Goal: Task Accomplishment & Management: Manage account settings

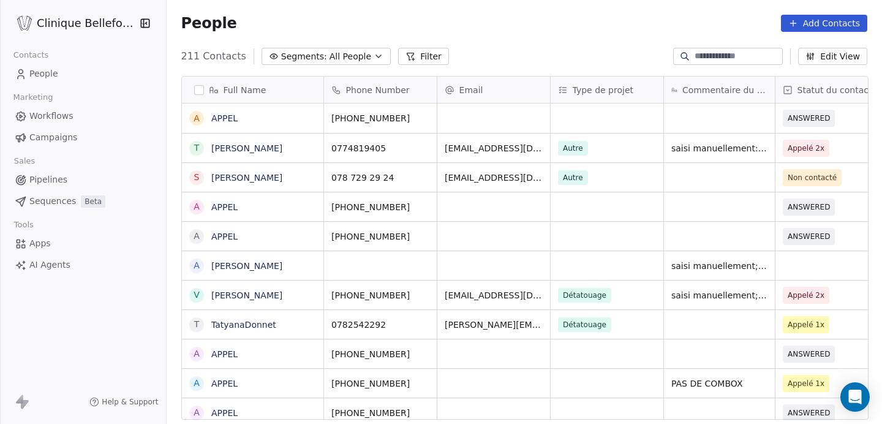
scroll to position [373, 716]
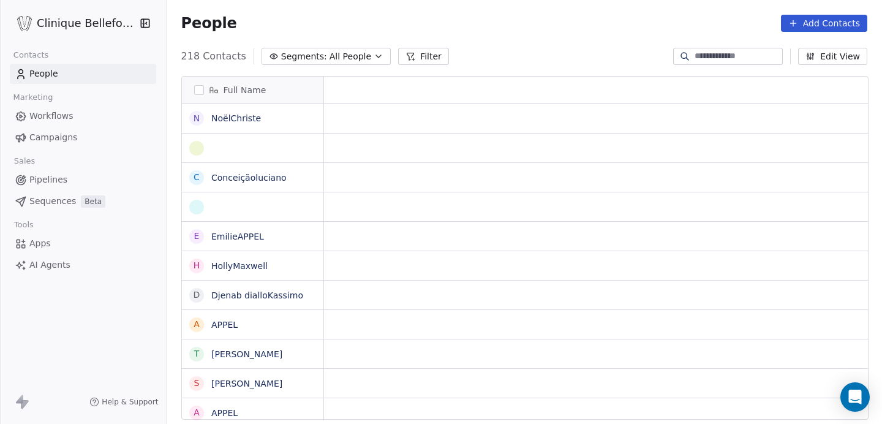
scroll to position [1, 1]
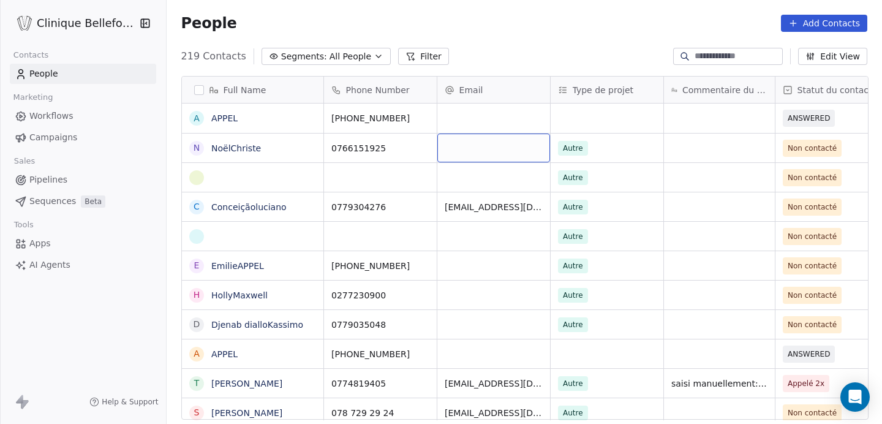
click at [505, 147] on div "grid" at bounding box center [493, 147] width 113 height 29
type input "**********"
click at [566, 149] on html "Clinique Bellefontaine Contacts People Marketing Workflows Campaigns Sales Pipe…" at bounding box center [441, 212] width 882 height 424
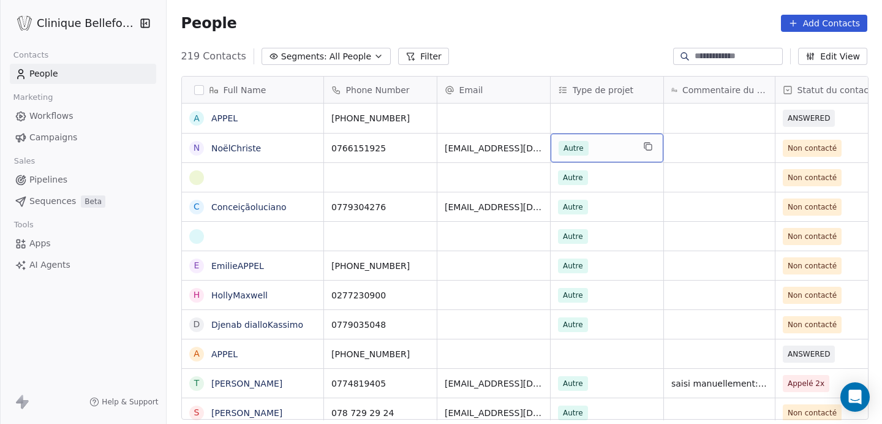
click at [580, 146] on span "Autre" at bounding box center [573, 148] width 30 height 15
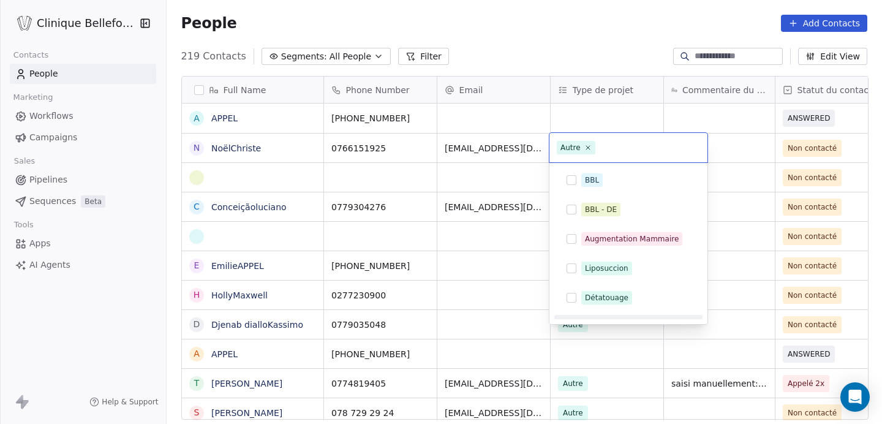
scroll to position [20, 0]
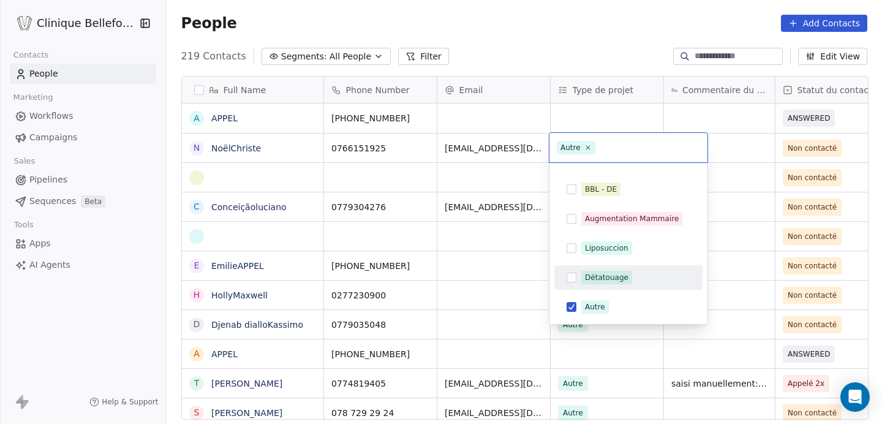
click at [571, 277] on button "Suggestions" at bounding box center [571, 278] width 10 height 10
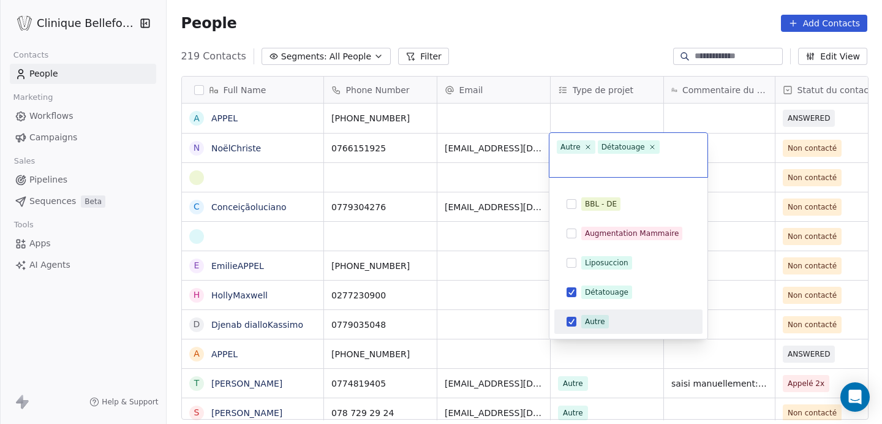
click at [571, 317] on button "Suggestions" at bounding box center [571, 322] width 10 height 10
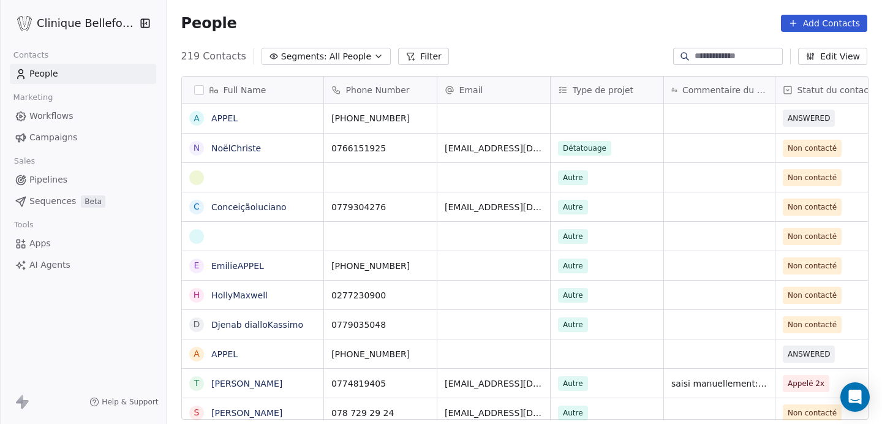
click at [739, 141] on html "Clinique Bellefontaine Contacts People Marketing Workflows Campaigns Sales Pipe…" at bounding box center [441, 212] width 882 height 424
click at [732, 149] on div "grid" at bounding box center [719, 147] width 111 height 29
type textarea "**********"
click at [795, 152] on html "Clinique Bellefontaine Contacts People Marketing Workflows Campaigns Sales Pipe…" at bounding box center [441, 212] width 882 height 424
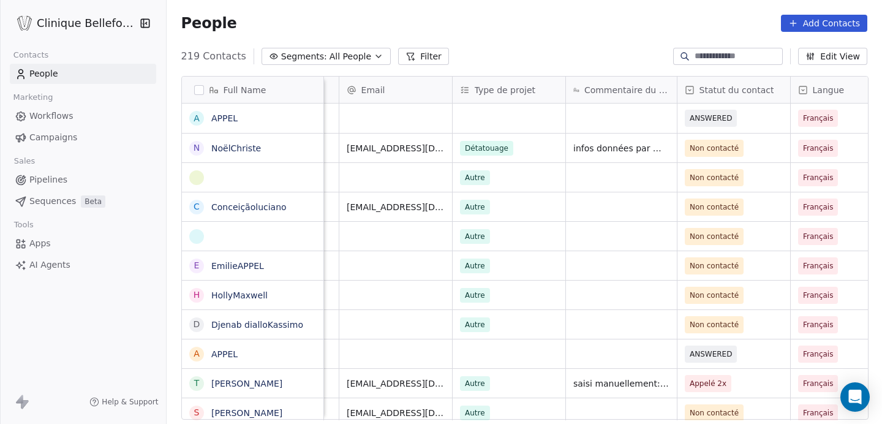
scroll to position [0, 100]
click at [713, 148] on span "Non contacté" at bounding box center [712, 148] width 49 height 12
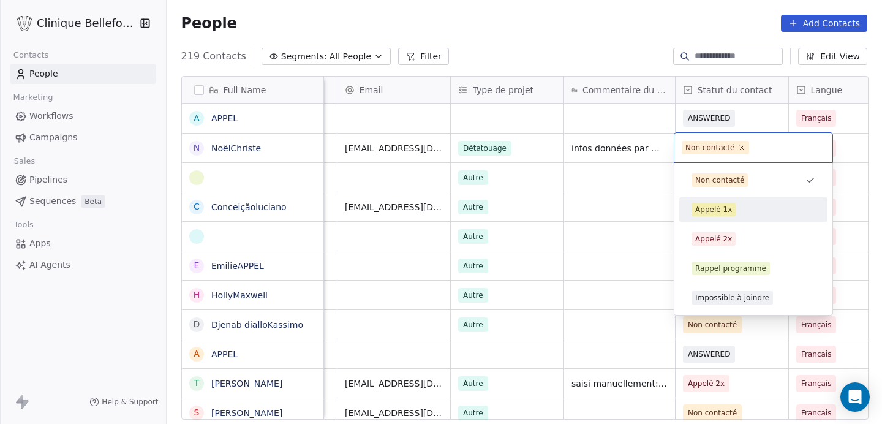
click at [709, 212] on div "Appelé 1x" at bounding box center [713, 209] width 37 height 11
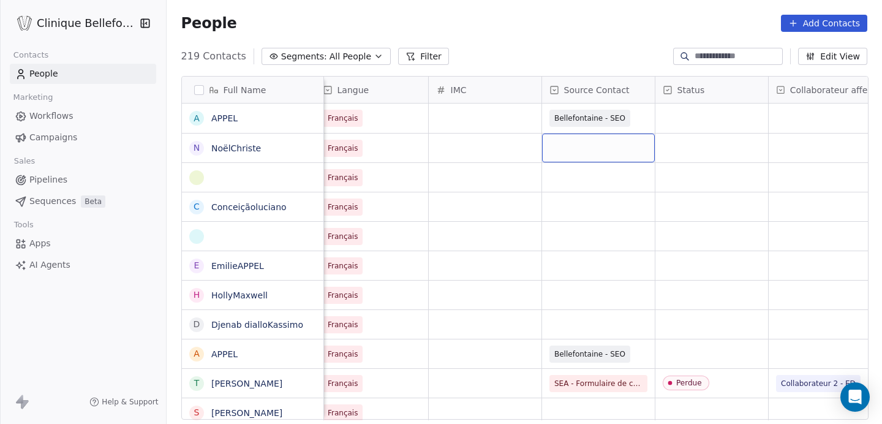
scroll to position [0, 576]
click at [743, 150] on div "grid" at bounding box center [709, 147] width 113 height 29
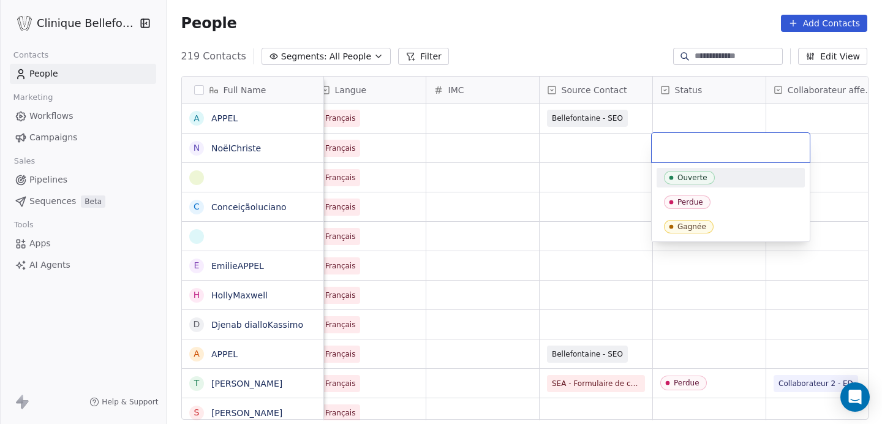
click at [684, 178] on div "Ouverte" at bounding box center [692, 177] width 30 height 9
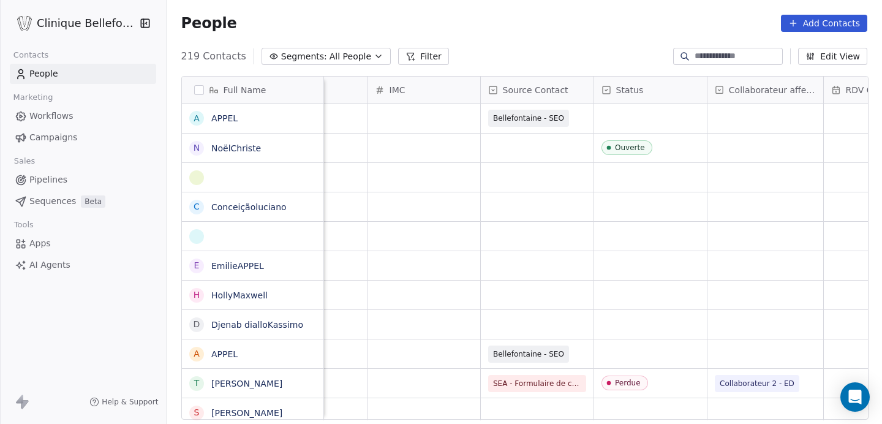
scroll to position [0, 636]
click at [791, 151] on div "grid" at bounding box center [764, 147] width 116 height 29
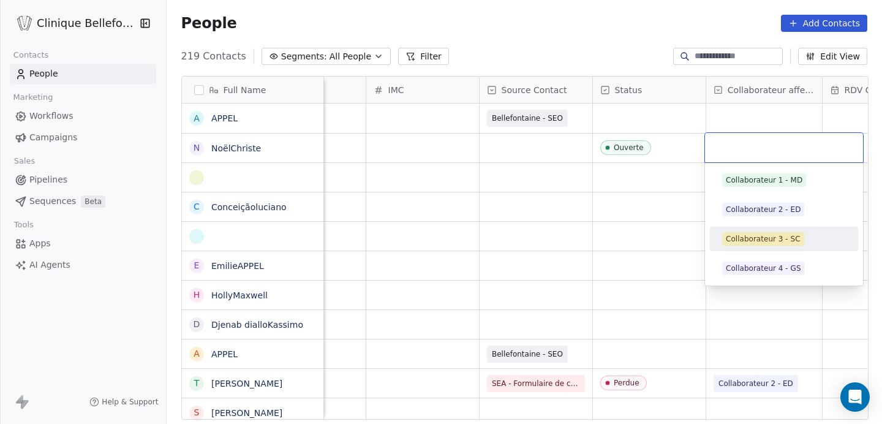
click at [751, 238] on div "Collaborateur 3 - SC" at bounding box center [763, 238] width 75 height 11
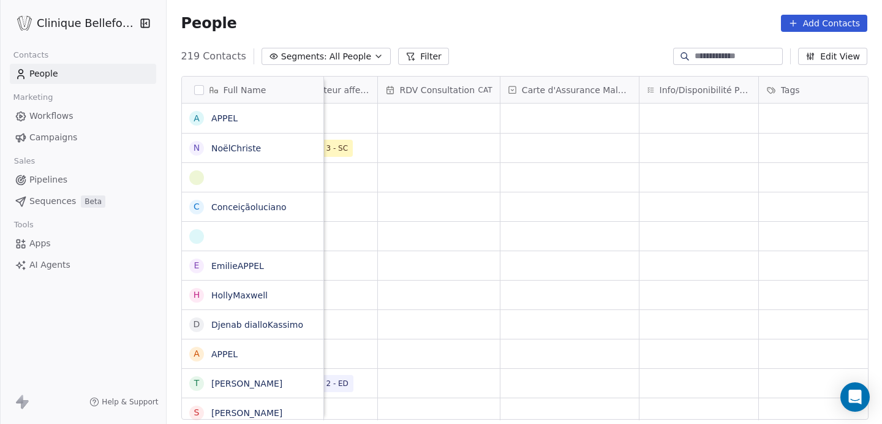
scroll to position [0, 1085]
click at [719, 159] on div "grid" at bounding box center [693, 147] width 119 height 29
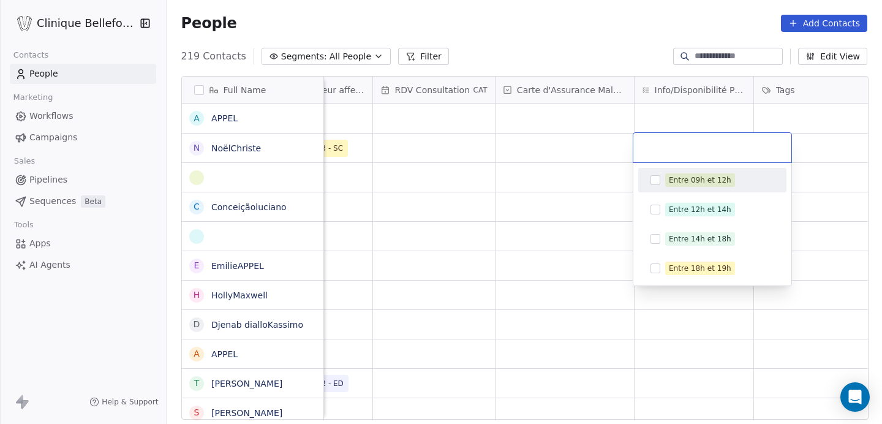
click at [652, 179] on button "Suggestions" at bounding box center [655, 180] width 10 height 10
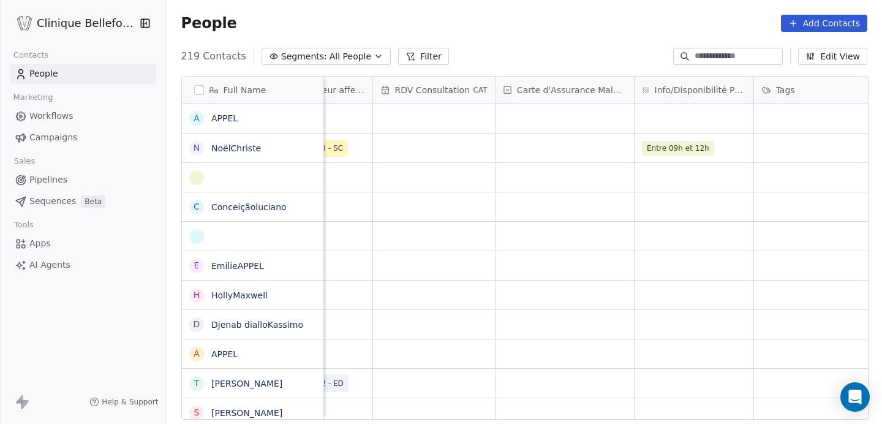
click at [808, 144] on html "Clinique Bellefontaine Contacts People Marketing Workflows Campaigns Sales Pipe…" at bounding box center [441, 212] width 882 height 424
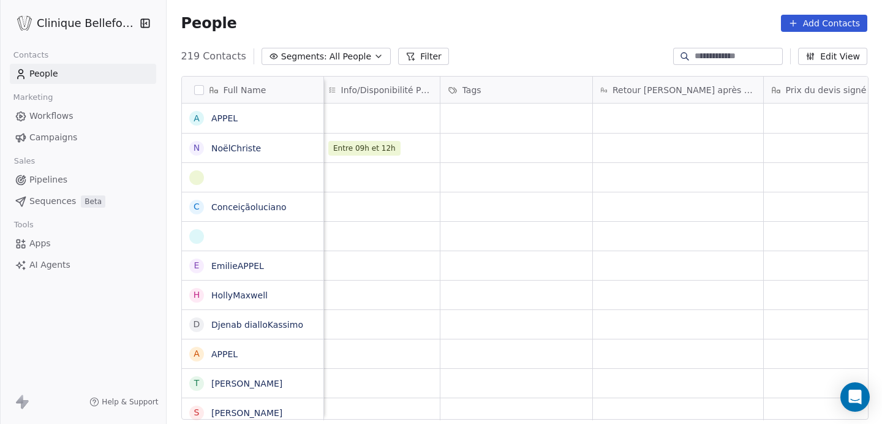
scroll to position [0, 1408]
click at [526, 151] on div "grid" at bounding box center [507, 147] width 152 height 29
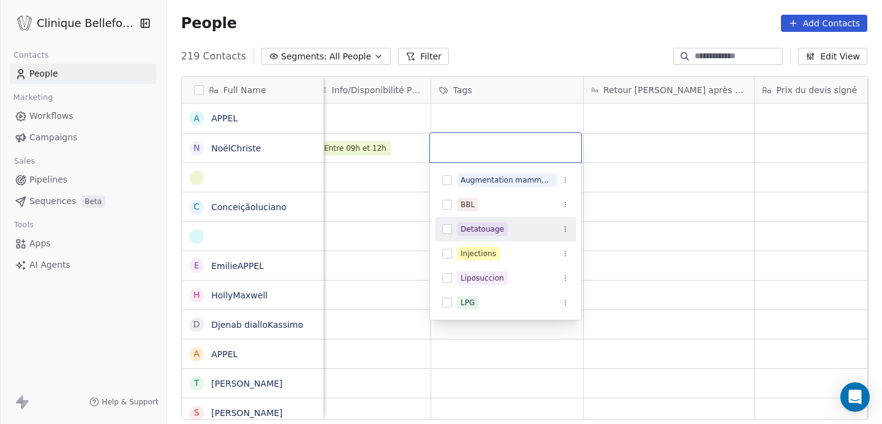
click at [447, 228] on button "Suggestions" at bounding box center [447, 229] width 10 height 10
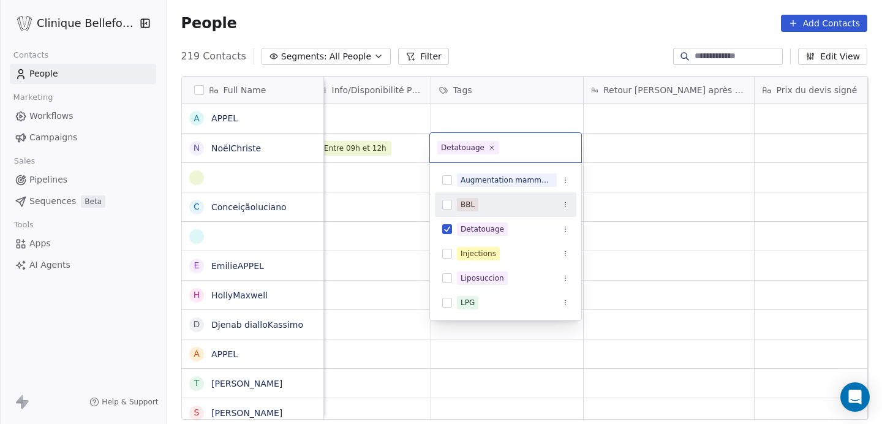
click at [658, 150] on html "Clinique Bellefontaine Contacts People Marketing Workflows Campaigns Sales Pipe…" at bounding box center [441, 212] width 882 height 424
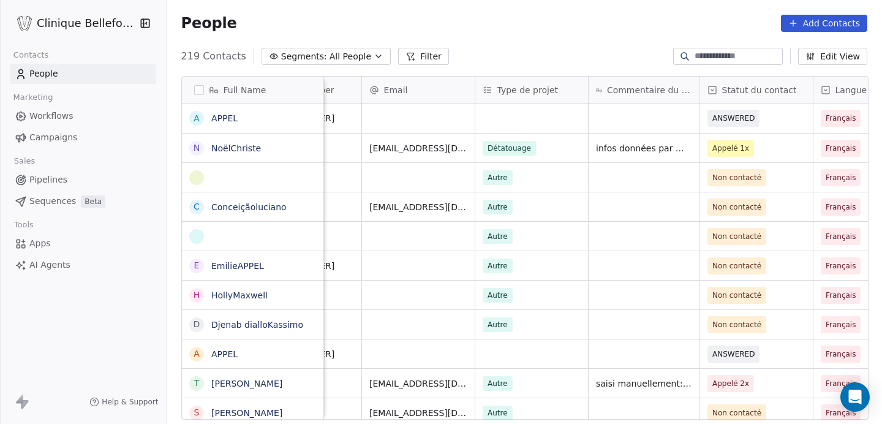
scroll to position [0, 0]
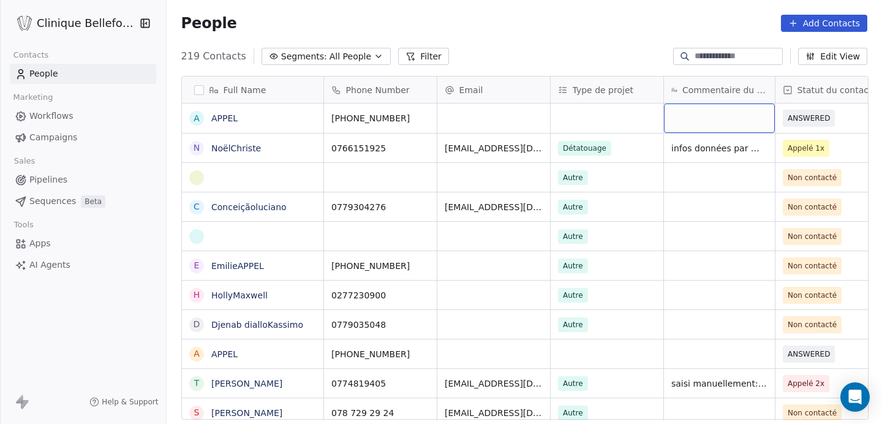
click at [695, 119] on div "grid" at bounding box center [719, 117] width 111 height 29
click at [228, 118] on html "Clinique Bellefontaine Contacts People Marketing Workflows Campaigns Sales Pipe…" at bounding box center [441, 212] width 882 height 424
click at [228, 118] on link "APPEL" at bounding box center [224, 118] width 26 height 10
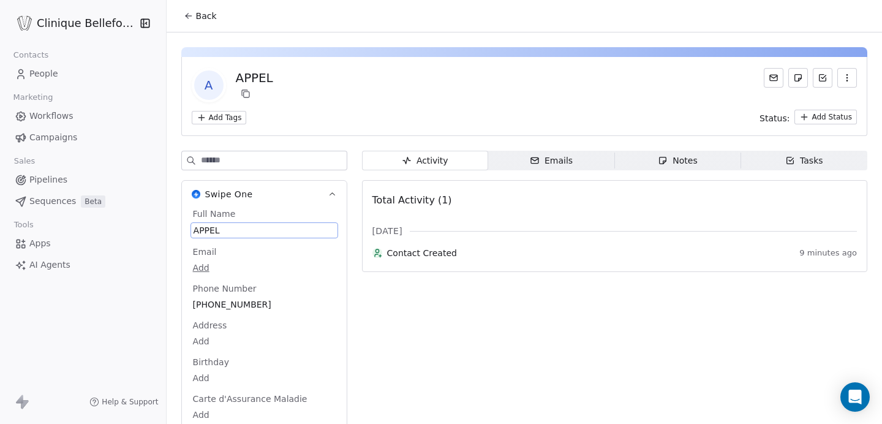
scroll to position [18, 0]
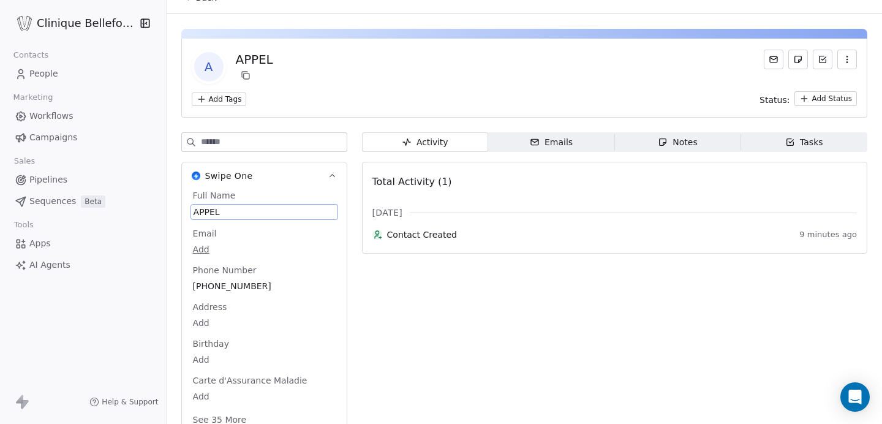
click at [207, 230] on div "Full Name APPEL Email Add Phone Number [PHONE_NUMBER] Address Add Birthday Add …" at bounding box center [264, 308] width 148 height 239
click at [223, 209] on span "APPEL" at bounding box center [264, 212] width 141 height 12
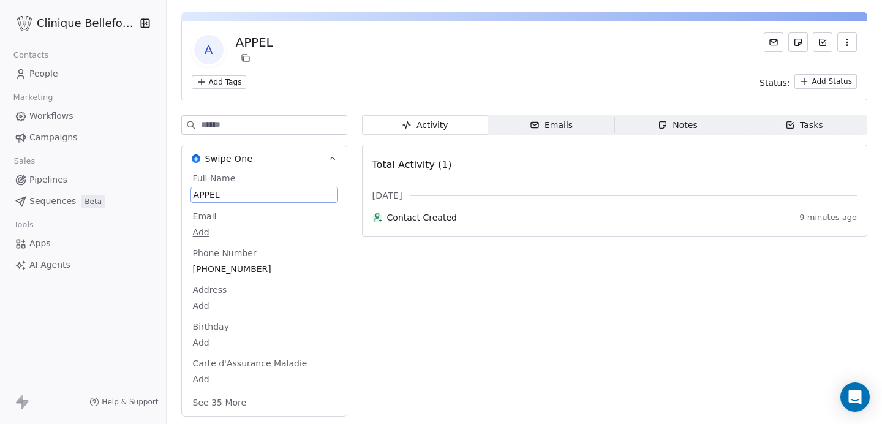
scroll to position [0, 0]
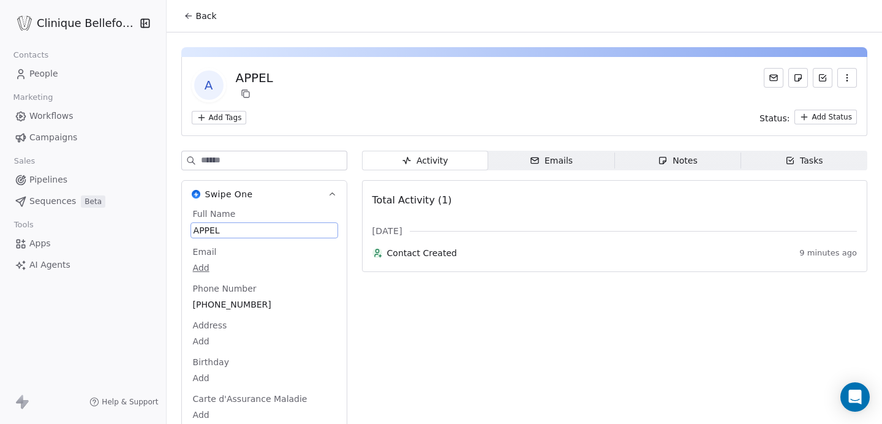
click at [693, 163] on div "Notes" at bounding box center [677, 160] width 39 height 13
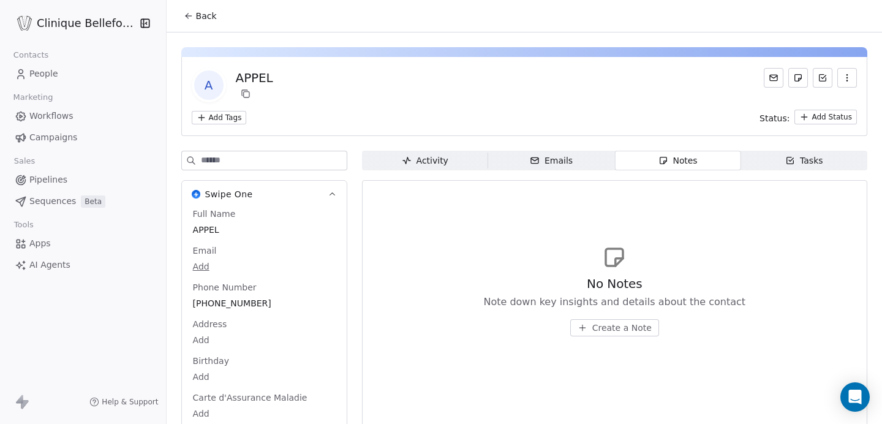
click at [606, 320] on button "Create a Note" at bounding box center [614, 327] width 89 height 17
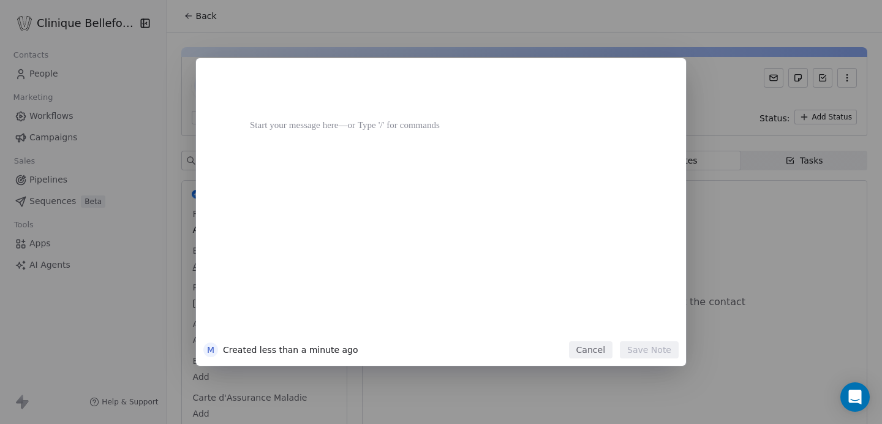
click at [483, 158] on div at bounding box center [459, 206] width 419 height 261
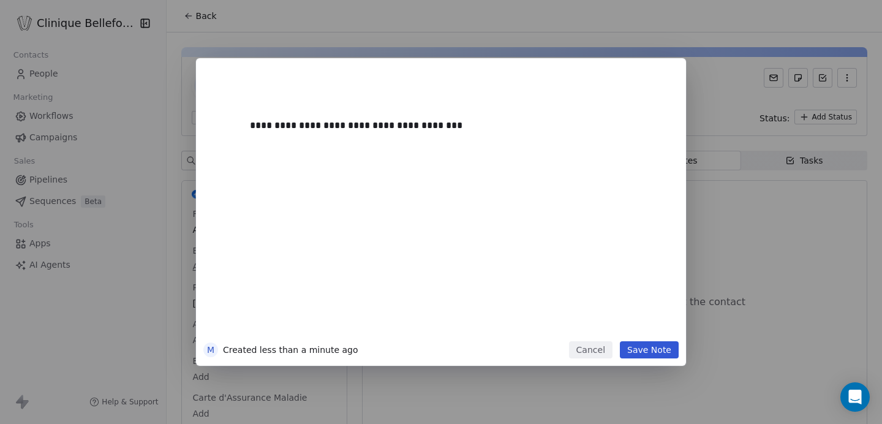
click at [634, 354] on button "Save Note" at bounding box center [649, 349] width 59 height 17
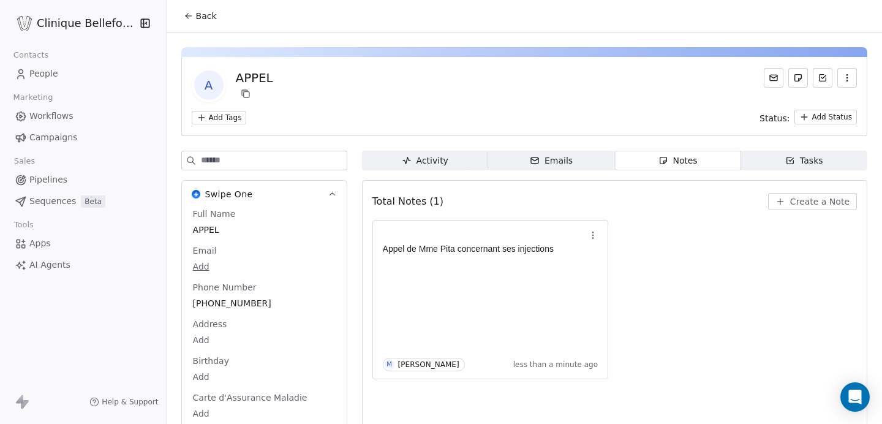
click at [464, 162] on span "Activity Activity" at bounding box center [425, 161] width 126 height 20
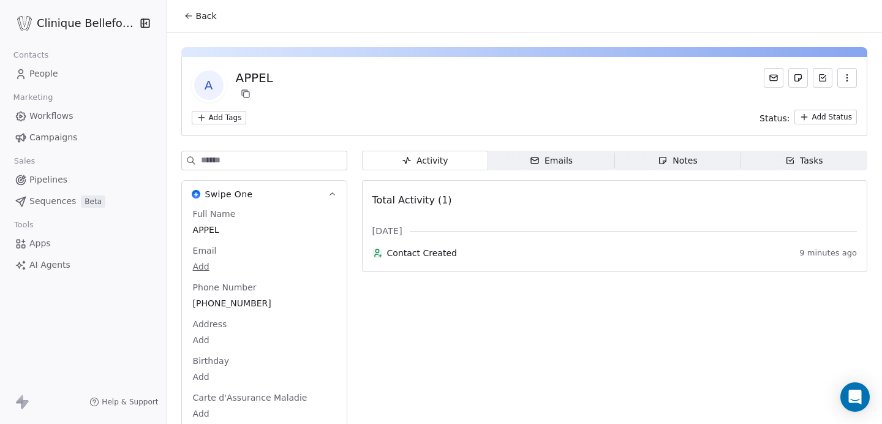
click at [502, 167] on span "Emails Emails" at bounding box center [551, 161] width 126 height 20
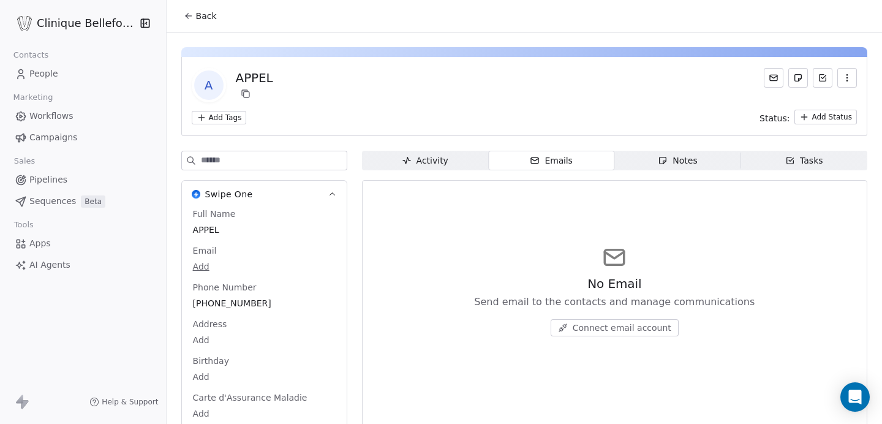
click at [692, 163] on div "Notes" at bounding box center [677, 160] width 39 height 13
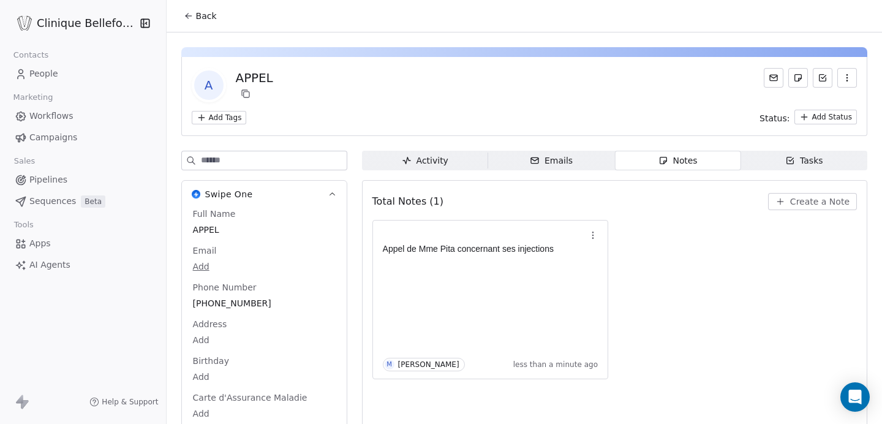
click at [795, 161] on icon "button" at bounding box center [790, 161] width 10 height 10
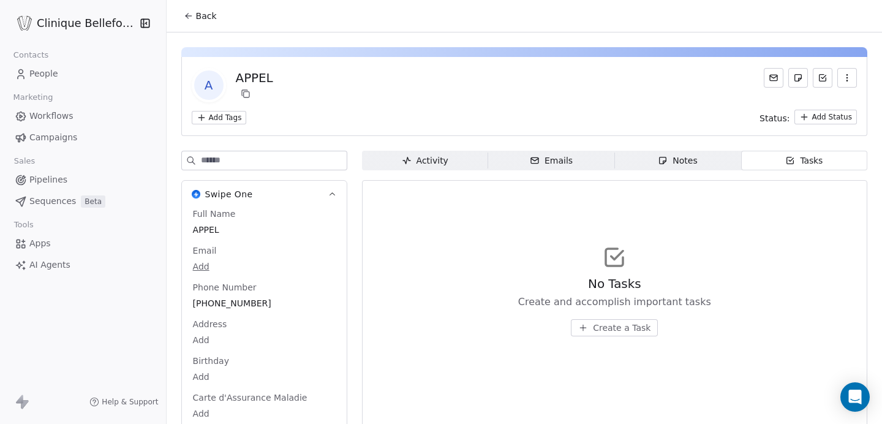
click at [627, 325] on span "Create a Task" at bounding box center [622, 327] width 58 height 12
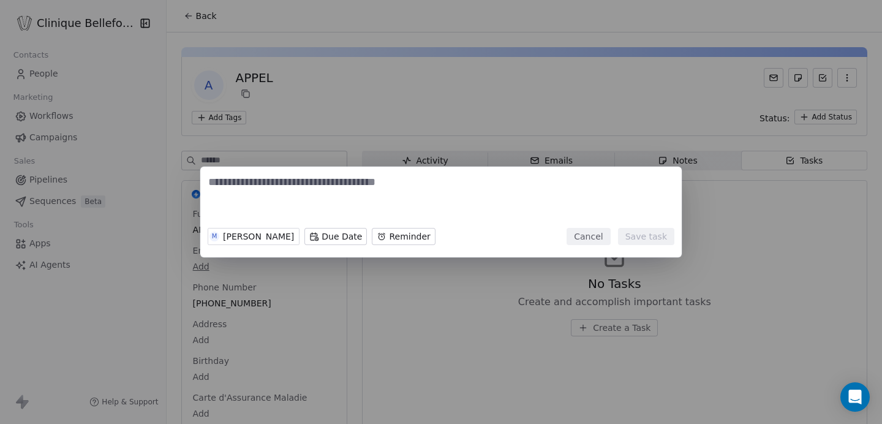
click at [599, 233] on button "Cancel" at bounding box center [587, 236] width 43 height 17
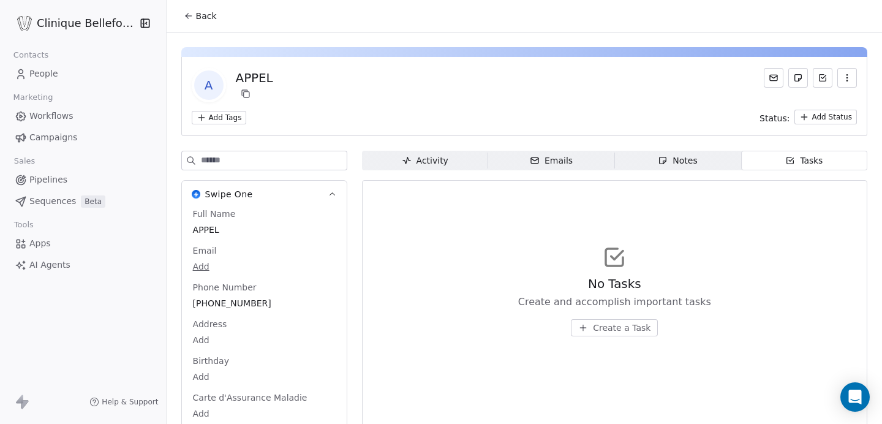
click at [192, 17] on icon at bounding box center [189, 16] width 10 height 10
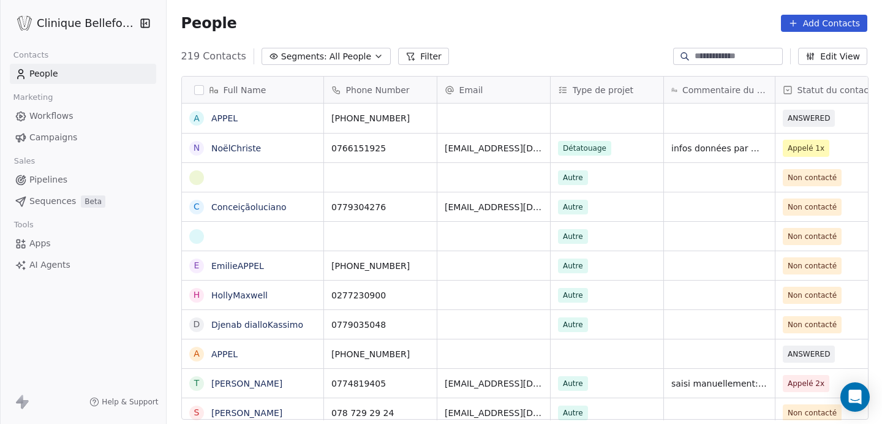
scroll to position [373, 716]
click at [711, 113] on div "grid" at bounding box center [719, 117] width 111 height 29
type textarea "**********"
click at [811, 116] on html "Clinique Bellefontaine Contacts People Marketing Workflows Campaigns Sales Pipe…" at bounding box center [441, 212] width 882 height 424
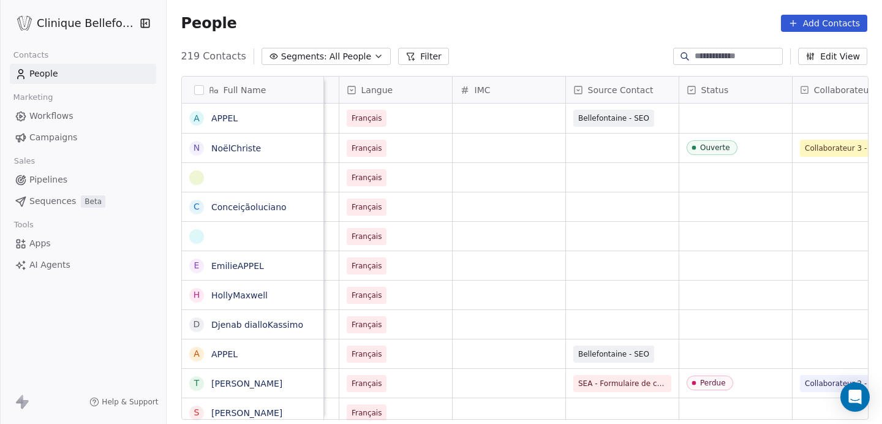
scroll to position [0, 590]
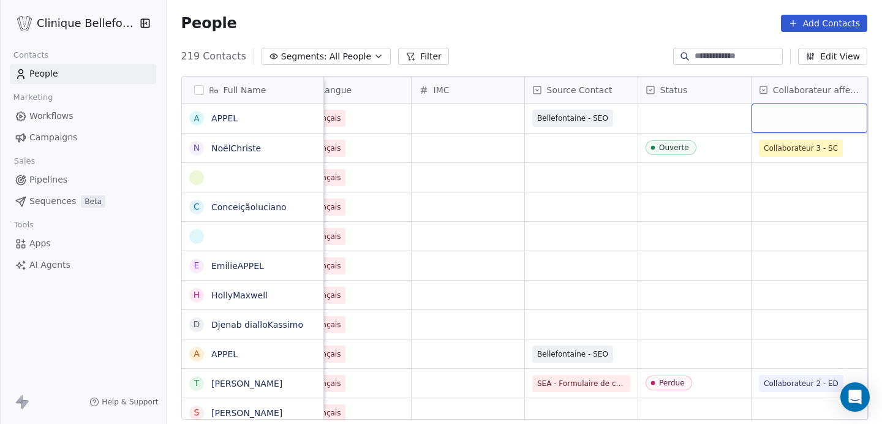
click at [822, 116] on div "grid" at bounding box center [809, 117] width 116 height 29
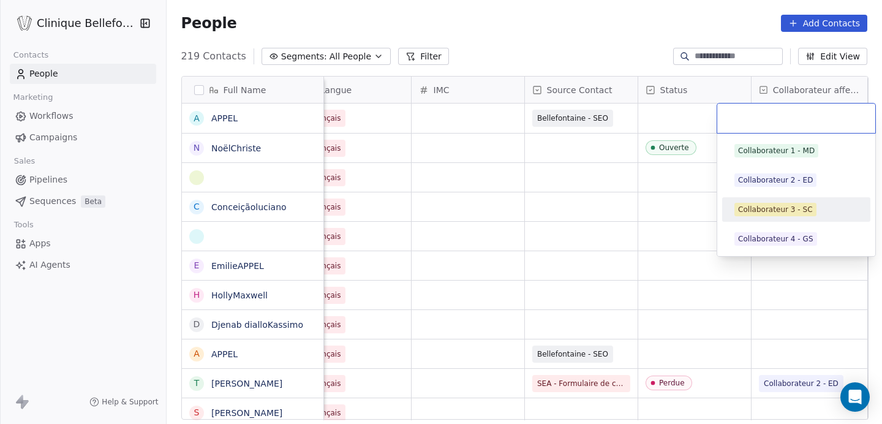
click at [778, 207] on div "Collaborateur 3 - SC" at bounding box center [775, 209] width 75 height 11
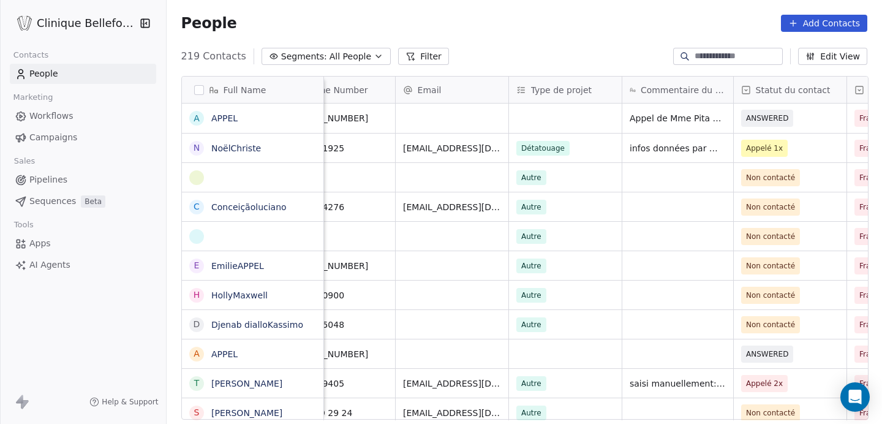
scroll to position [0, 0]
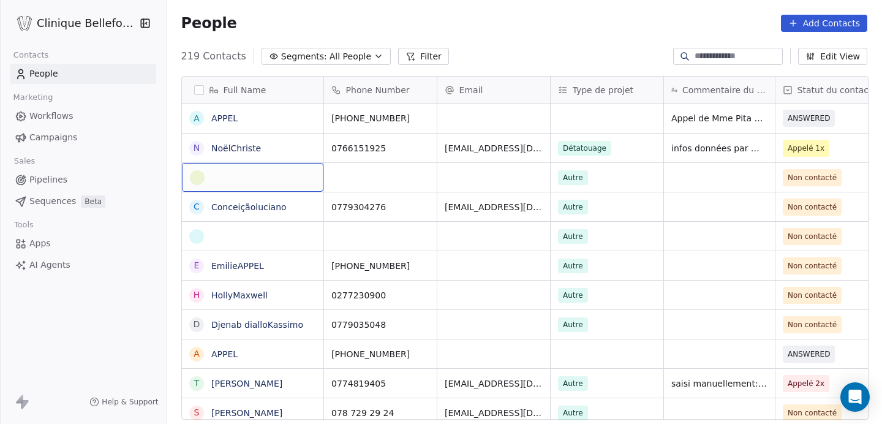
click at [261, 180] on div "grid" at bounding box center [253, 177] width 126 height 15
click at [391, 169] on html "Clinique Bellefontaine Contacts People Marketing Workflows Campaigns Sales Pipe…" at bounding box center [441, 212] width 882 height 424
click at [269, 208] on link "Conceiçãoluciano" at bounding box center [248, 207] width 75 height 10
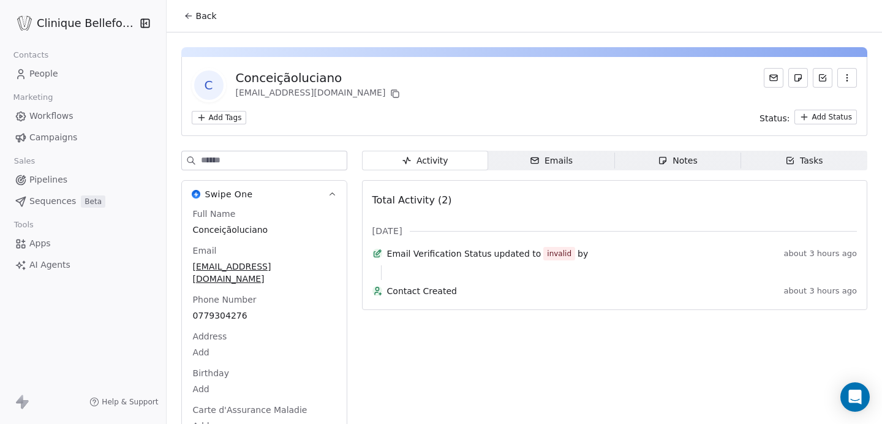
click at [200, 13] on span "Back" at bounding box center [206, 16] width 21 height 12
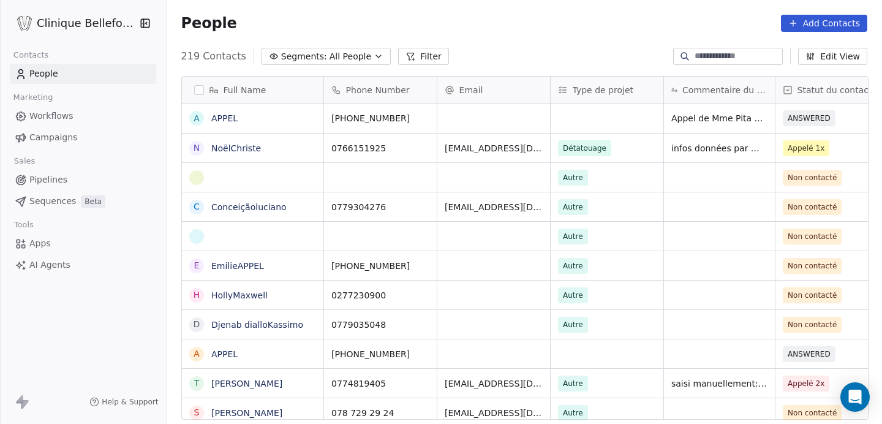
click at [732, 55] on input at bounding box center [737, 56] width 86 height 12
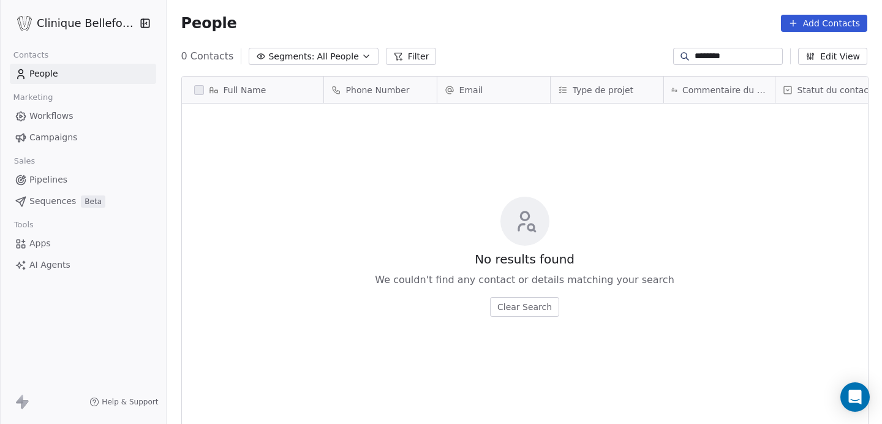
type input "********"
click at [527, 306] on button "Clear Search" at bounding box center [524, 307] width 69 height 20
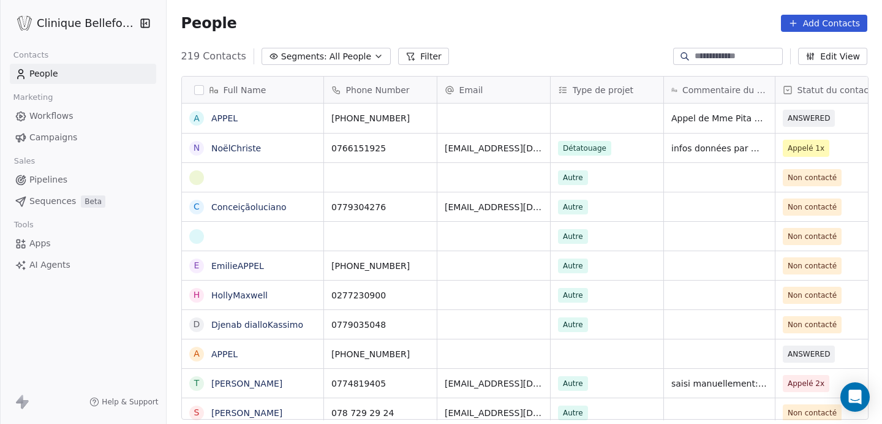
click at [369, 84] on span "Phone Number" at bounding box center [378, 90] width 64 height 12
click at [369, 84] on html "Clinique Bellefontaine Contacts People Marketing Workflows Campaigns Sales Pipe…" at bounding box center [441, 212] width 882 height 424
click at [694, 54] on input at bounding box center [737, 56] width 86 height 12
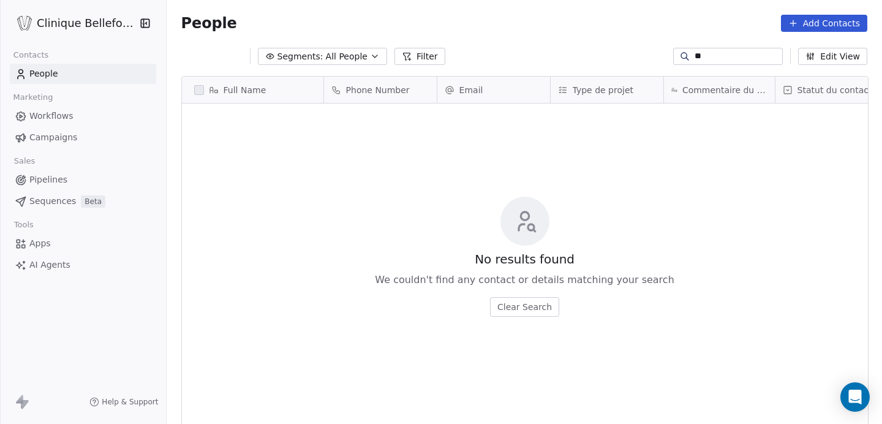
type input "*"
type input "******"
click at [824, 56] on button "Edit View" at bounding box center [832, 56] width 69 height 17
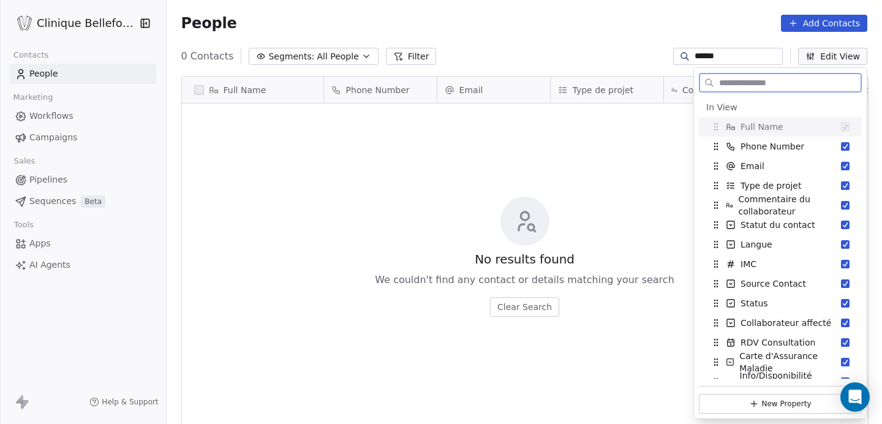
click at [824, 56] on button "Edit View" at bounding box center [832, 56] width 69 height 17
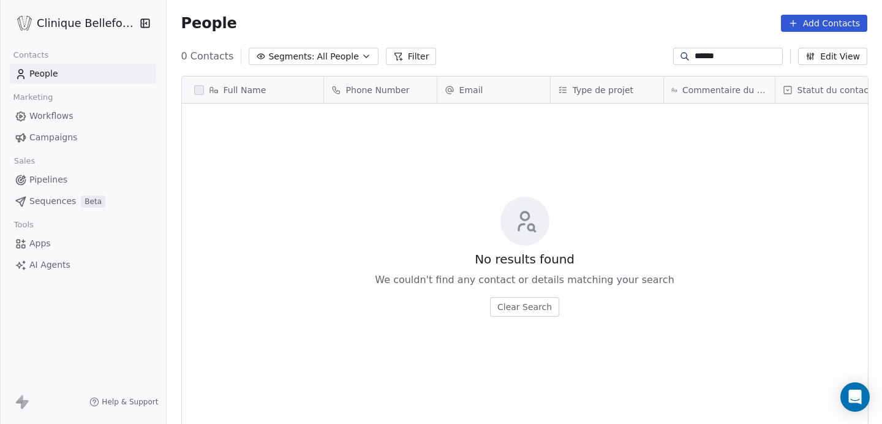
drag, startPoint x: 720, startPoint y: 58, endPoint x: 662, endPoint y: 61, distance: 57.6
click at [662, 61] on div "0 Contacts Segments: All People Filter ****** Edit View" at bounding box center [524, 57] width 715 height 20
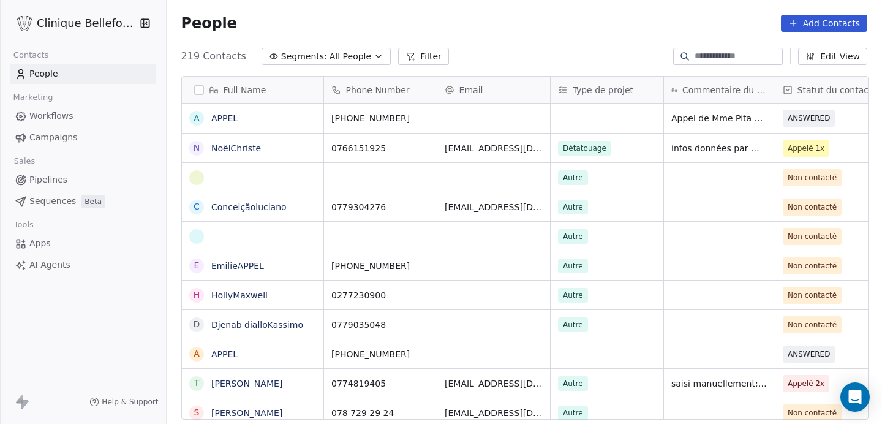
click at [472, 25] on div "People Add Contacts" at bounding box center [524, 23] width 686 height 17
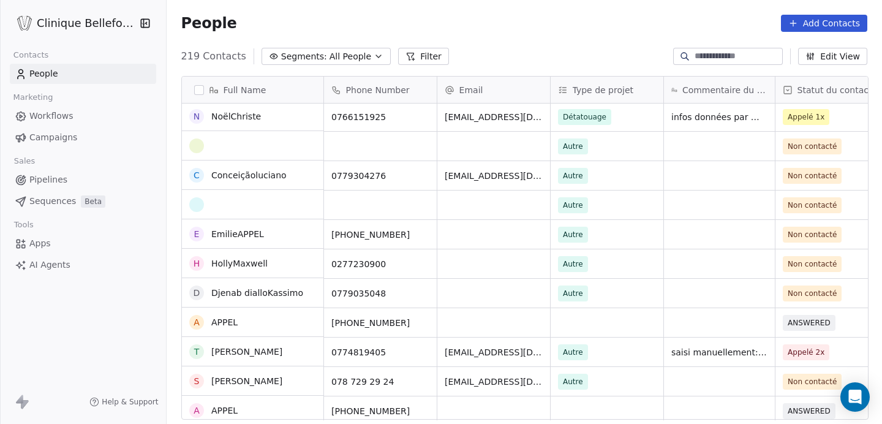
scroll to position [32, 0]
click at [576, 175] on span "Autre" at bounding box center [573, 175] width 30 height 15
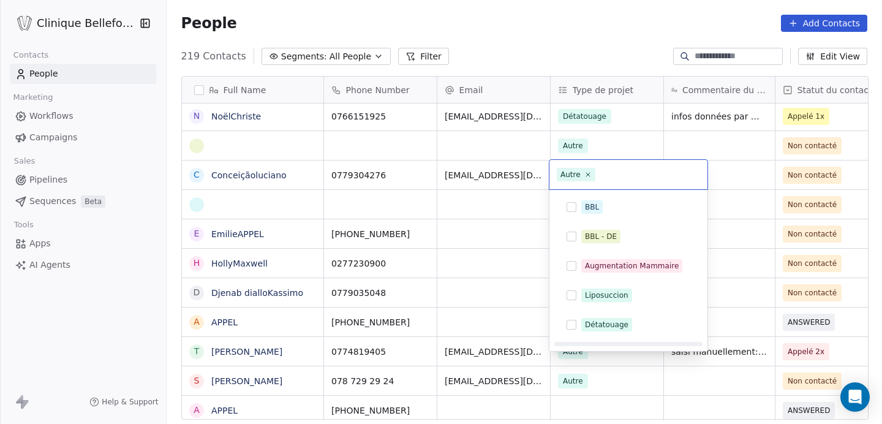
scroll to position [20, 0]
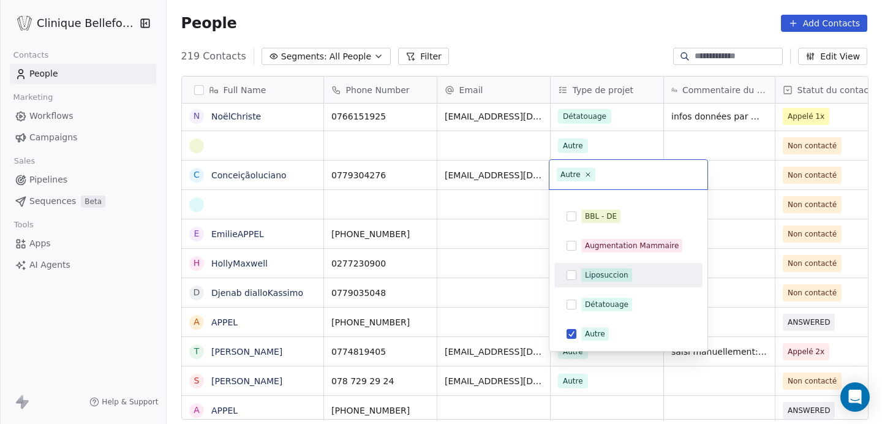
click at [571, 277] on button "Suggestions" at bounding box center [571, 275] width 10 height 10
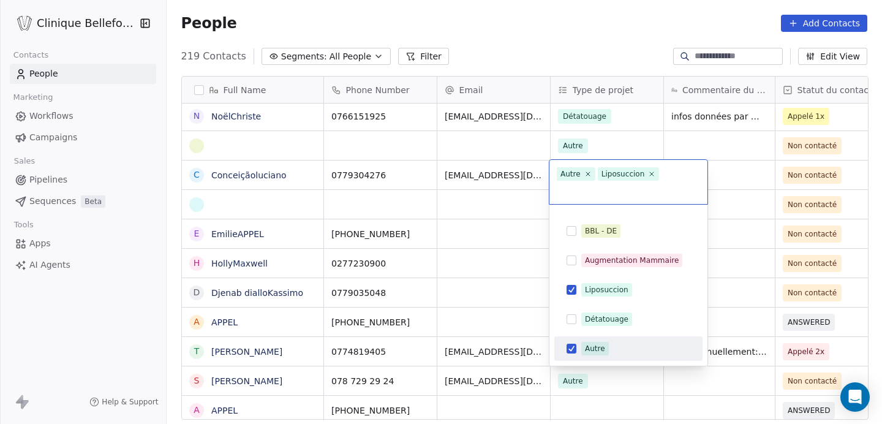
click at [573, 339] on div "Autre" at bounding box center [628, 349] width 138 height 20
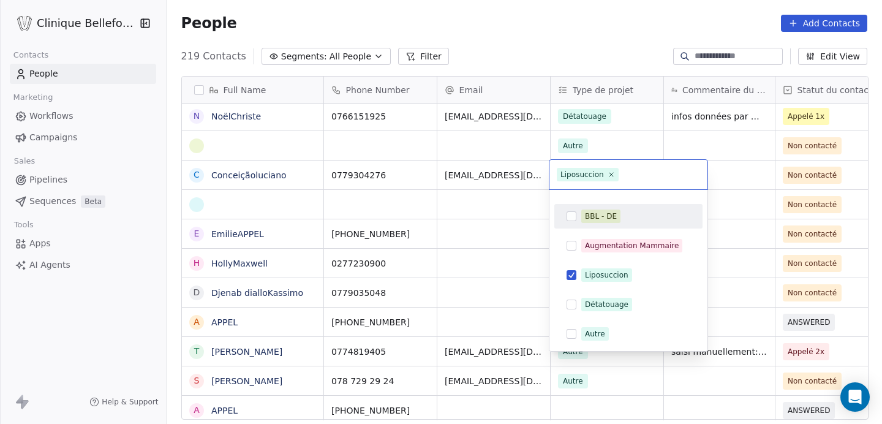
click at [763, 175] on html "Clinique Bellefontaine Contacts People Marketing Workflows Campaigns Sales Pipe…" at bounding box center [441, 212] width 882 height 424
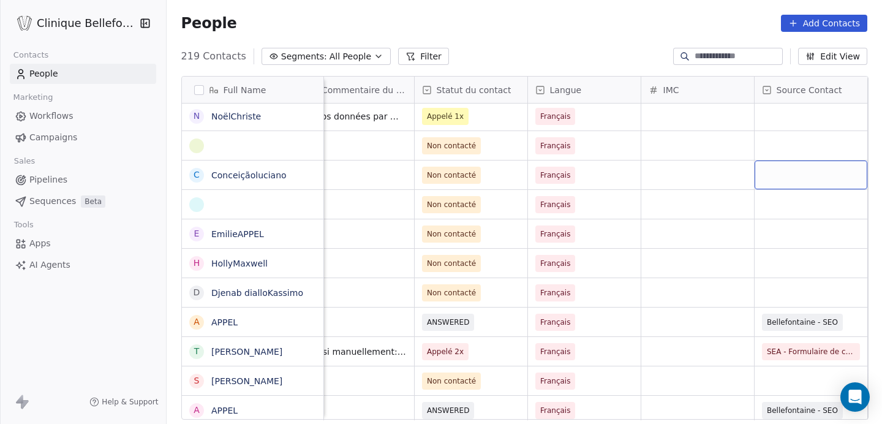
scroll to position [0, 474]
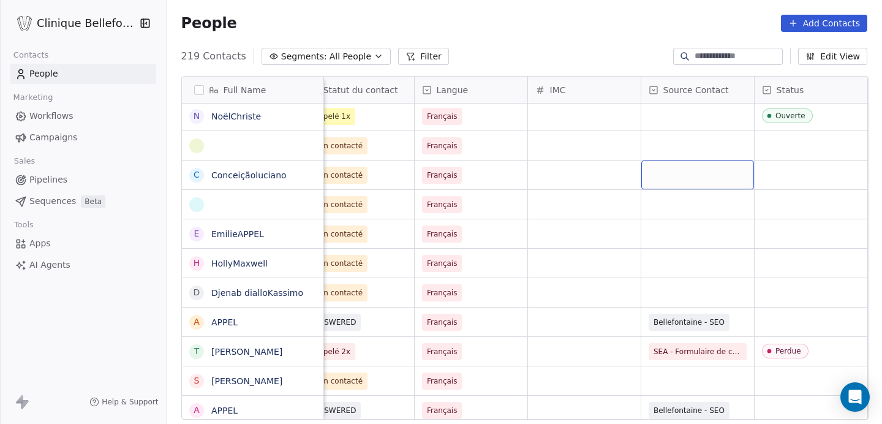
click at [738, 176] on div "grid" at bounding box center [697, 174] width 113 height 29
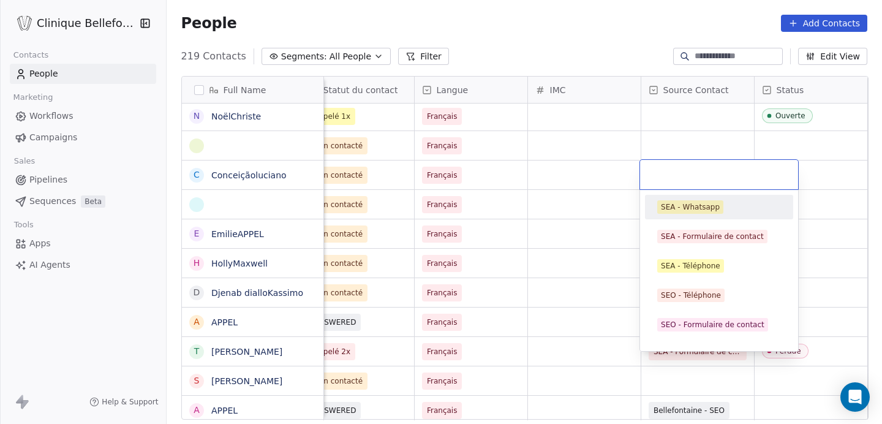
click at [809, 172] on html "Clinique Bellefontaine Contacts People Marketing Workflows Campaigns Sales Pipe…" at bounding box center [441, 212] width 882 height 424
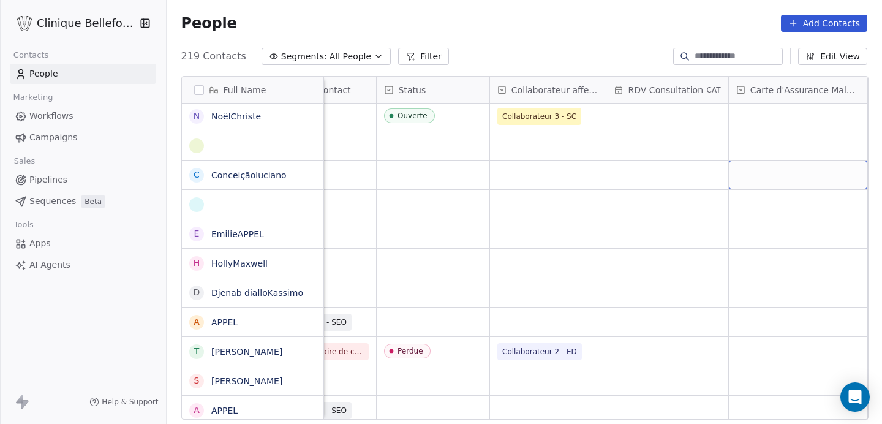
scroll to position [0, 971]
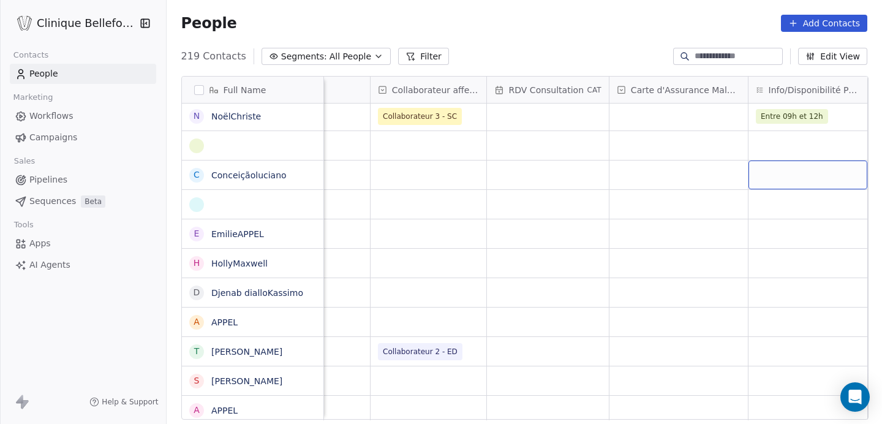
click at [816, 175] on div "grid" at bounding box center [807, 174] width 119 height 29
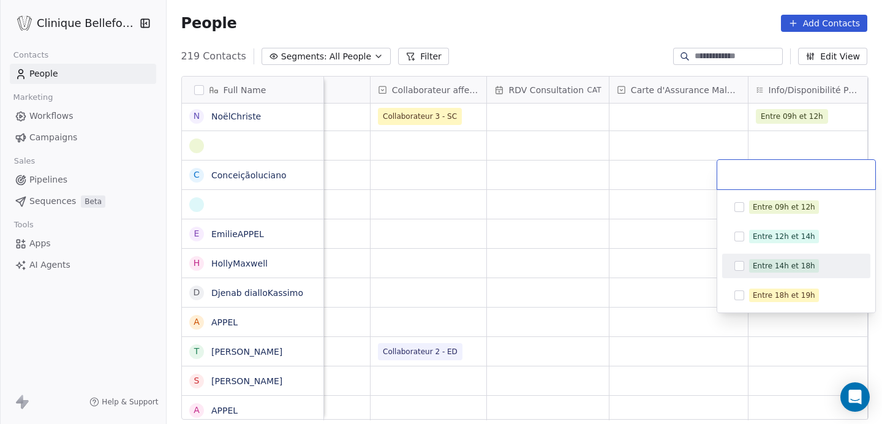
click at [740, 264] on button "Suggestions" at bounding box center [739, 266] width 10 height 10
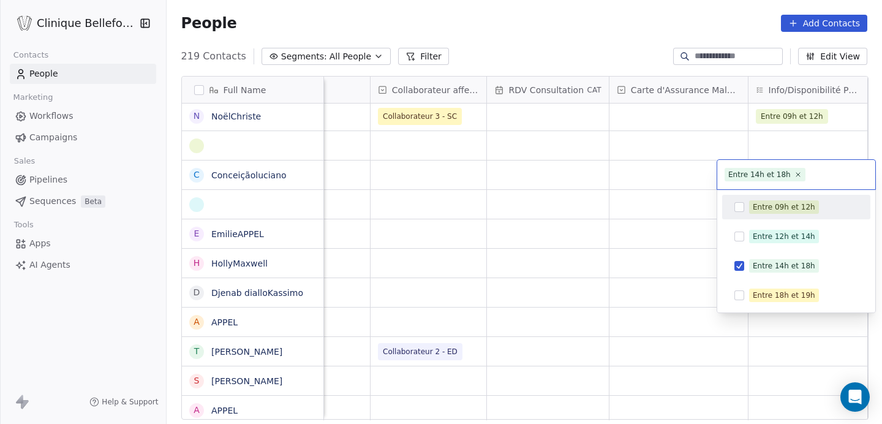
click at [816, 145] on html "Clinique Bellefontaine Contacts People Marketing Workflows Campaigns Sales Pipe…" at bounding box center [441, 212] width 882 height 424
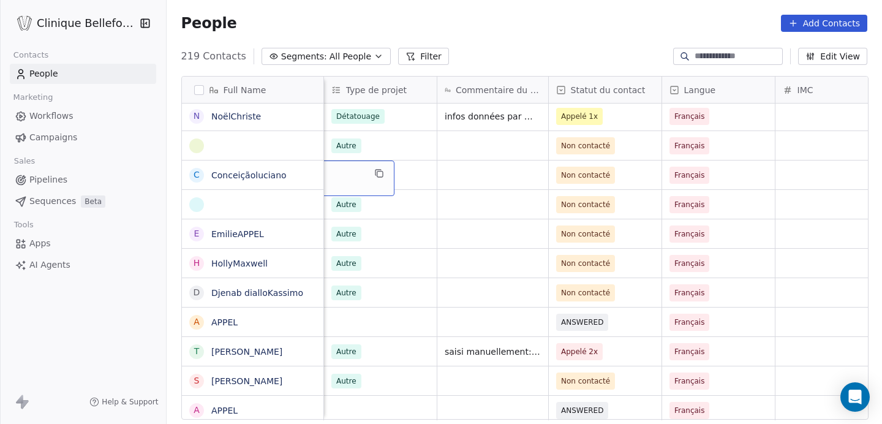
scroll to position [0, 0]
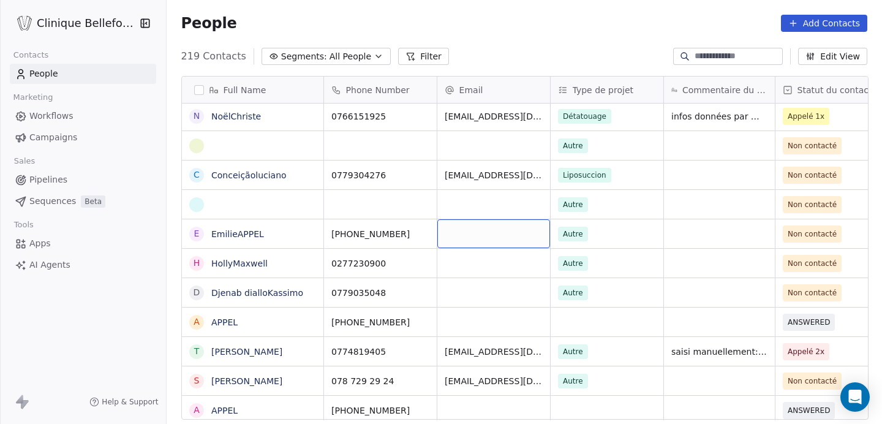
click at [465, 236] on div "grid" at bounding box center [493, 233] width 113 height 29
type input "**********"
click at [573, 237] on html "Clinique Bellefontaine Contacts People Marketing Workflows Campaigns Sales Pipe…" at bounding box center [441, 212] width 882 height 424
click at [574, 231] on span "Autre" at bounding box center [573, 234] width 30 height 15
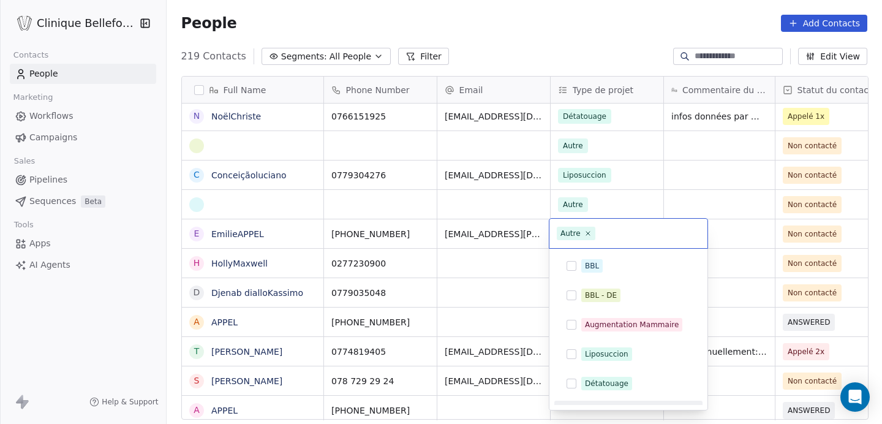
scroll to position [20, 0]
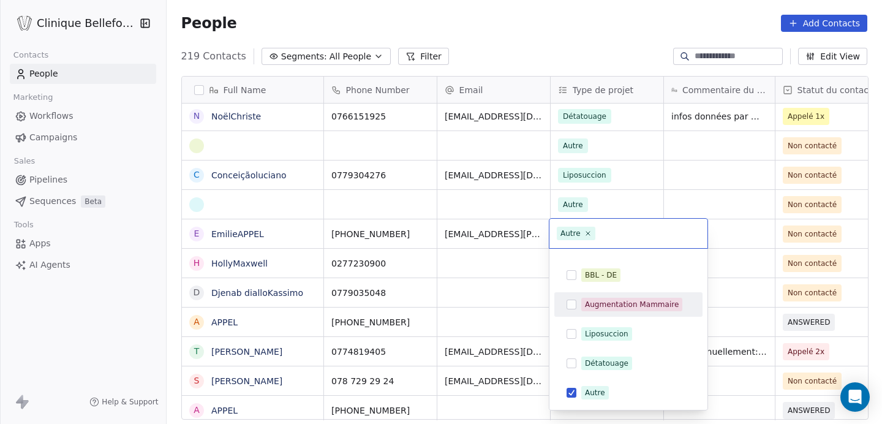
click at [573, 301] on button "Suggestions" at bounding box center [571, 304] width 10 height 10
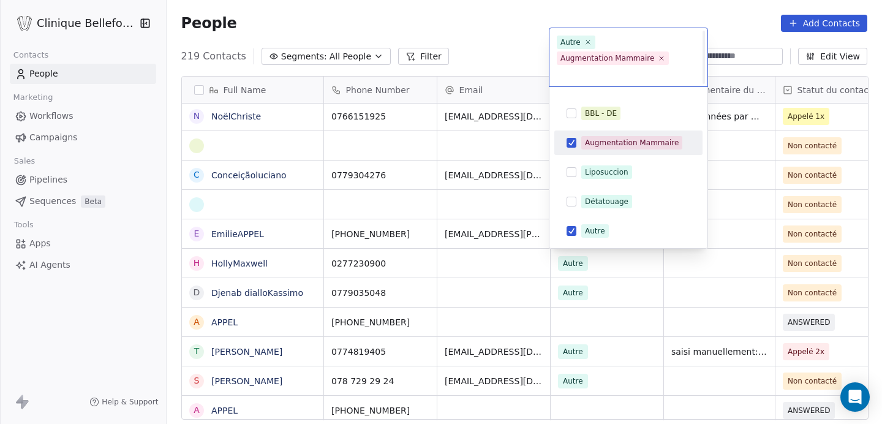
scroll to position [2, 0]
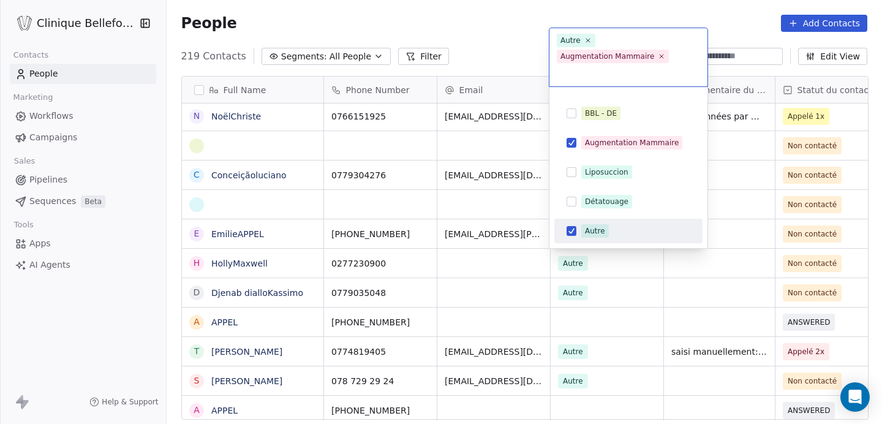
click at [574, 227] on button "Suggestions" at bounding box center [571, 231] width 10 height 10
click at [728, 241] on html "Clinique Bellefontaine Contacts People Marketing Workflows Campaigns Sales Pipe…" at bounding box center [441, 212] width 882 height 424
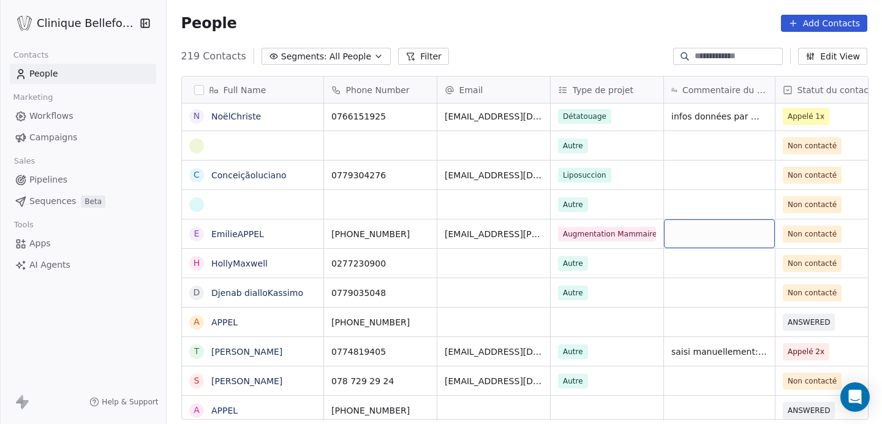
click at [719, 237] on div "grid" at bounding box center [719, 233] width 111 height 29
type textarea "**********"
click at [818, 230] on html "Clinique Bellefontaine Contacts People Marketing Workflows Campaigns Sales Pipe…" at bounding box center [441, 212] width 882 height 424
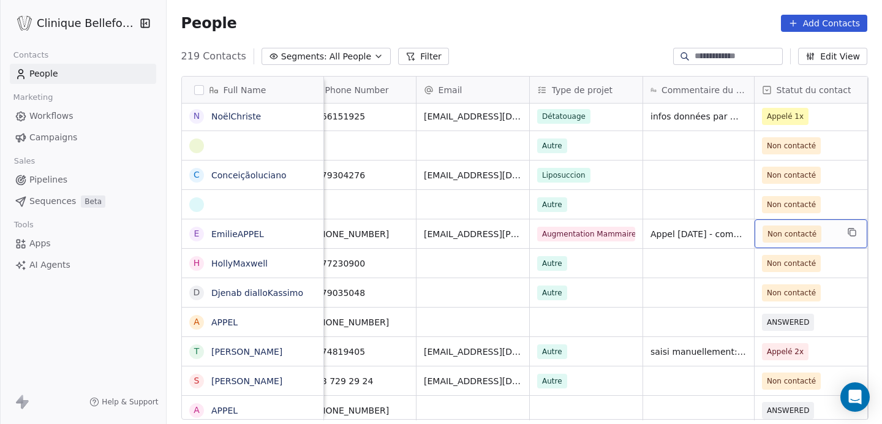
click at [818, 230] on span "Non contacté" at bounding box center [791, 233] width 59 height 17
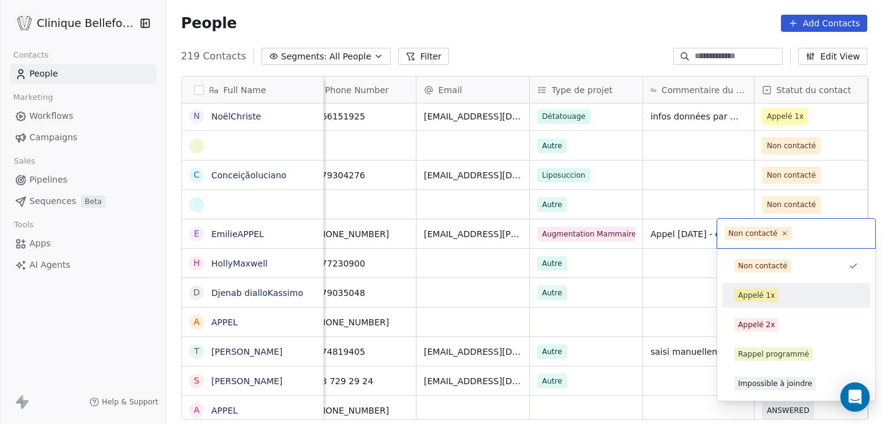
click at [763, 298] on div "Appelé 1x" at bounding box center [756, 295] width 37 height 11
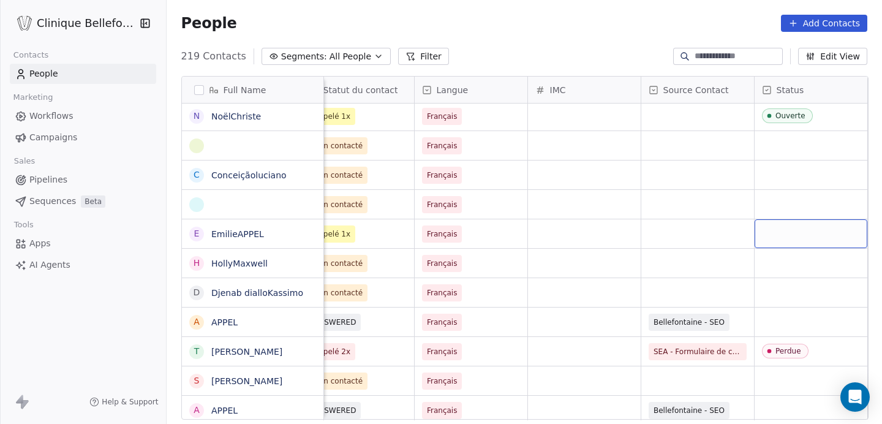
scroll to position [0, 590]
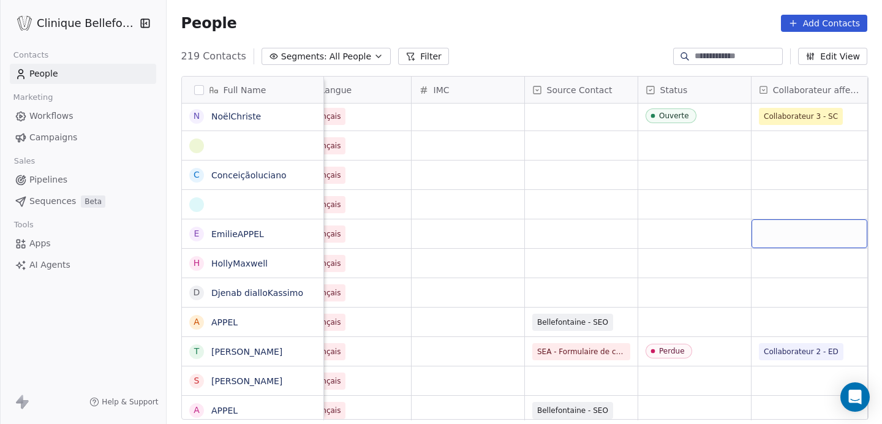
click at [834, 233] on div "grid" at bounding box center [809, 233] width 116 height 29
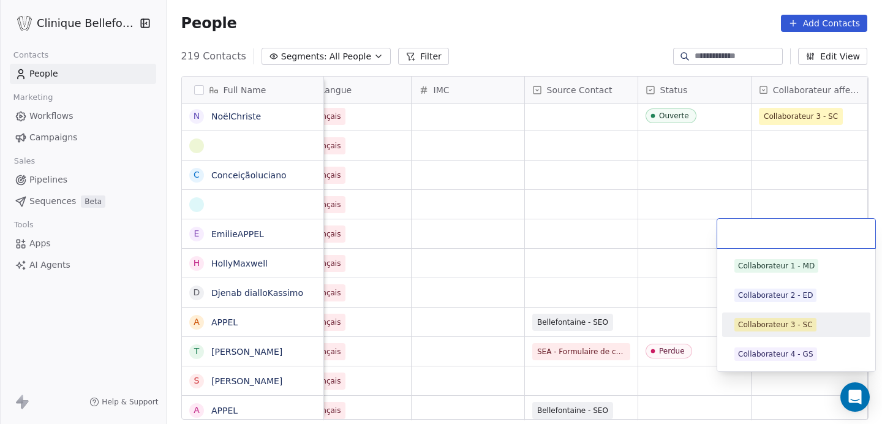
click at [786, 321] on div "Collaborateur 3 - SC" at bounding box center [775, 324] width 75 height 11
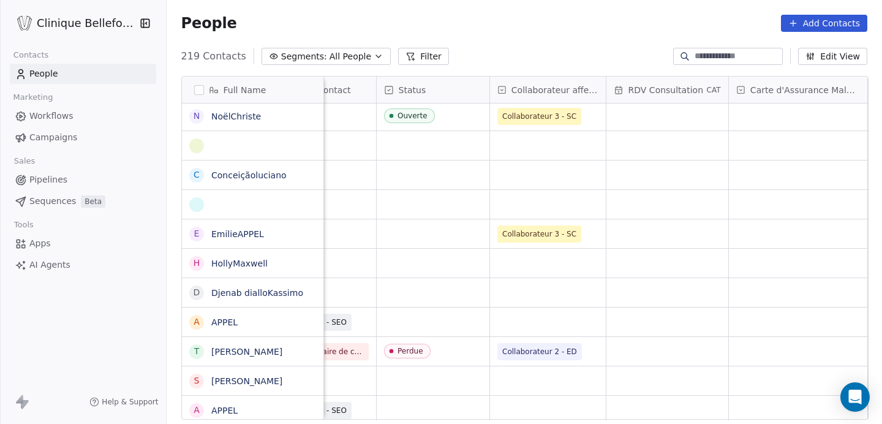
scroll to position [0, 971]
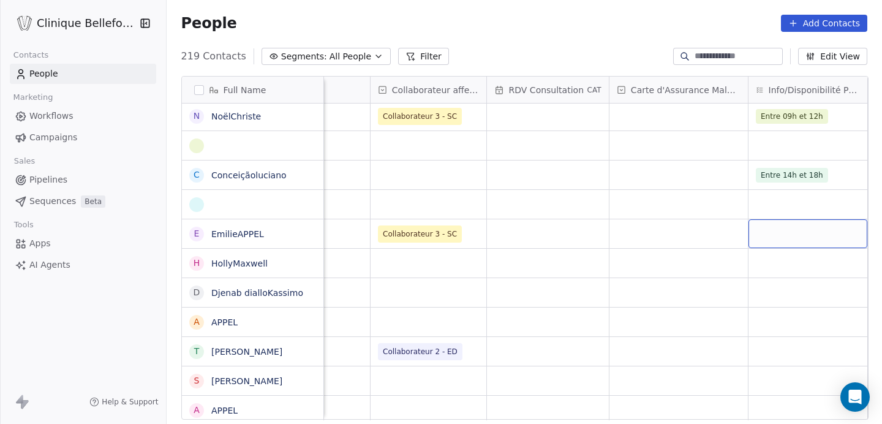
click at [837, 230] on div "grid" at bounding box center [807, 233] width 119 height 29
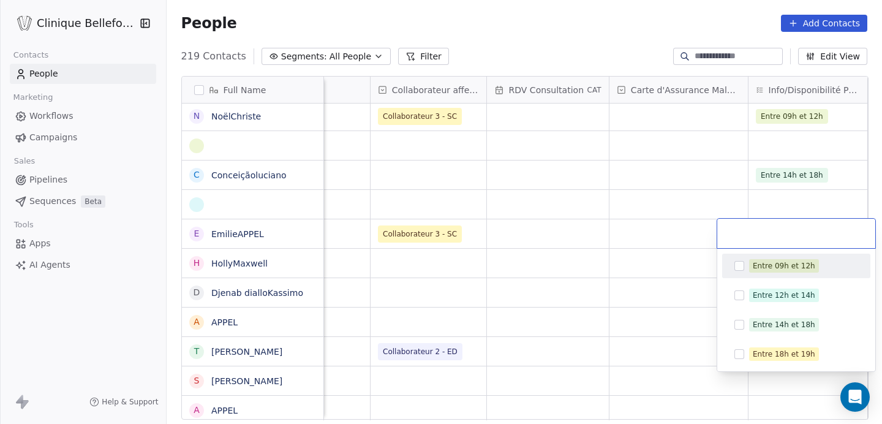
click at [837, 230] on input "text" at bounding box center [795, 233] width 143 height 13
click at [653, 239] on html "Clinique Bellefontaine Contacts People Marketing Workflows Campaigns Sales Pipe…" at bounding box center [441, 212] width 882 height 424
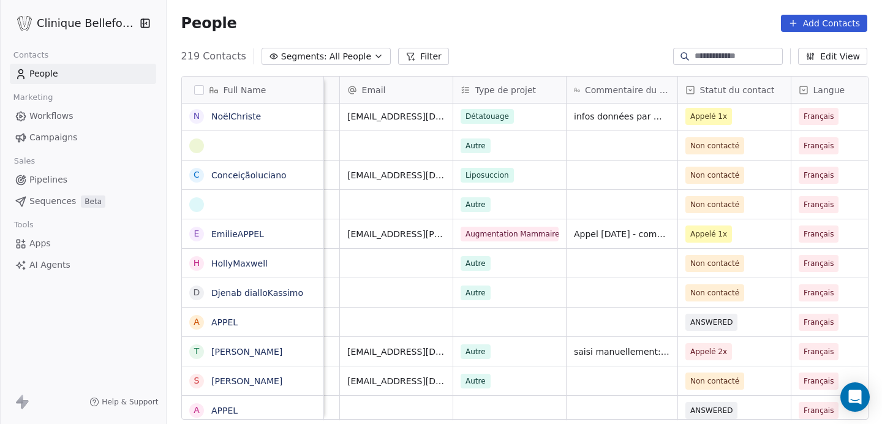
scroll to position [0, 0]
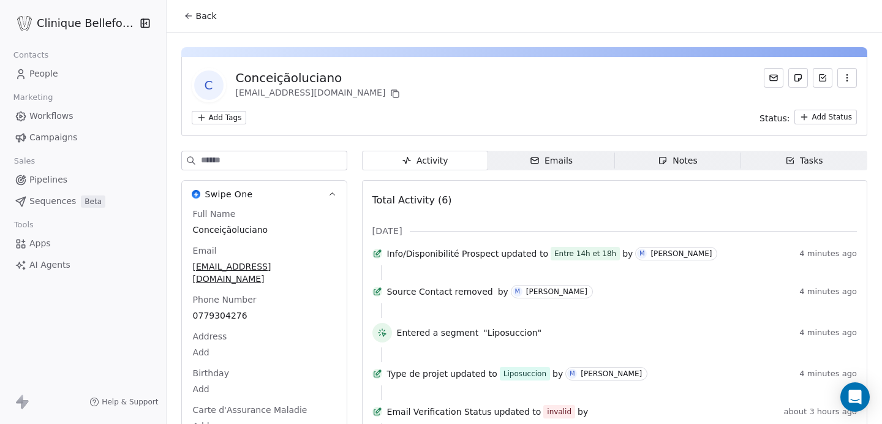
click at [200, 18] on span "Back" at bounding box center [206, 16] width 21 height 12
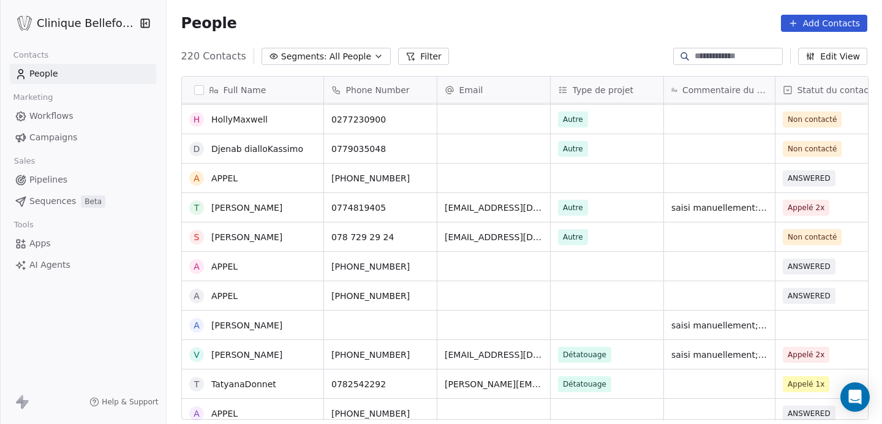
scroll to position [207, 0]
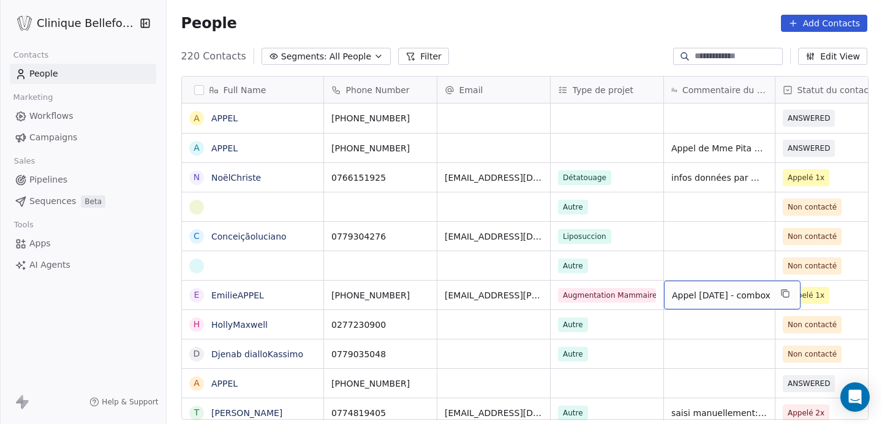
click at [770, 295] on span "Appel à 10h25 le 10.09.25 - combox" at bounding box center [721, 295] width 99 height 12
click at [868, 300] on div "Full Name A APPEL A APPEL N NoëlChriste C Conceiçãoluciano E EmilieAPPEL H Holl…" at bounding box center [524, 252] width 715 height 373
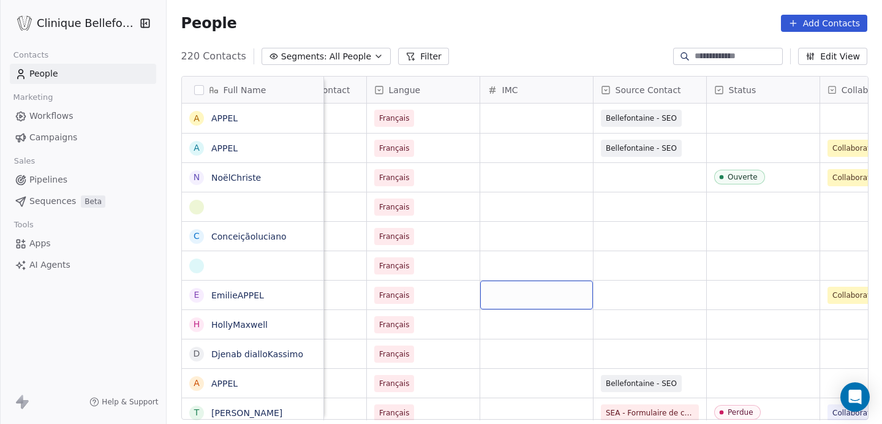
scroll to position [0, 528]
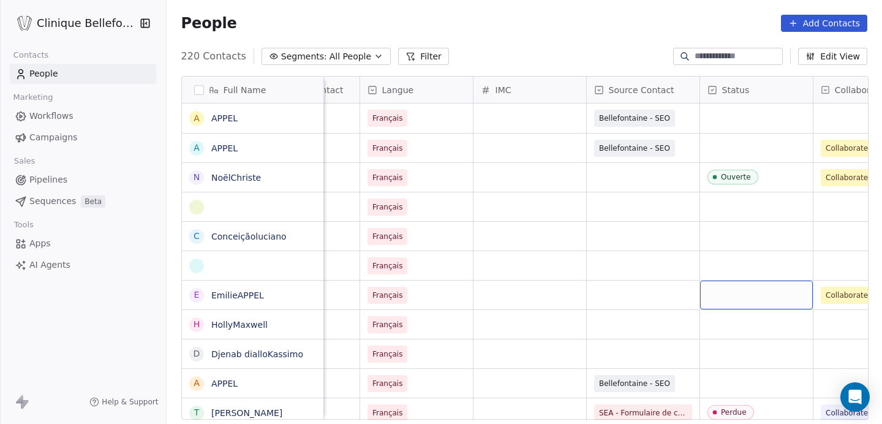
click at [729, 296] on div "grid" at bounding box center [756, 294] width 113 height 29
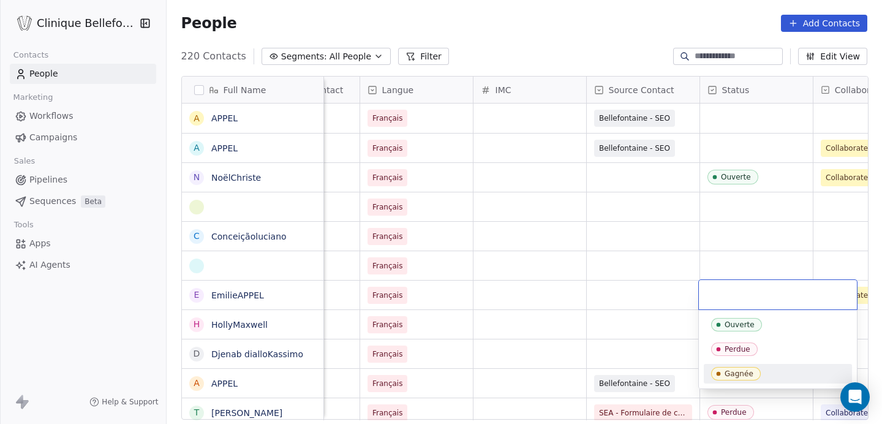
click at [737, 374] on div "Gagnée" at bounding box center [738, 373] width 29 height 9
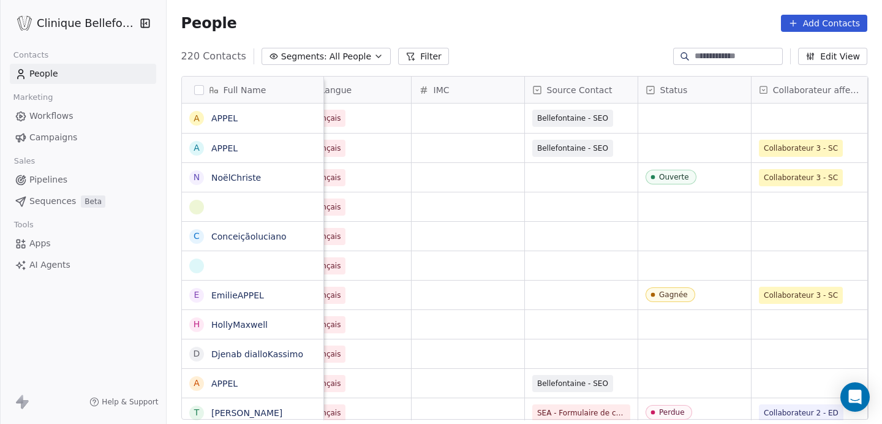
scroll to position [0, 713]
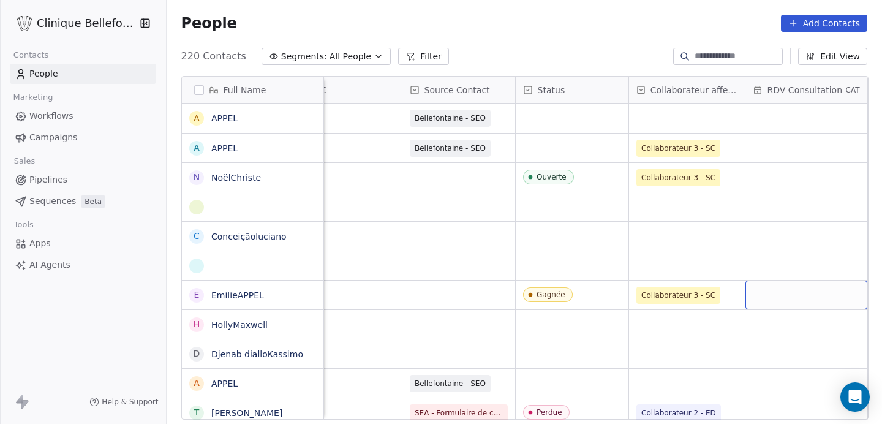
click at [775, 304] on div "grid" at bounding box center [806, 294] width 122 height 29
click at [778, 296] on div "grid" at bounding box center [806, 294] width 122 height 29
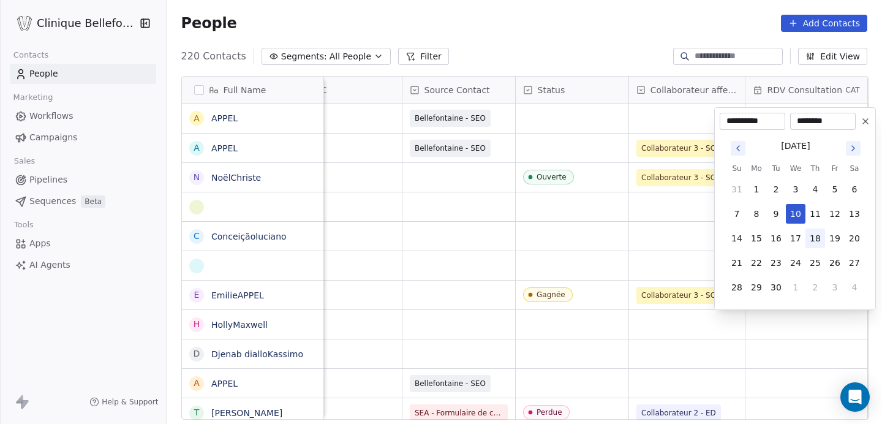
click at [816, 239] on button "18" at bounding box center [815, 238] width 20 height 20
type input "**********"
click at [802, 121] on input "********" at bounding box center [822, 121] width 61 height 12
click at [811, 121] on input "********" at bounding box center [822, 121] width 61 height 12
drag, startPoint x: 835, startPoint y: 121, endPoint x: 788, endPoint y: 119, distance: 46.6
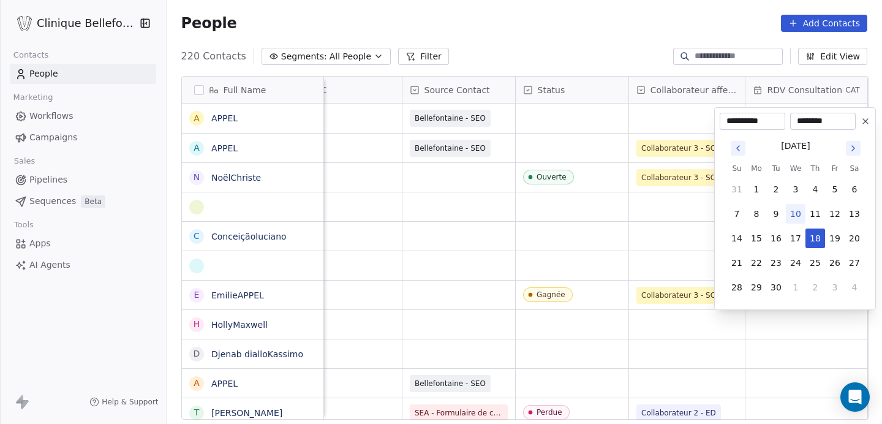
click at [788, 119] on div "**********" at bounding box center [788, 121] width 136 height 17
type input "********"
click at [811, 240] on button "18" at bounding box center [815, 238] width 20 height 20
click at [868, 122] on icon at bounding box center [865, 121] width 10 height 10
type input "**********"
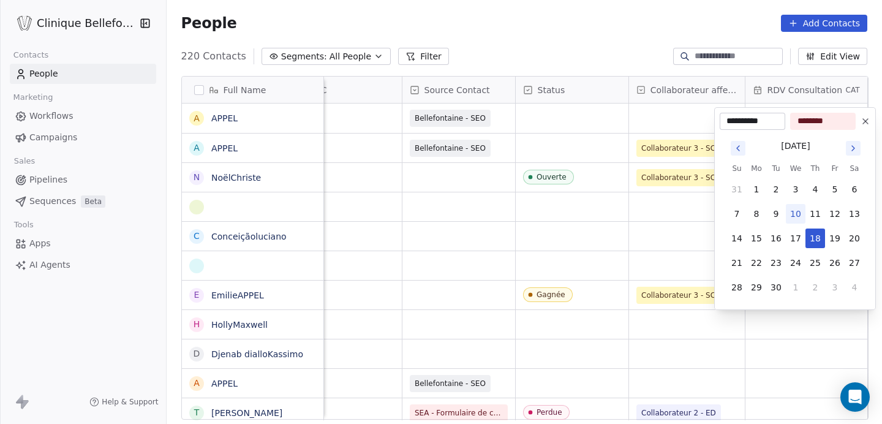
type input "********"
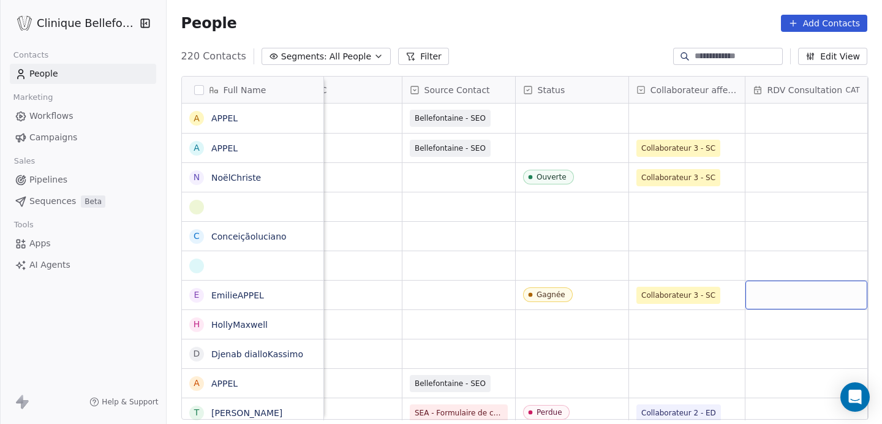
click at [825, 290] on div "grid" at bounding box center [806, 294] width 122 height 29
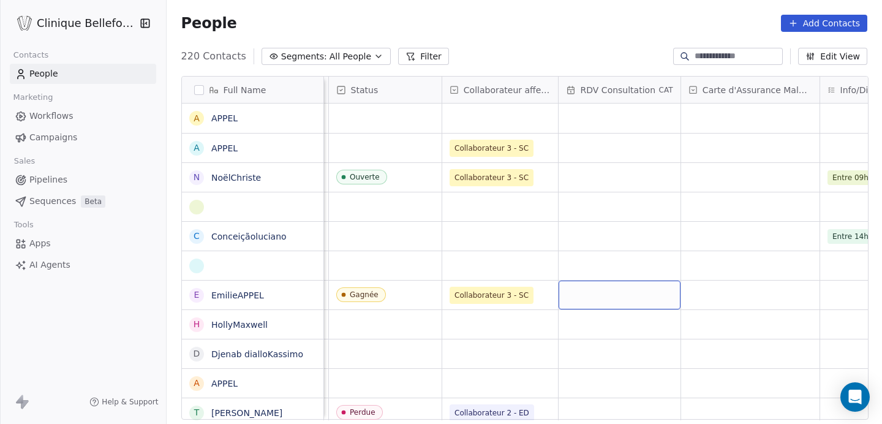
scroll to position [0, 903]
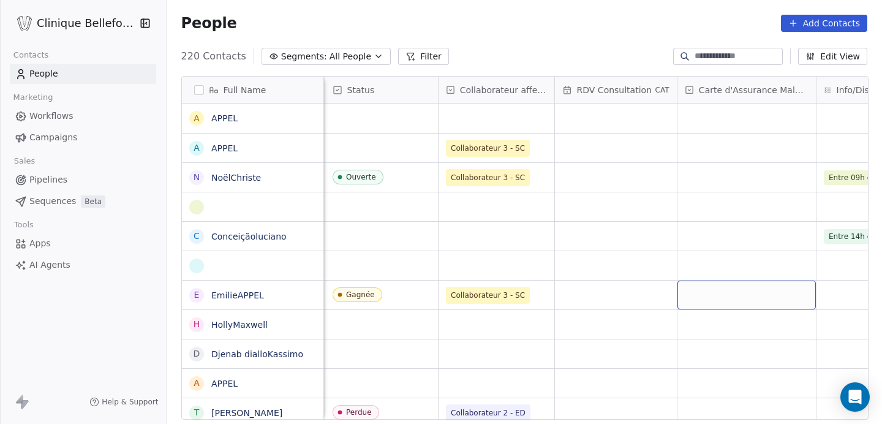
click at [764, 297] on div "grid" at bounding box center [746, 294] width 138 height 29
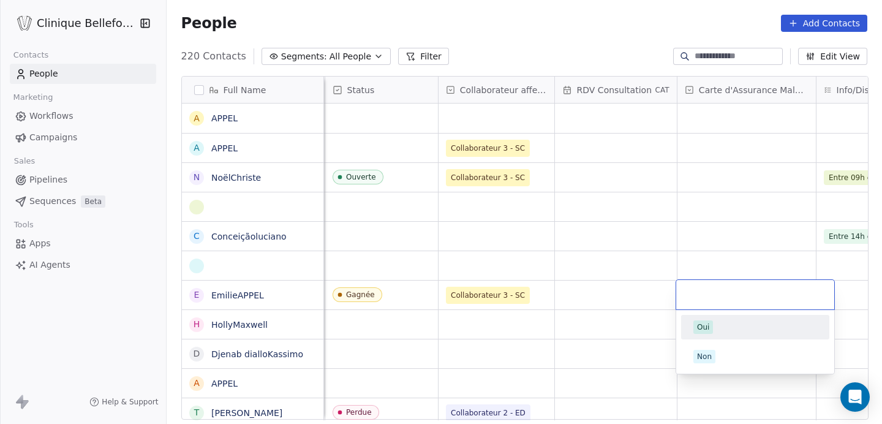
click at [701, 326] on div "Oui" at bounding box center [703, 326] width 12 height 11
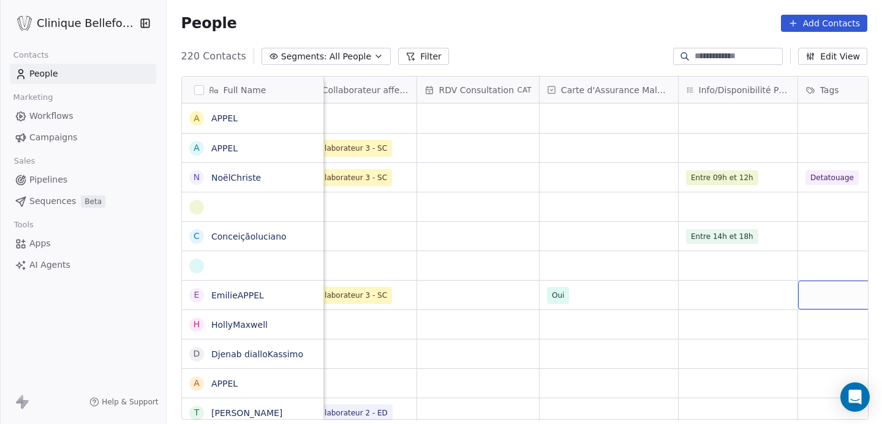
scroll to position [0, 1124]
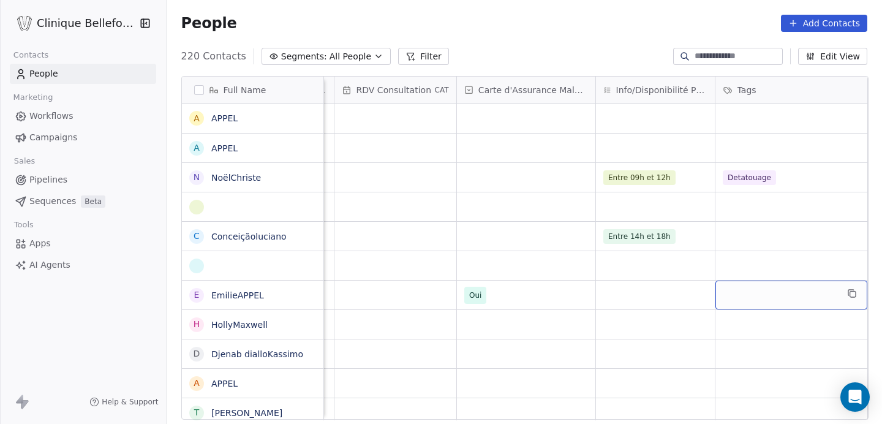
click at [783, 291] on div "grid" at bounding box center [791, 294] width 152 height 29
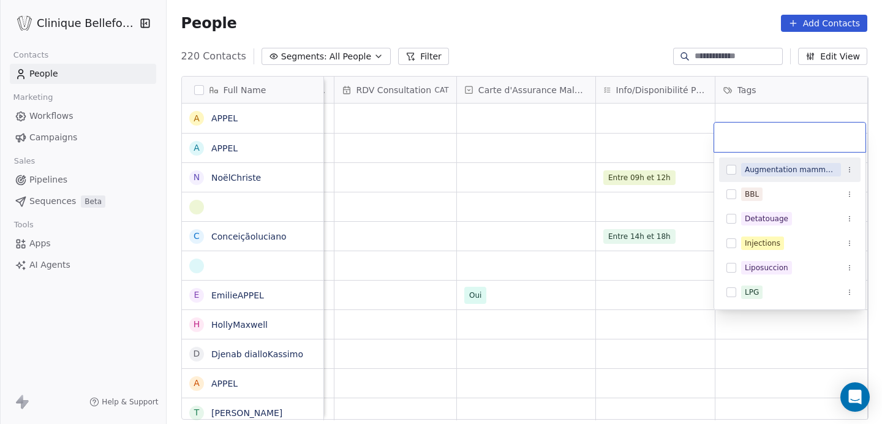
click at [732, 169] on button "Suggestions" at bounding box center [731, 170] width 10 height 10
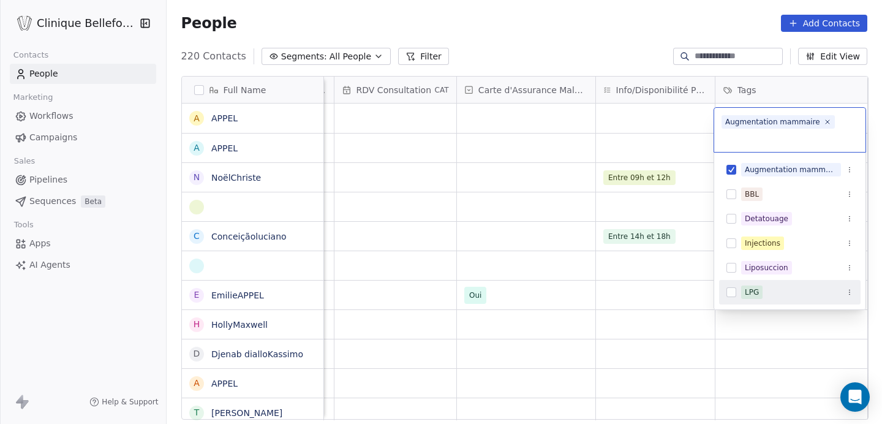
click at [693, 303] on html "Clinique Bellefontaine Contacts People Marketing Workflows Campaigns Sales Pipe…" at bounding box center [441, 212] width 882 height 424
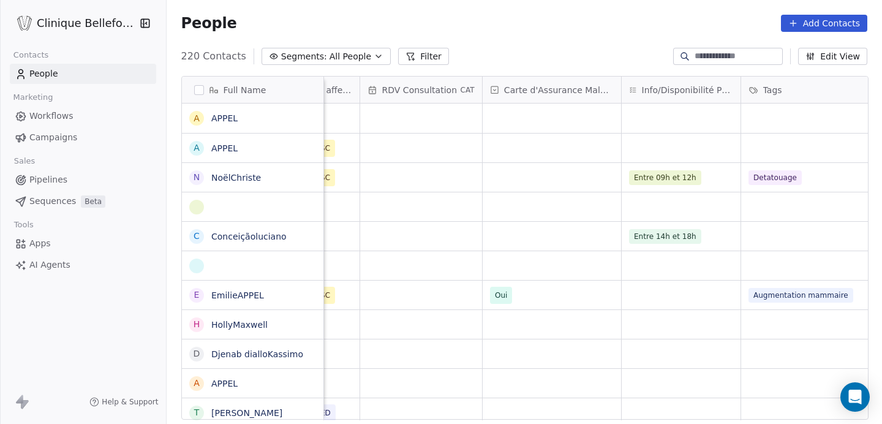
scroll to position [0, 1097]
click at [690, 298] on div "grid" at bounding box center [682, 294] width 119 height 29
click at [506, 293] on html "Clinique Bellefontaine Contacts People Marketing Workflows Campaigns Sales Pipe…" at bounding box center [441, 212] width 882 height 424
click at [447, 294] on div "grid" at bounding box center [422, 294] width 122 height 29
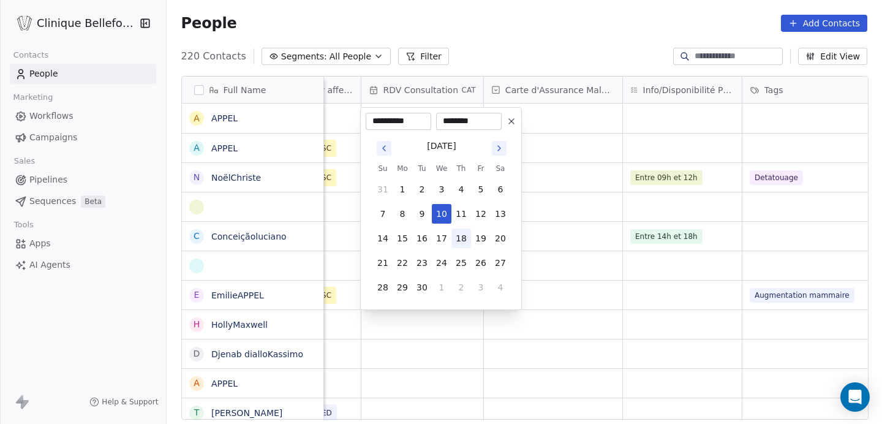
click at [455, 233] on button "18" at bounding box center [461, 238] width 20 height 20
type input "**********"
click at [450, 121] on input "********" at bounding box center [468, 121] width 61 height 12
click at [461, 238] on button "18" at bounding box center [461, 238] width 20 height 20
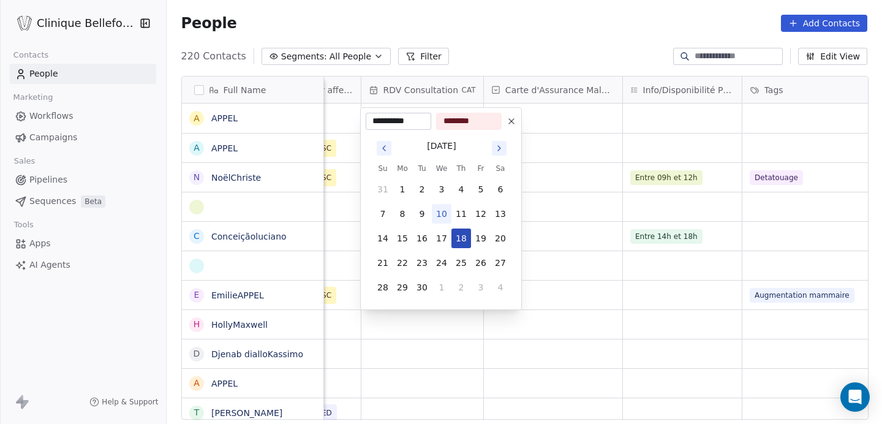
click at [461, 238] on button "18" at bounding box center [461, 238] width 20 height 20
click at [400, 119] on input "**********" at bounding box center [398, 121] width 61 height 12
click at [464, 236] on button "18" at bounding box center [461, 238] width 20 height 20
click at [484, 123] on input "********" at bounding box center [468, 121] width 61 height 12
click at [467, 237] on button "18" at bounding box center [461, 238] width 20 height 20
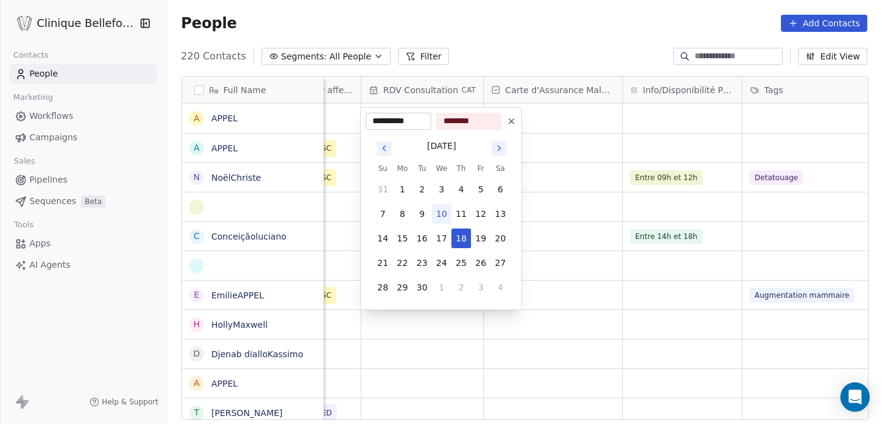
click at [477, 119] on input "********" at bounding box center [468, 121] width 61 height 12
click at [451, 121] on input "********" at bounding box center [468, 121] width 61 height 12
type input "********"
click at [479, 240] on button "19" at bounding box center [481, 238] width 20 height 20
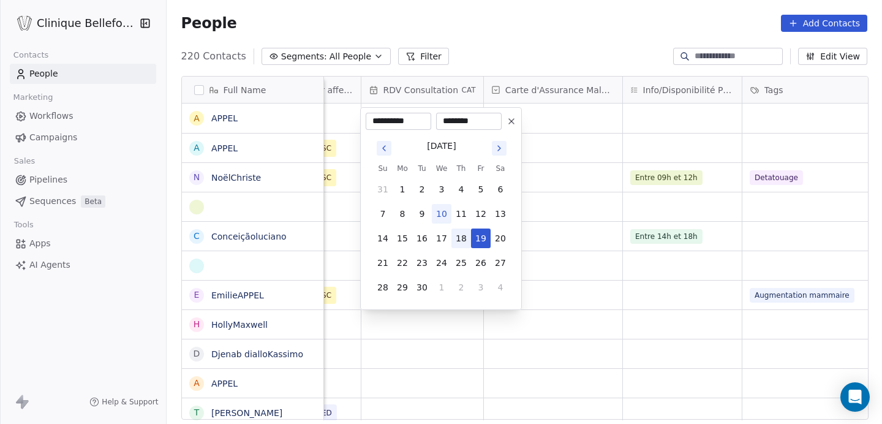
click at [457, 240] on button "18" at bounding box center [461, 238] width 20 height 20
click at [460, 239] on button "18" at bounding box center [461, 238] width 20 height 20
click at [511, 119] on icon at bounding box center [511, 121] width 10 height 10
type input "**********"
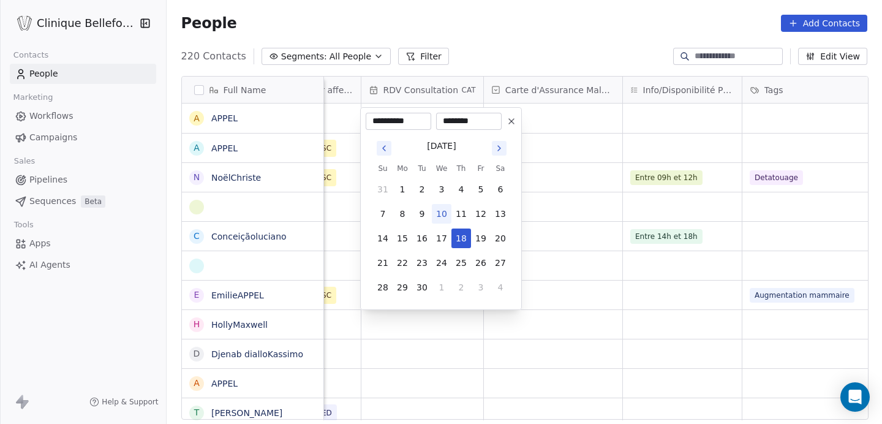
type input "********"
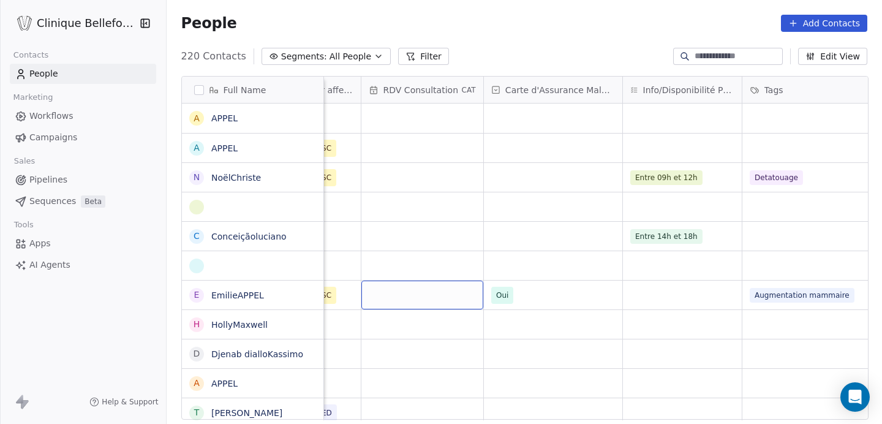
click at [398, 296] on div "grid" at bounding box center [422, 294] width 122 height 29
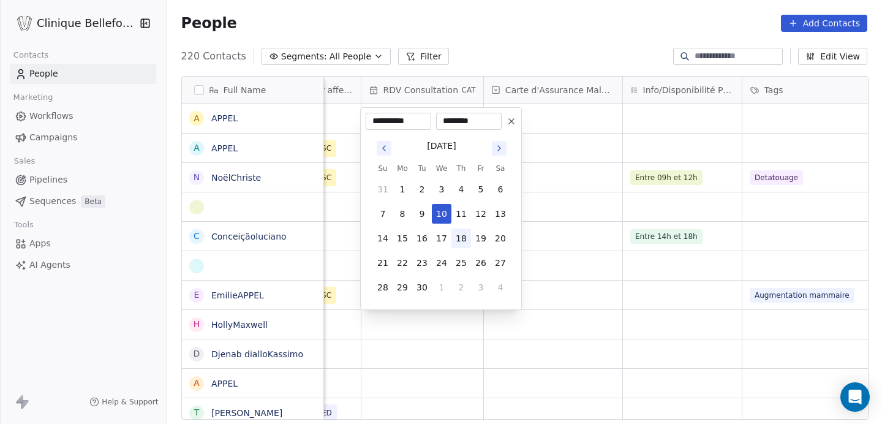
click at [467, 242] on button "18" at bounding box center [461, 238] width 20 height 20
type input "**********"
click at [461, 238] on button "18" at bounding box center [461, 238] width 20 height 20
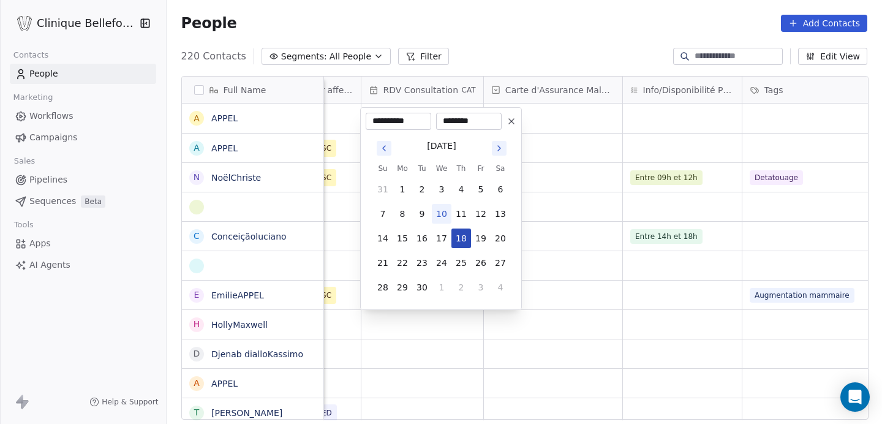
click at [461, 238] on button "18" at bounding box center [461, 238] width 20 height 20
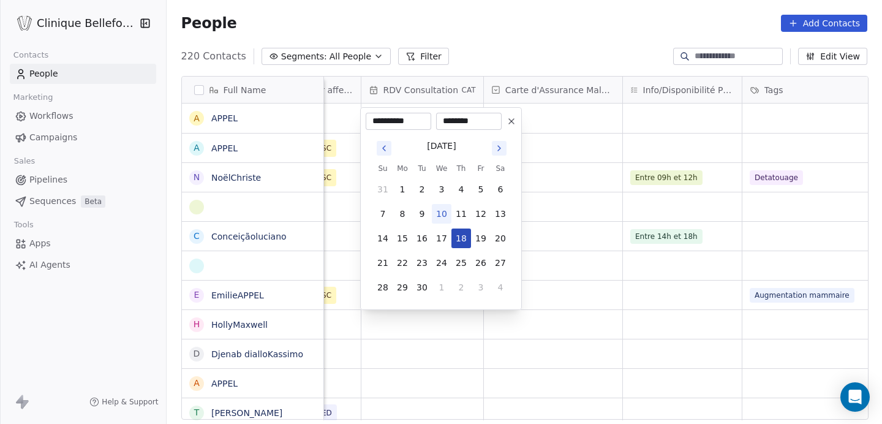
click at [461, 238] on button "18" at bounding box center [461, 238] width 20 height 20
click at [450, 121] on input "********" at bounding box center [468, 121] width 61 height 12
click at [497, 120] on input "********" at bounding box center [468, 121] width 61 height 12
click at [415, 124] on input "**********" at bounding box center [398, 121] width 61 height 12
click at [459, 119] on input "********" at bounding box center [468, 121] width 61 height 12
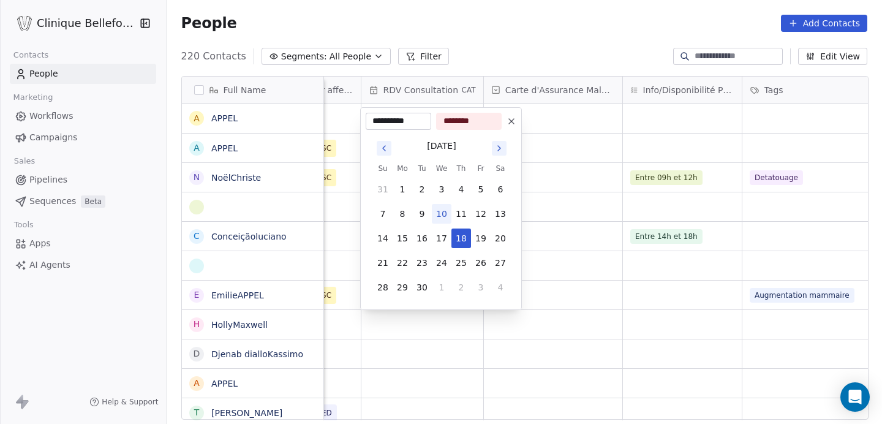
click at [453, 123] on input "********" at bounding box center [468, 121] width 61 height 12
type input "********"
click at [410, 121] on input "**********" at bounding box center [398, 121] width 61 height 12
click at [460, 238] on button "18" at bounding box center [461, 238] width 20 height 20
click at [511, 116] on icon at bounding box center [511, 121] width 10 height 10
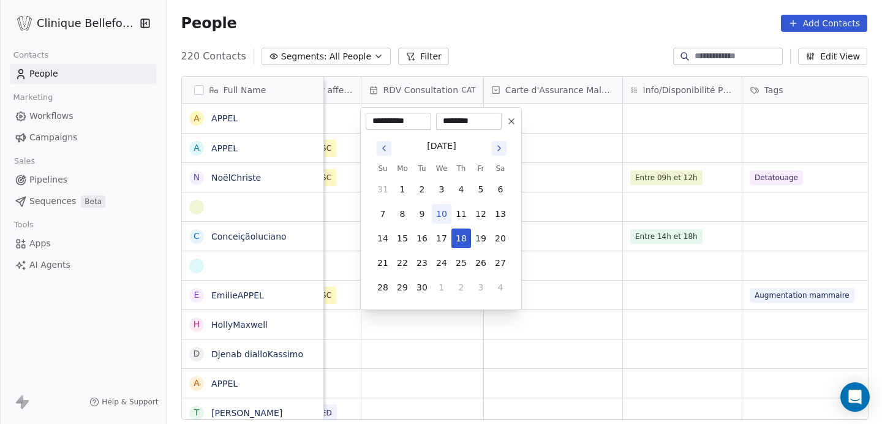
type input "**********"
type input "********"
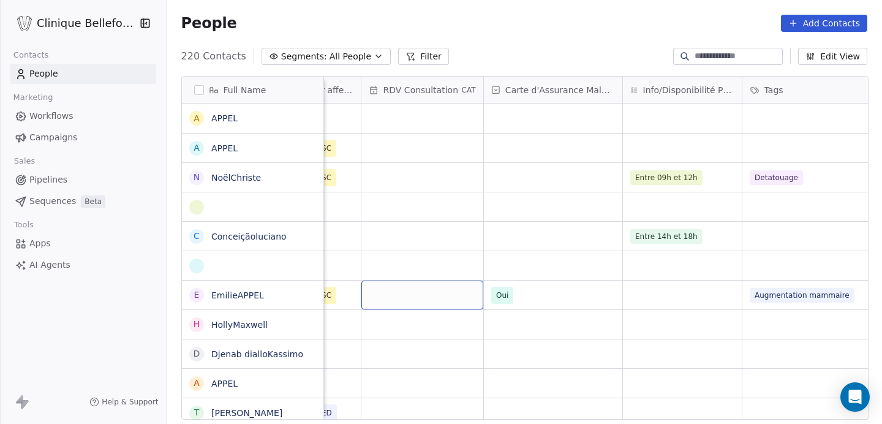
click at [397, 294] on div "grid" at bounding box center [422, 294] width 122 height 29
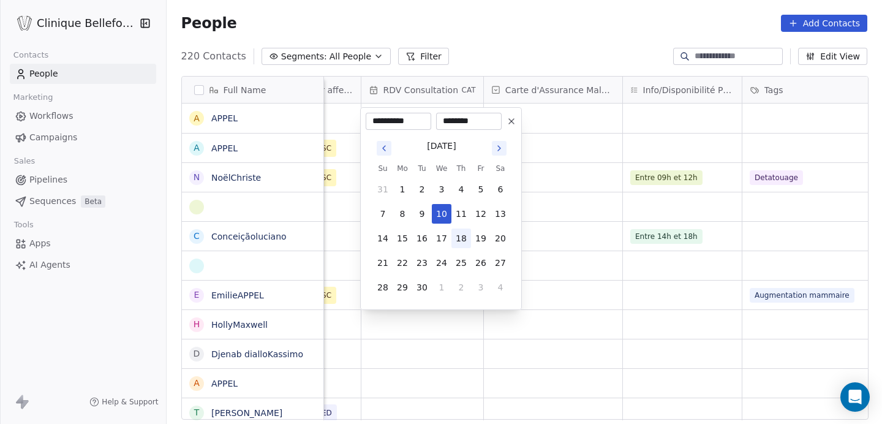
click at [465, 236] on button "18" at bounding box center [461, 238] width 20 height 20
click at [513, 119] on icon at bounding box center [511, 121] width 5 height 5
type input "**********"
type input "********"
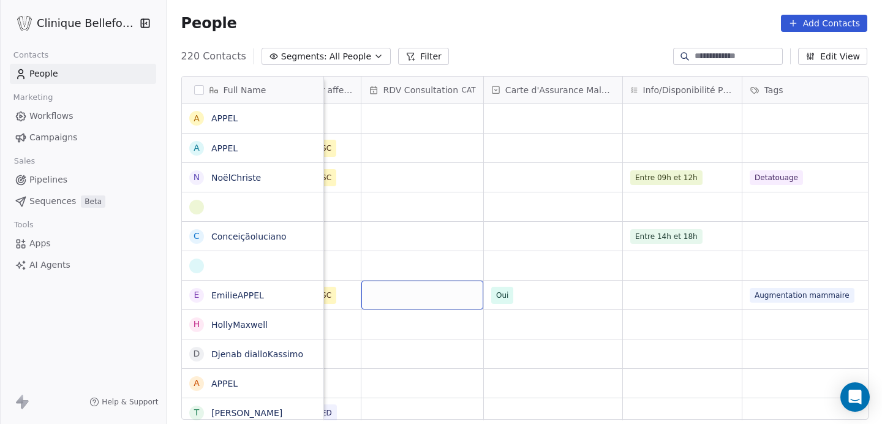
click at [417, 298] on div "grid" at bounding box center [422, 294] width 122 height 29
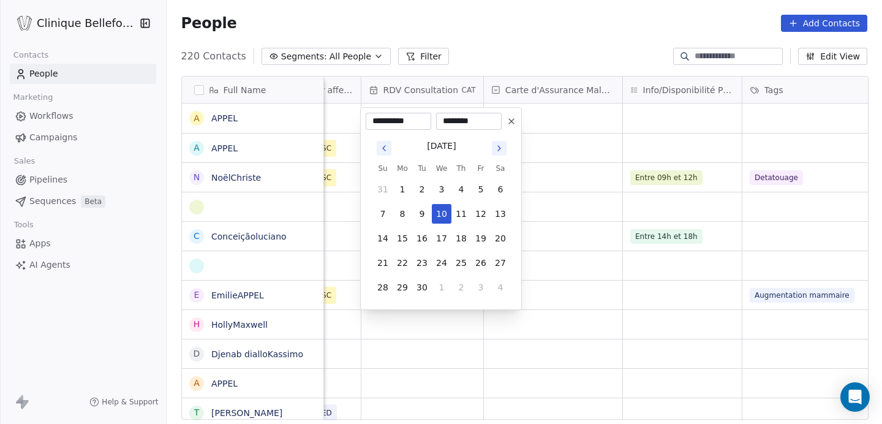
click at [461, 225] on tbody "31 1 2 3 4 5 6 7 8 9 10 11 12 13 14 15 16 17 18 19 20 21 22 23 24 25 26 27 28 2…" at bounding box center [441, 236] width 137 height 122
click at [458, 241] on button "18" at bounding box center [461, 238] width 20 height 20
click at [457, 237] on button "18" at bounding box center [461, 238] width 20 height 20
click at [499, 145] on icon "Go to next month" at bounding box center [499, 148] width 10 height 10
click at [381, 144] on icon "Go to previous month" at bounding box center [384, 148] width 10 height 10
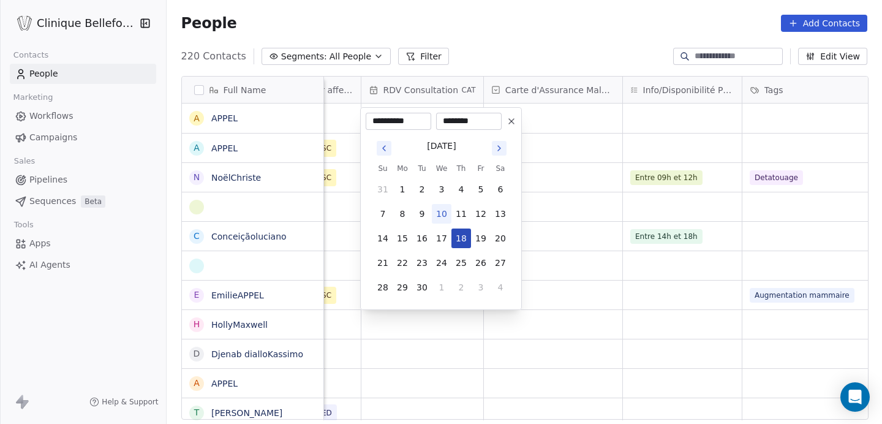
click at [461, 230] on button "18" at bounding box center [461, 238] width 20 height 20
click at [462, 240] on button "18" at bounding box center [461, 238] width 20 height 20
click at [516, 120] on icon at bounding box center [511, 121] width 10 height 10
type input "**********"
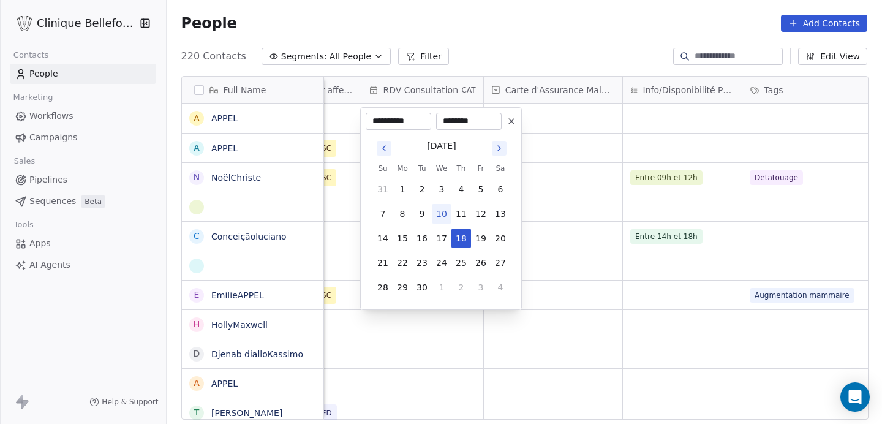
type input "********"
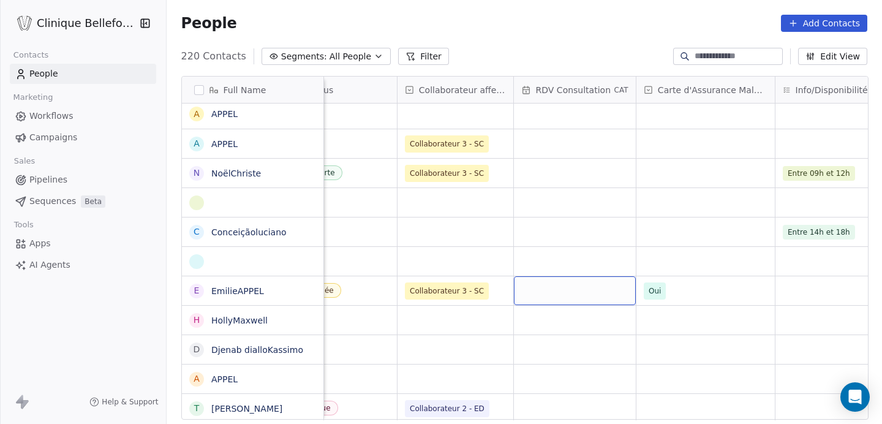
scroll to position [0, 983]
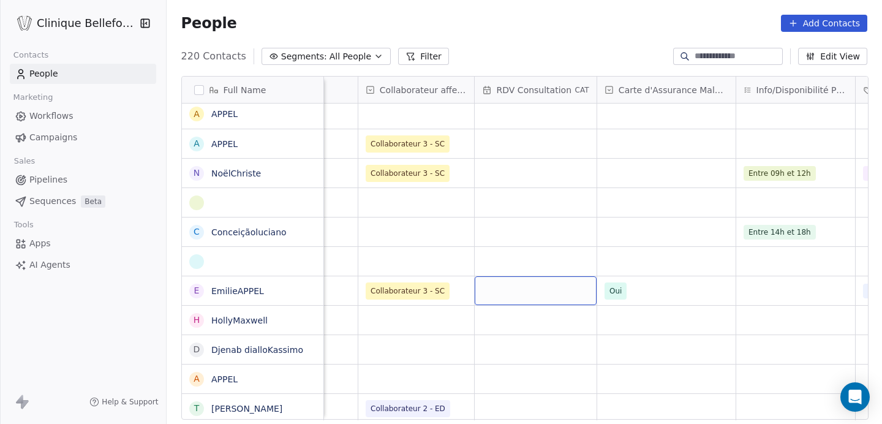
click at [482, 287] on div "grid" at bounding box center [536, 290] width 122 height 29
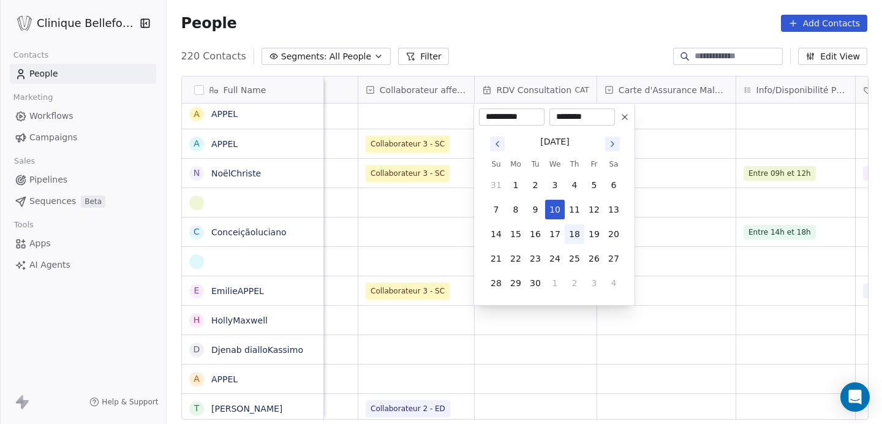
click at [576, 230] on button "18" at bounding box center [575, 234] width 20 height 20
type input "**********"
click at [572, 91] on html "Clinique Bellefontaine Contacts People Marketing Workflows Campaigns Sales Pipe…" at bounding box center [441, 212] width 882 height 424
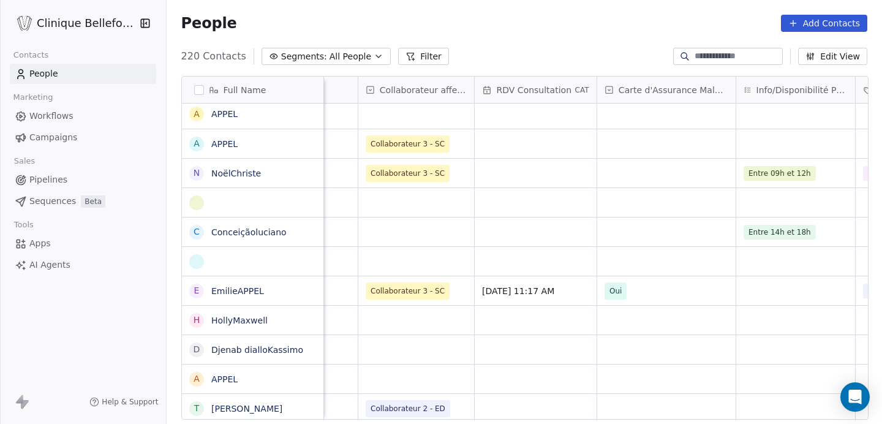
click at [571, 91] on div "RDV Consultation CAT" at bounding box center [536, 90] width 122 height 26
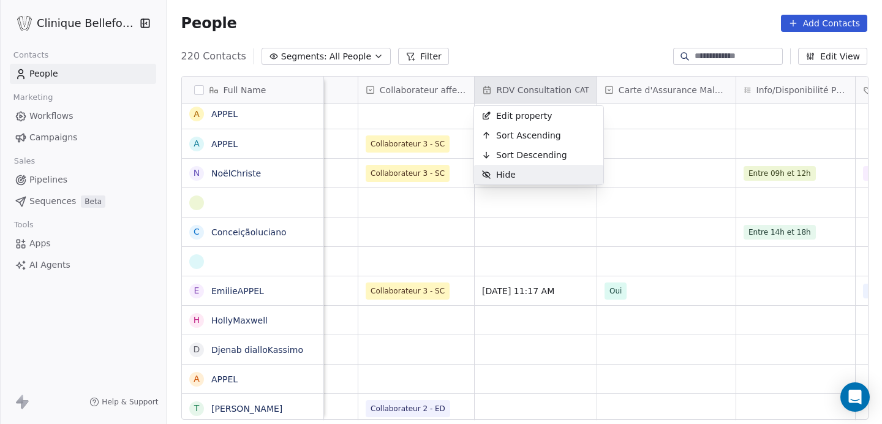
click at [544, 292] on html "Clinique Bellefontaine Contacts People Marketing Workflows Campaigns Sales Pipe…" at bounding box center [441, 212] width 882 height 424
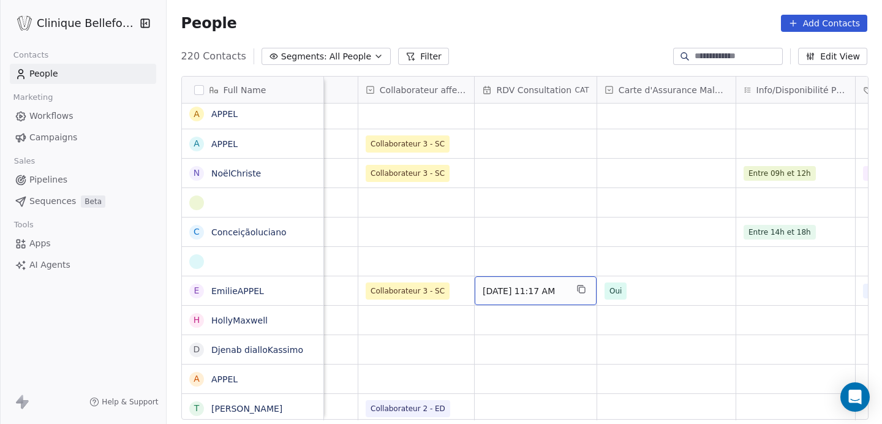
click at [550, 290] on span "18/09/2025 11:17 AM" at bounding box center [525, 291] width 84 height 12
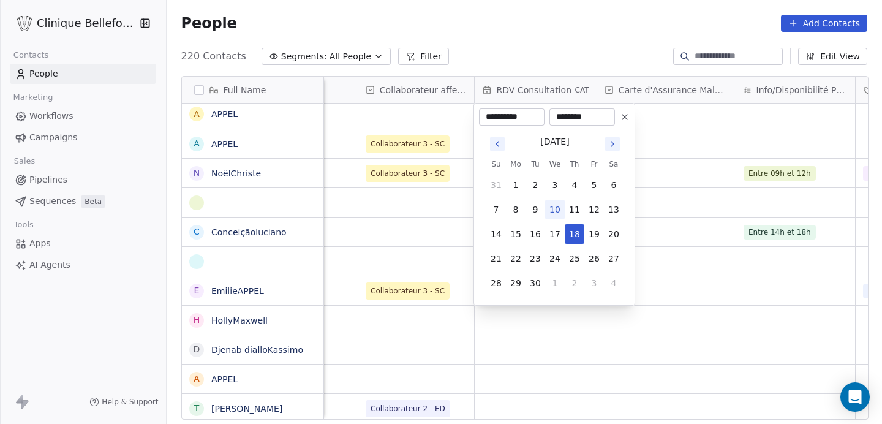
click at [561, 118] on input "********" at bounding box center [582, 117] width 61 height 12
click at [573, 116] on input "********" at bounding box center [582, 117] width 61 height 12
type input "*"
click at [573, 233] on button "18" at bounding box center [575, 234] width 20 height 20
click at [589, 125] on div "*****" at bounding box center [582, 116] width 66 height 17
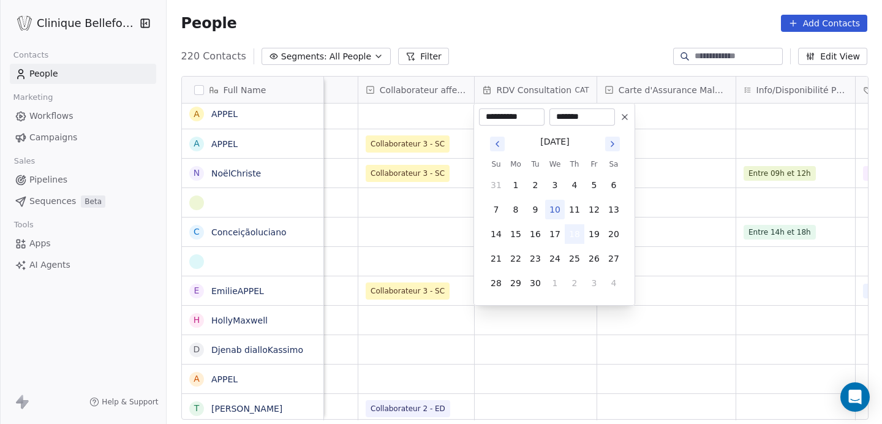
click at [582, 235] on button "18" at bounding box center [575, 234] width 20 height 20
click at [558, 113] on input "*******" at bounding box center [582, 117] width 61 height 12
type input "********"
click at [577, 234] on button "18" at bounding box center [575, 234] width 20 height 20
click at [560, 118] on input "********" at bounding box center [582, 117] width 61 height 12
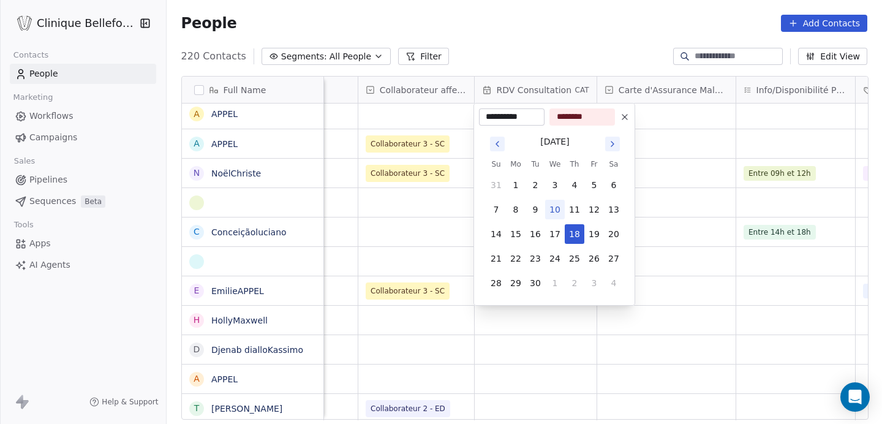
click at [566, 117] on input "********" at bounding box center [582, 117] width 61 height 12
click at [623, 118] on icon at bounding box center [624, 117] width 5 height 5
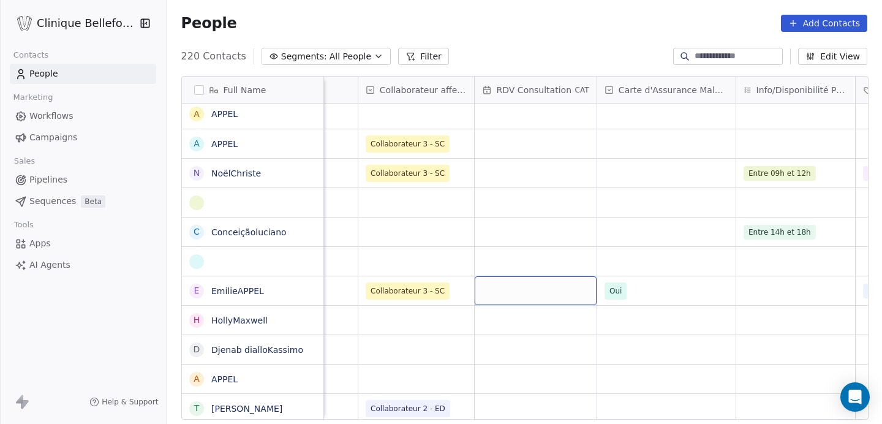
click at [528, 292] on div "grid" at bounding box center [536, 290] width 122 height 29
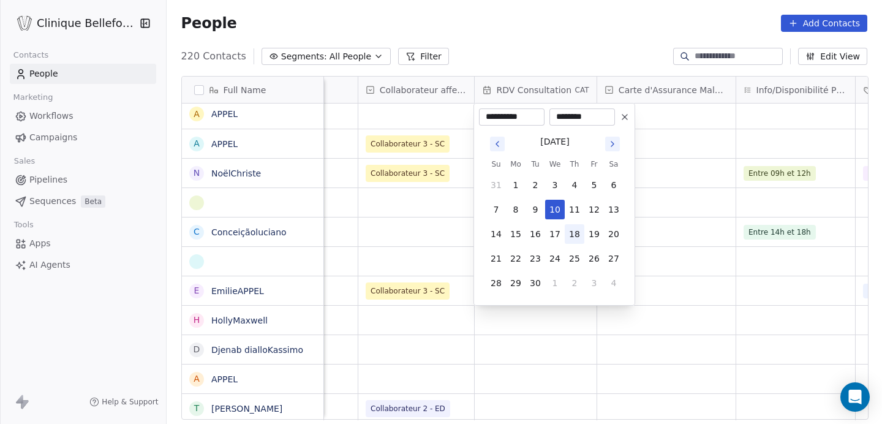
click at [573, 235] on button "18" at bounding box center [575, 234] width 20 height 20
click at [626, 113] on icon at bounding box center [625, 117] width 10 height 10
type input "**********"
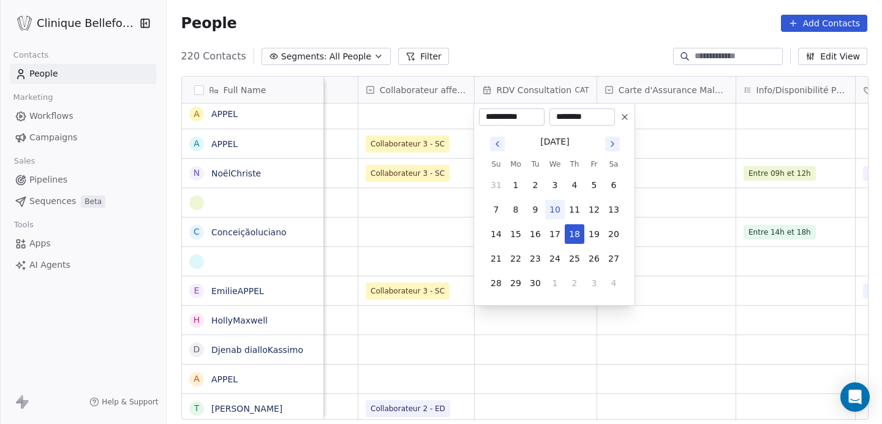
type input "********"
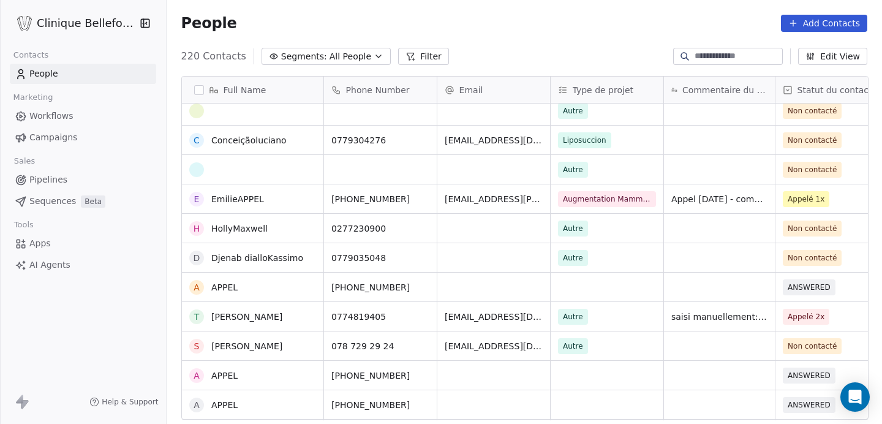
scroll to position [0, 0]
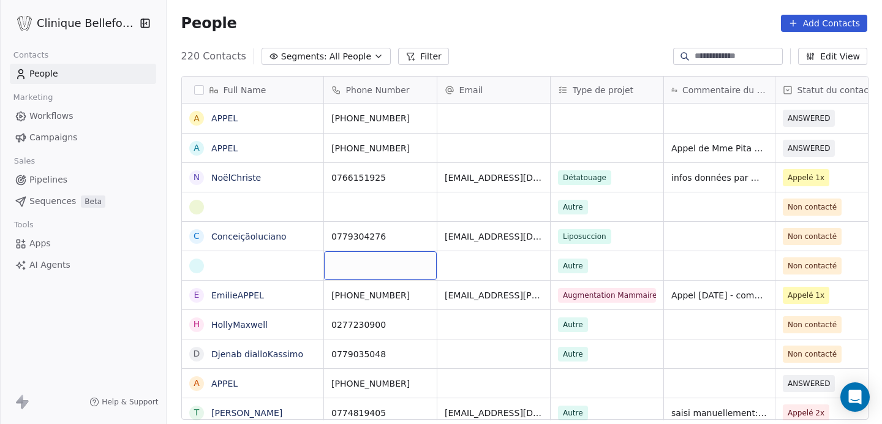
click at [803, 18] on button "Add Contacts" at bounding box center [824, 23] width 86 height 17
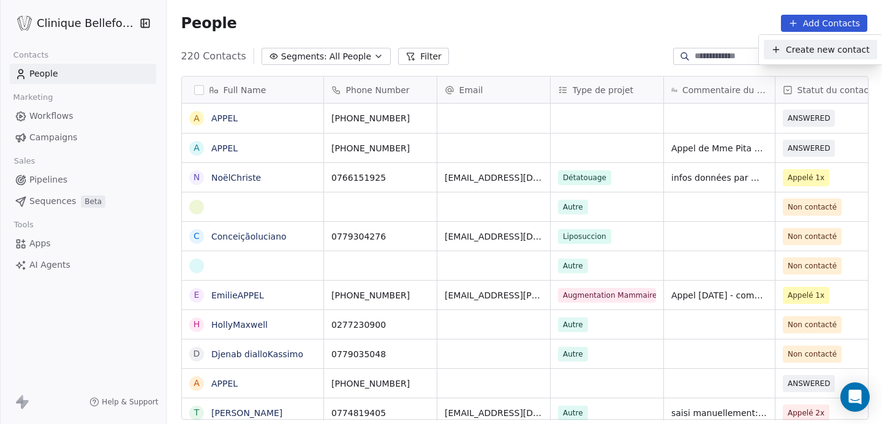
click at [808, 48] on span "Create new contact" at bounding box center [828, 49] width 84 height 13
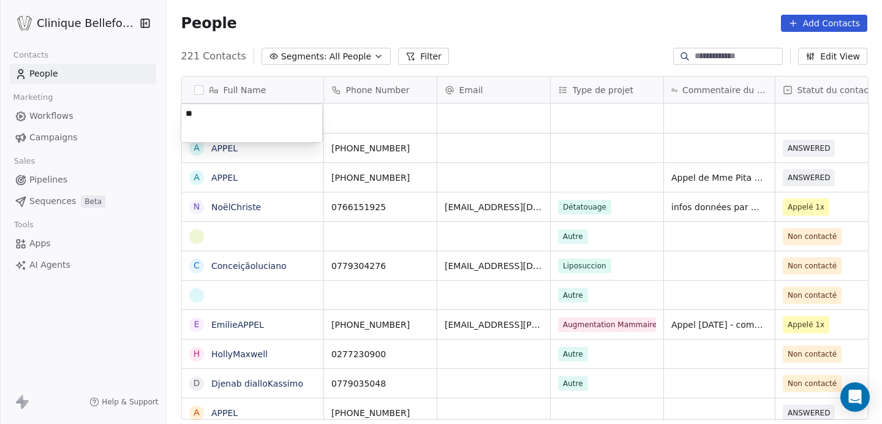
type textarea "*"
type textarea "**********"
click at [299, 138] on textarea "**********" at bounding box center [251, 123] width 141 height 38
click at [371, 131] on html "Clinique Bellefontaine Contacts People Marketing Workflows Campaigns Sales Pipe…" at bounding box center [441, 212] width 882 height 424
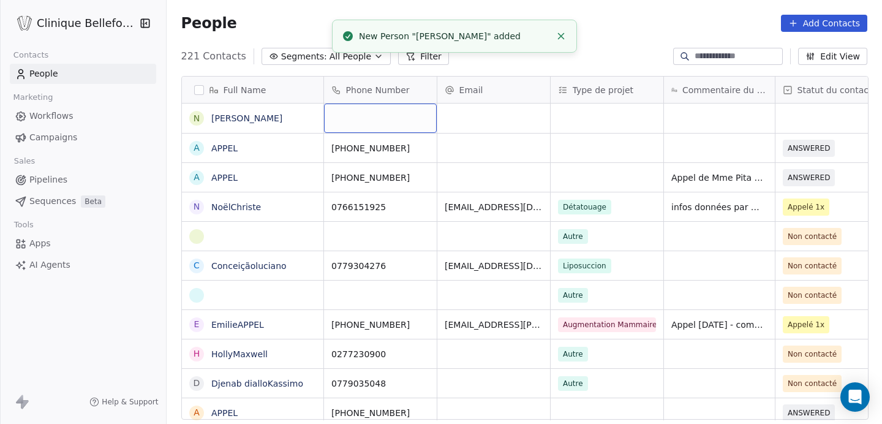
click at [378, 124] on div "grid" at bounding box center [380, 117] width 113 height 29
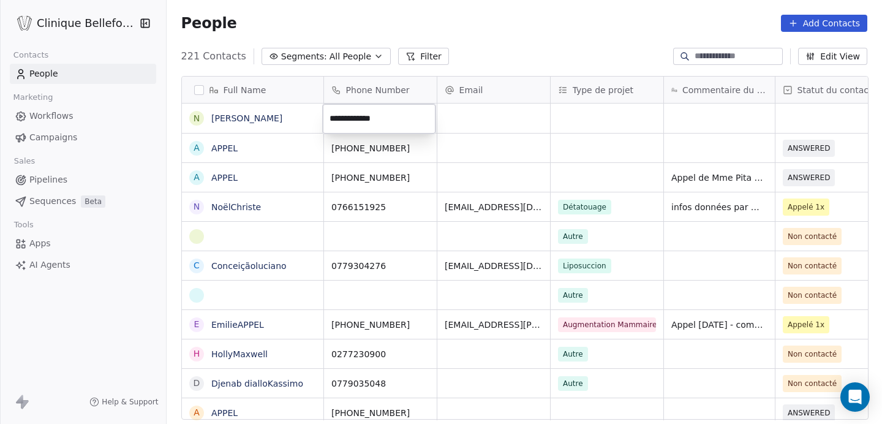
click at [378, 116] on input "**********" at bounding box center [379, 119] width 108 height 24
type input "**********"
click at [456, 129] on html "Clinique Bellefontaine Contacts People Marketing Workflows Campaigns Sales Pipe…" at bounding box center [441, 212] width 882 height 424
drag, startPoint x: 469, startPoint y: 110, endPoint x: 455, endPoint y: 113, distance: 14.4
click at [455, 113] on div "grid" at bounding box center [493, 117] width 113 height 29
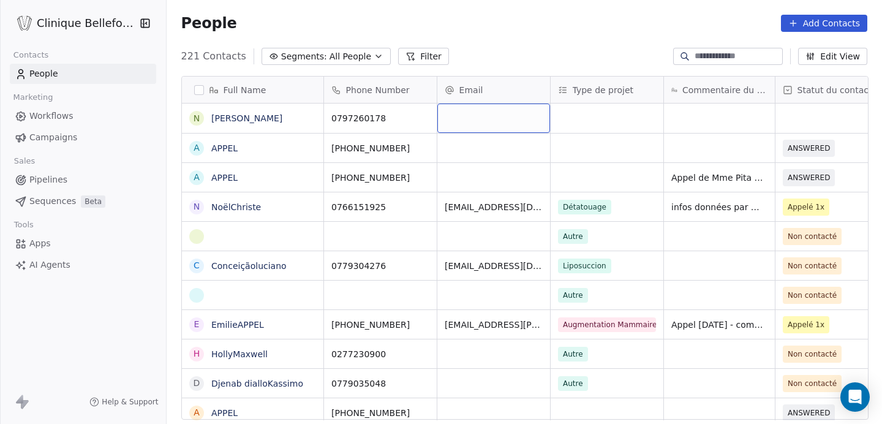
click at [459, 126] on div "grid" at bounding box center [493, 117] width 113 height 29
drag, startPoint x: 459, startPoint y: 126, endPoint x: 446, endPoint y: 119, distance: 14.8
click at [446, 119] on div "grid" at bounding box center [493, 117] width 113 height 29
type input "**********"
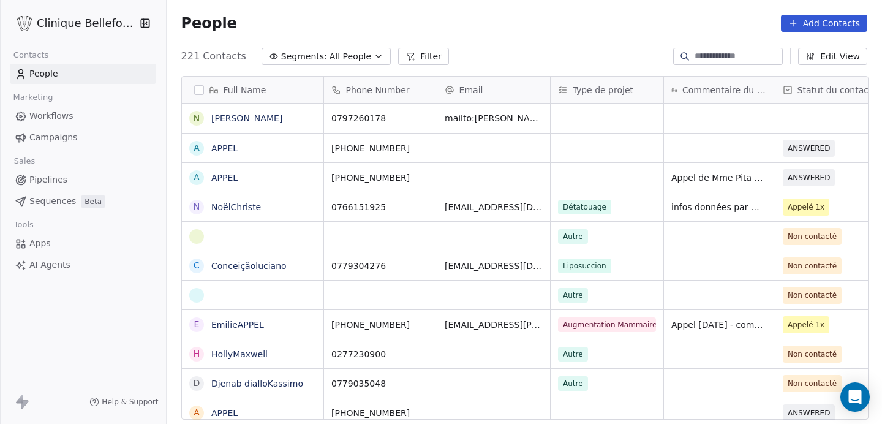
click at [605, 123] on html "Clinique Bellefontaine Contacts People Marketing Workflows Campaigns Sales Pipe…" at bounding box center [441, 212] width 882 height 424
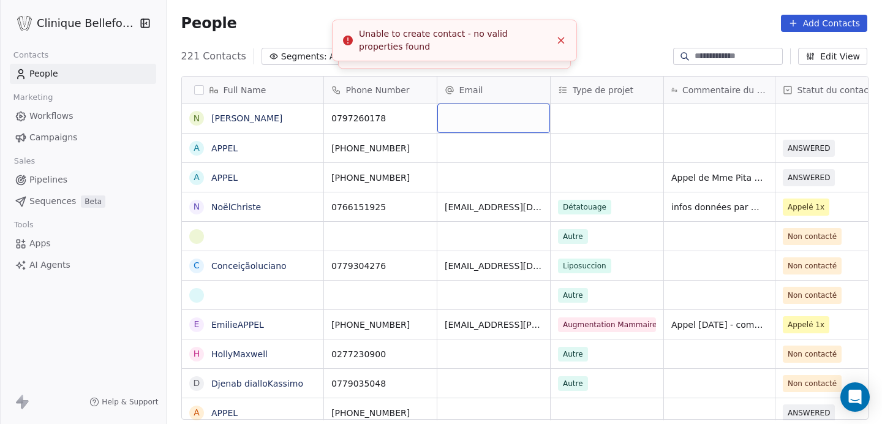
click at [514, 121] on div "grid" at bounding box center [493, 117] width 113 height 29
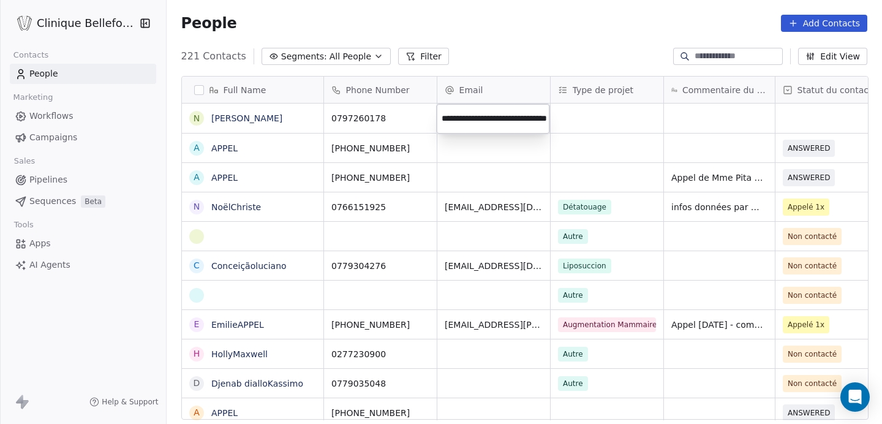
scroll to position [0, 0]
type input "**********"
click at [614, 124] on html "Clinique Bellefontaine Contacts People Marketing Workflows Campaigns Sales Pipe…" at bounding box center [441, 212] width 882 height 424
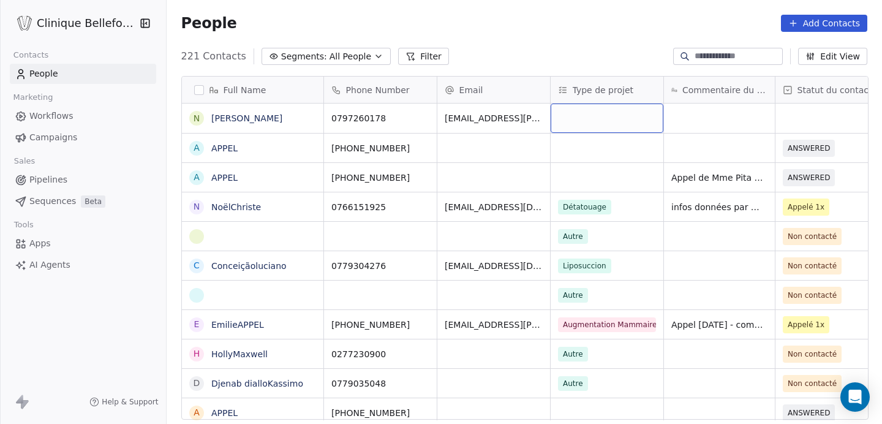
click at [614, 124] on div "grid" at bounding box center [607, 117] width 113 height 29
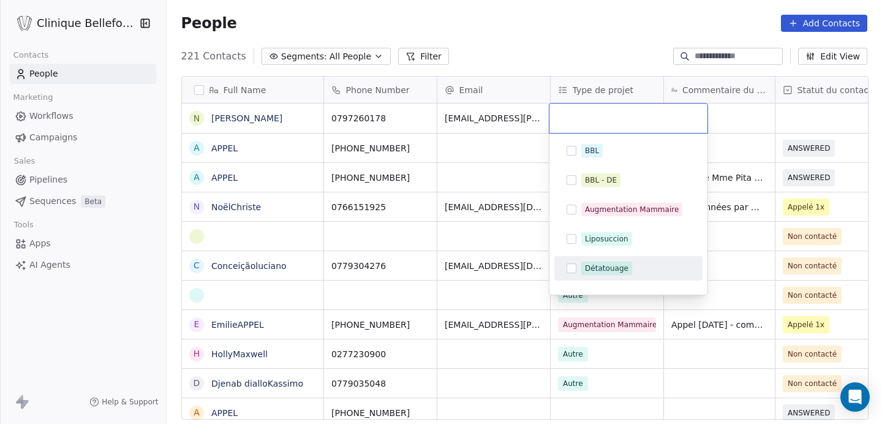
click at [572, 268] on button "Suggestions" at bounding box center [571, 268] width 10 height 10
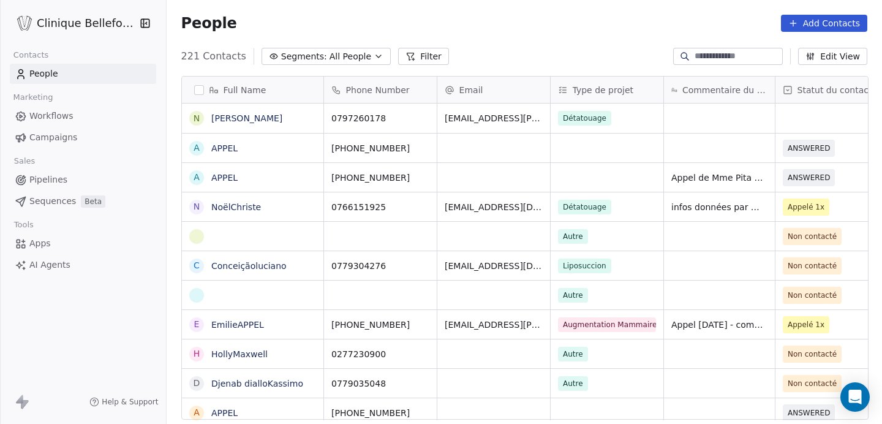
click at [743, 117] on html "Clinique Bellefontaine Contacts People Marketing Workflows Campaigns Sales Pipe…" at bounding box center [441, 212] width 882 height 424
click at [726, 120] on div "grid" at bounding box center [719, 117] width 111 height 29
type textarea "**********"
click at [843, 103] on html "Clinique Bellefontaine Contacts People Marketing Workflows Campaigns Sales Pipe…" at bounding box center [441, 212] width 882 height 424
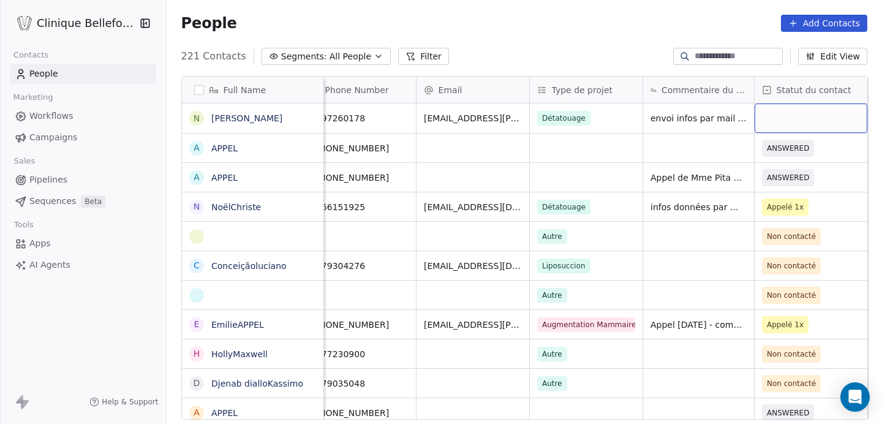
click at [822, 117] on div "grid" at bounding box center [810, 117] width 113 height 29
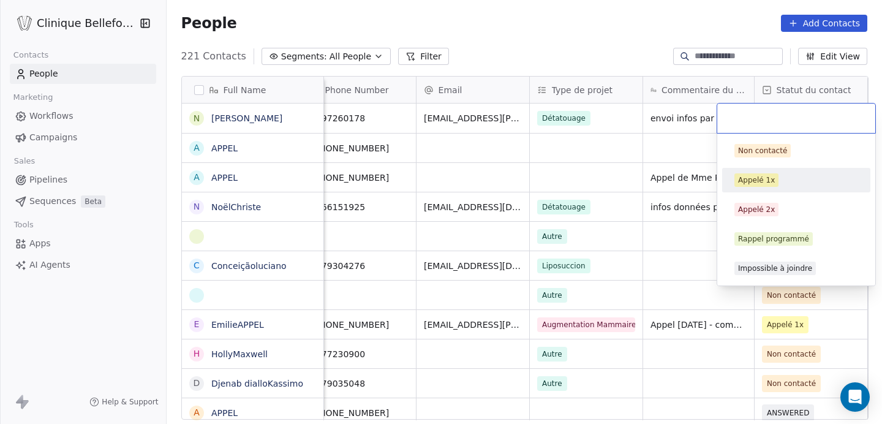
click at [764, 179] on div "Appelé 1x" at bounding box center [756, 180] width 37 height 11
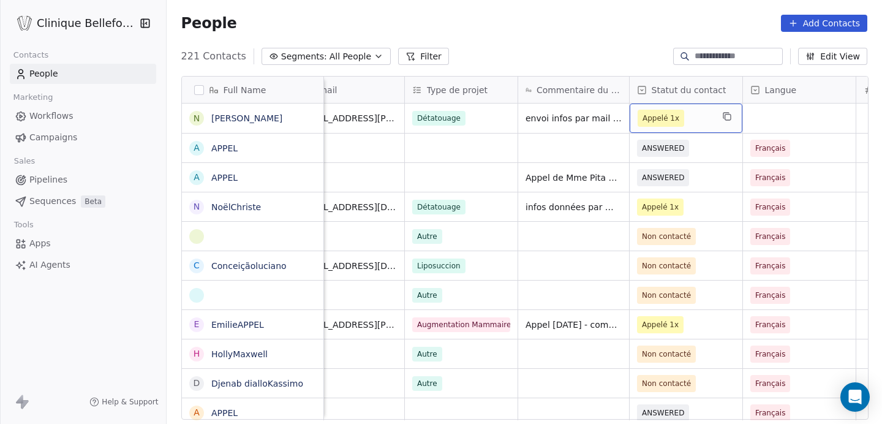
scroll to position [0, 146]
click at [776, 119] on div "grid" at bounding box center [798, 117] width 113 height 29
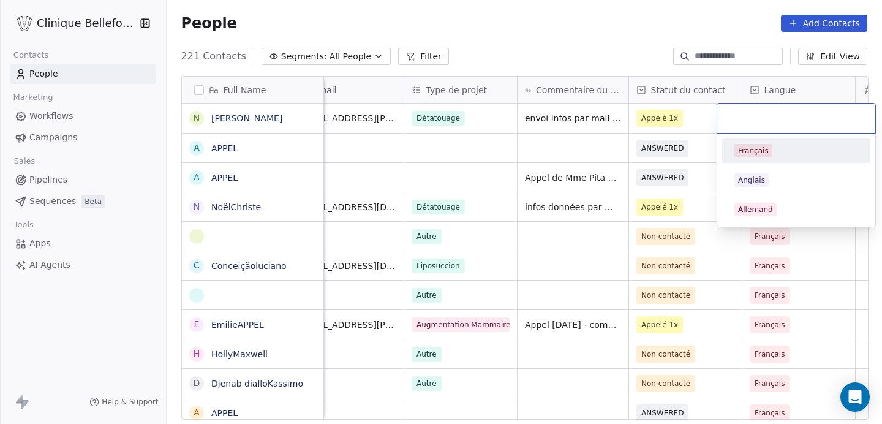
click at [758, 149] on div "Français" at bounding box center [753, 150] width 31 height 11
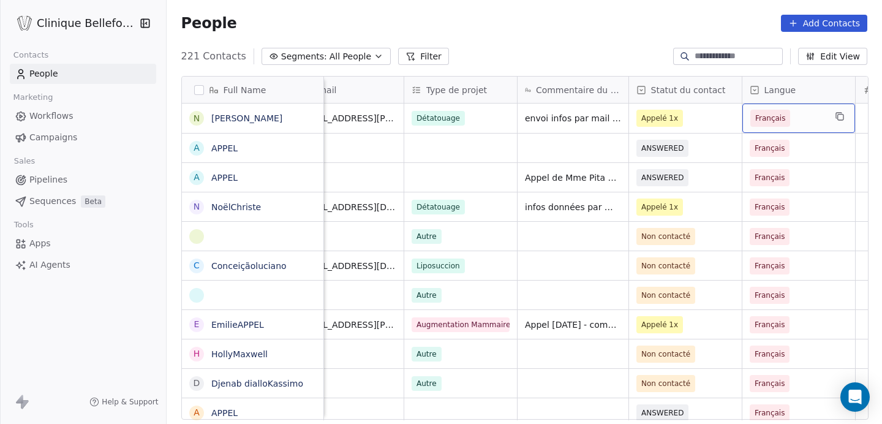
click at [814, 118] on span "Français" at bounding box center [787, 118] width 75 height 17
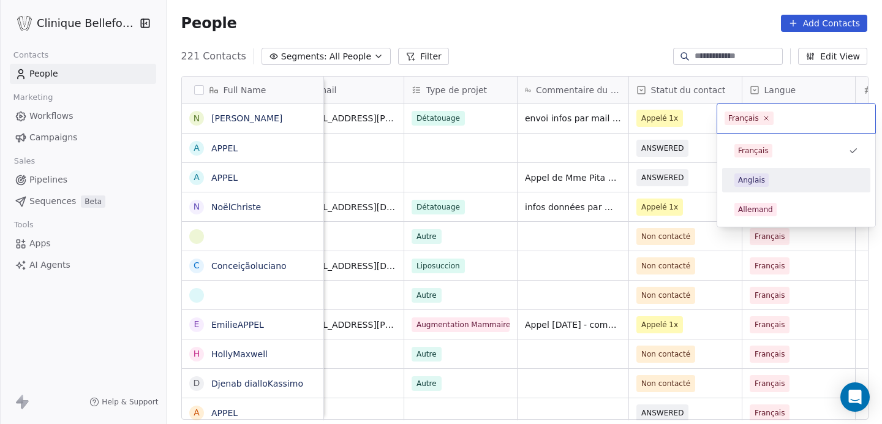
click at [756, 179] on div "Anglais" at bounding box center [751, 180] width 27 height 11
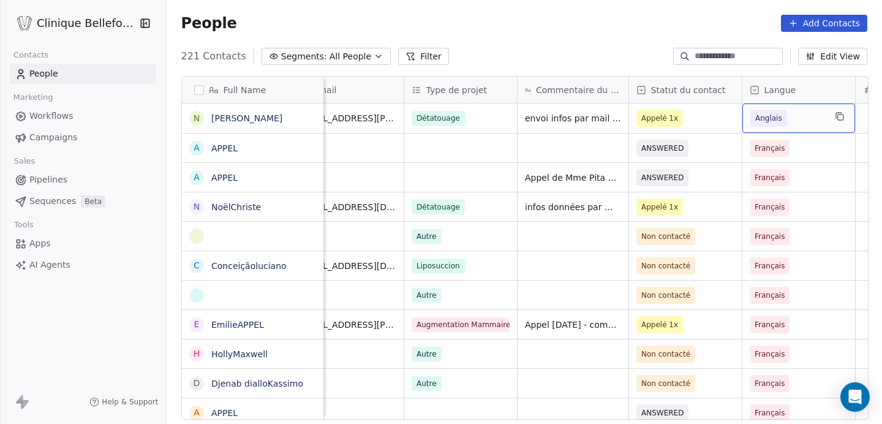
click at [778, 117] on span "Anglais" at bounding box center [768, 118] width 27 height 12
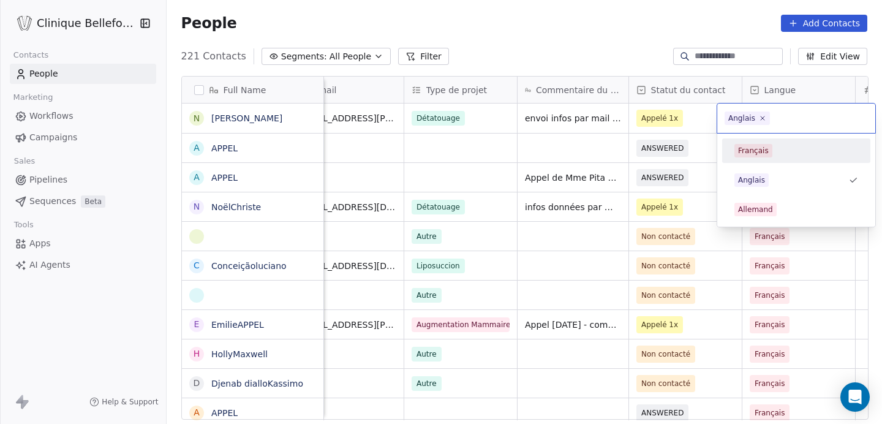
click at [753, 149] on div "Français" at bounding box center [753, 150] width 31 height 11
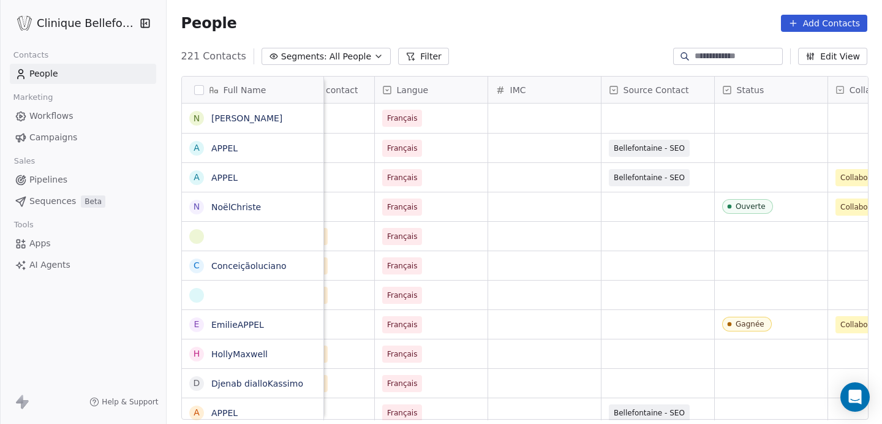
scroll to position [0, 515]
click at [791, 121] on div "grid" at bounding box center [769, 117] width 113 height 29
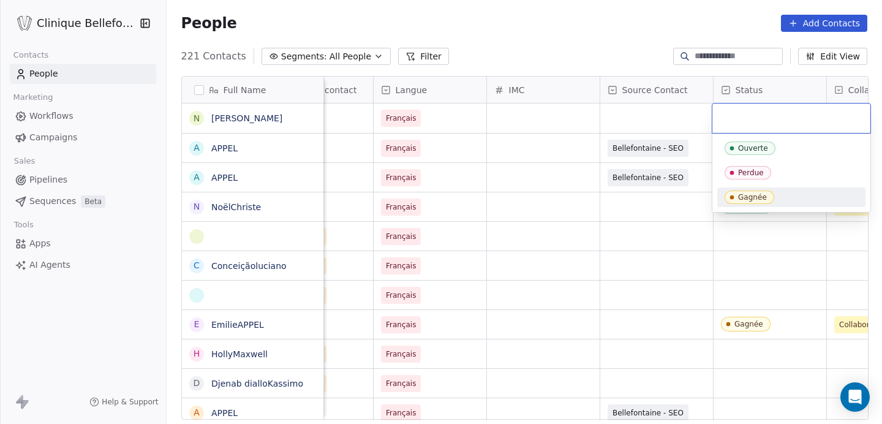
click at [734, 196] on icon "Suggestions" at bounding box center [732, 197] width 10 height 10
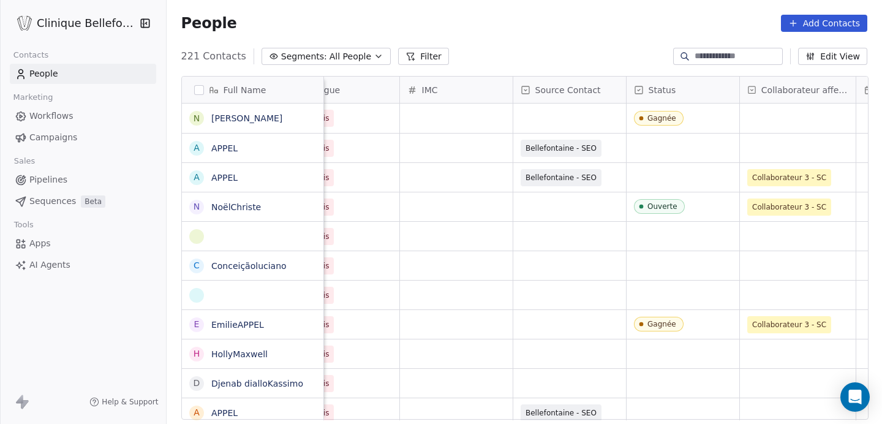
scroll to position [0, 608]
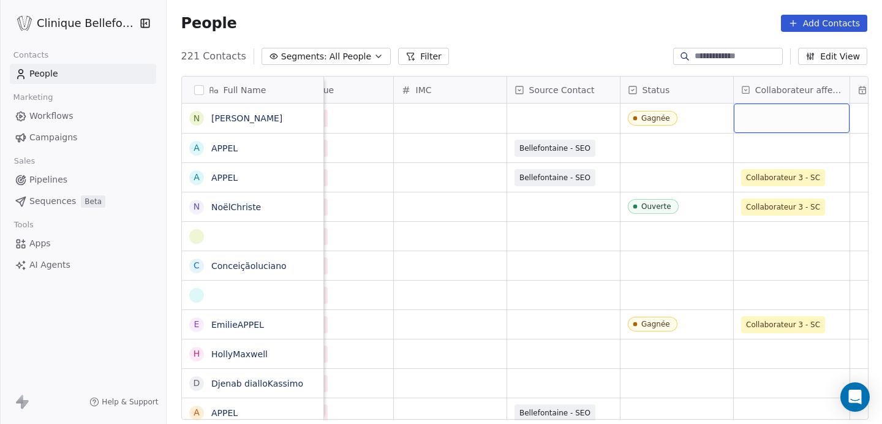
click at [806, 119] on div "grid" at bounding box center [792, 117] width 116 height 29
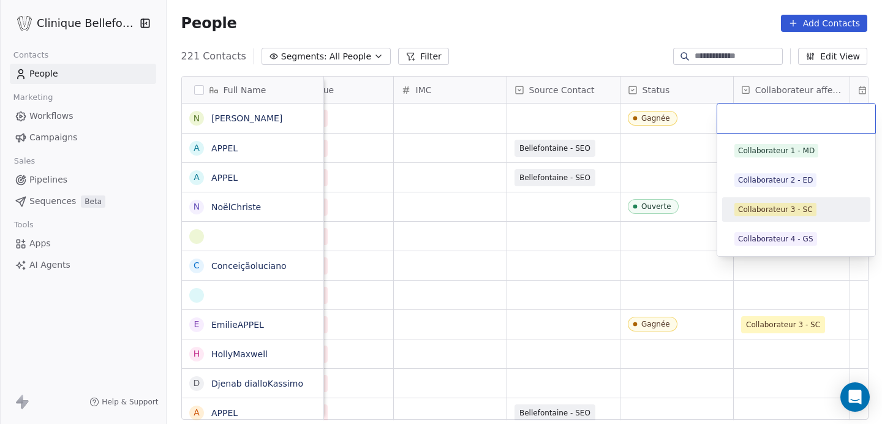
click at [802, 206] on div "Collaborateur 3 - SC" at bounding box center [775, 209] width 75 height 11
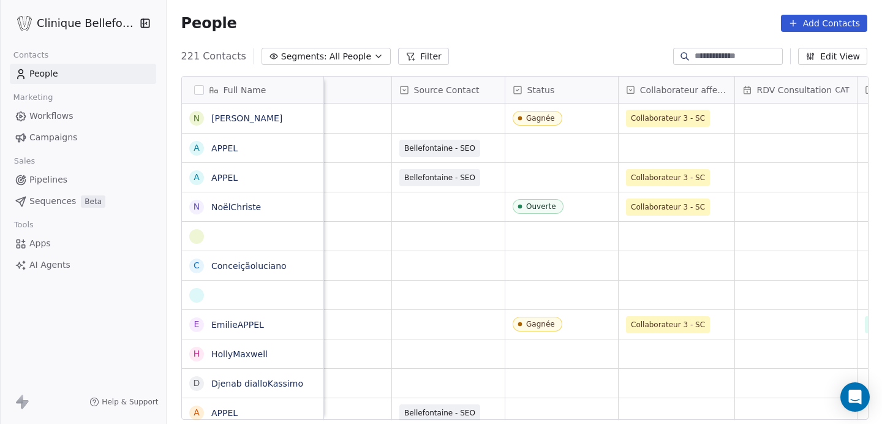
scroll to position [0, 729]
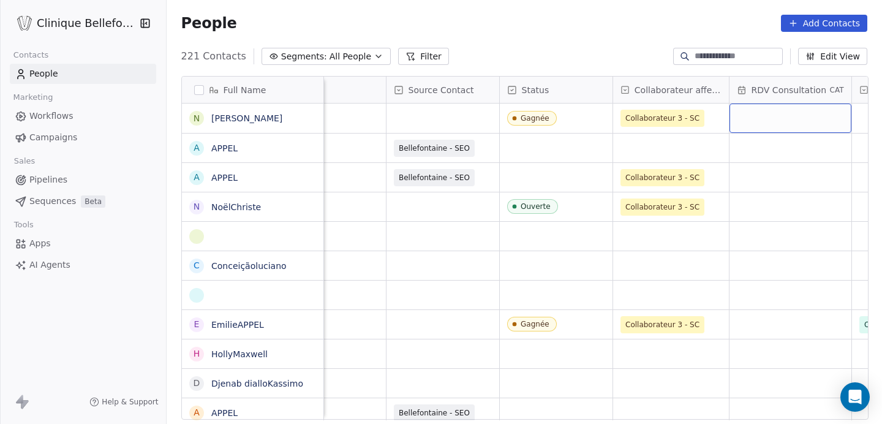
click at [796, 126] on div "grid" at bounding box center [790, 117] width 122 height 29
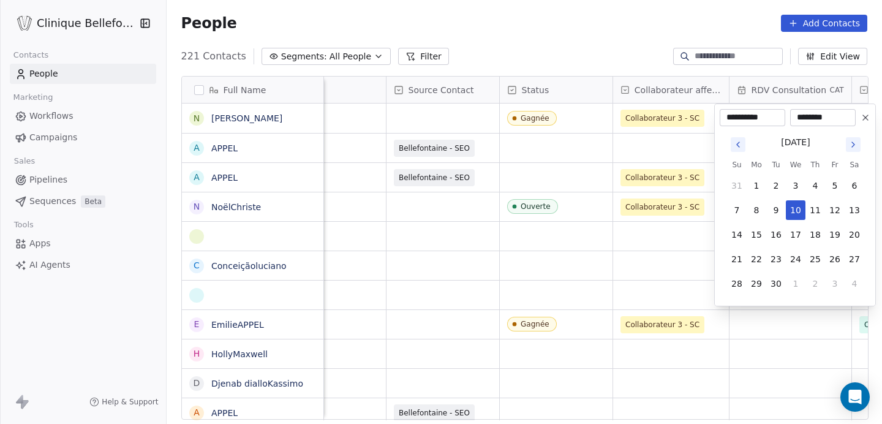
click at [856, 141] on icon "Go to next month" at bounding box center [853, 145] width 10 height 10
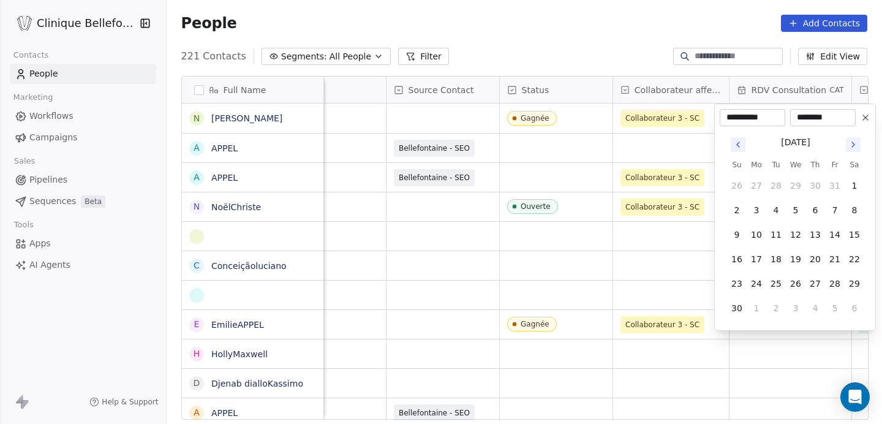
click at [856, 141] on icon "Go to next month" at bounding box center [853, 145] width 10 height 10
click at [816, 235] on button "18" at bounding box center [815, 235] width 20 height 20
type input "**********"
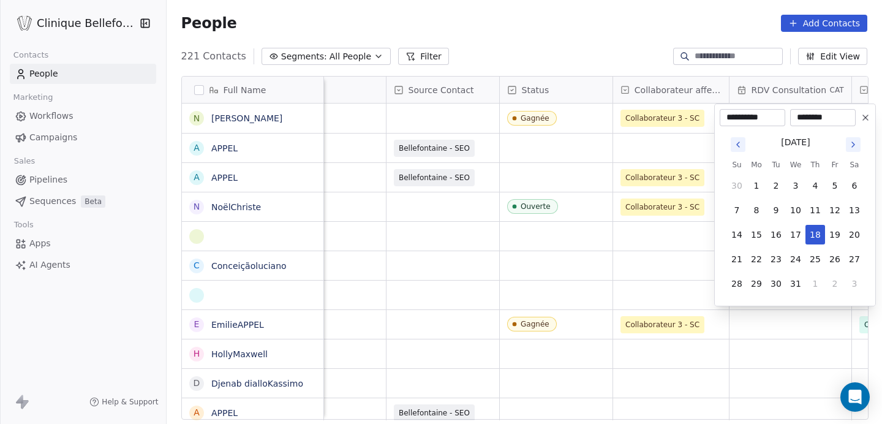
click at [805, 118] on input "********" at bounding box center [822, 117] width 61 height 12
type input "********"
click at [865, 116] on icon at bounding box center [865, 118] width 10 height 10
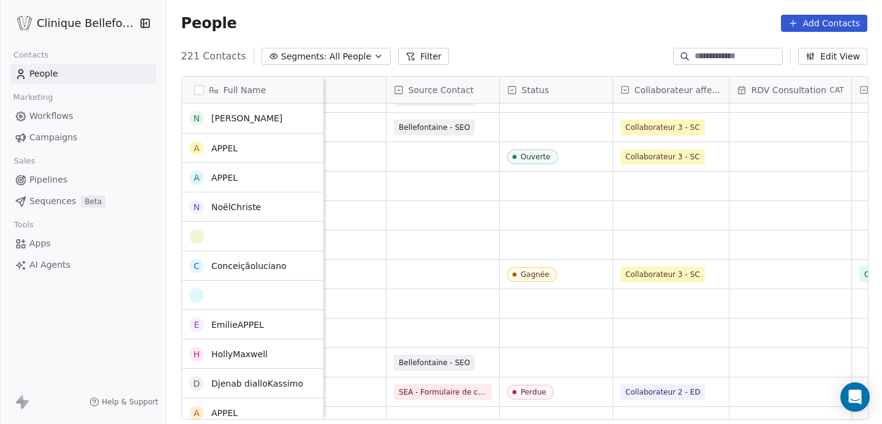
scroll to position [51, 0]
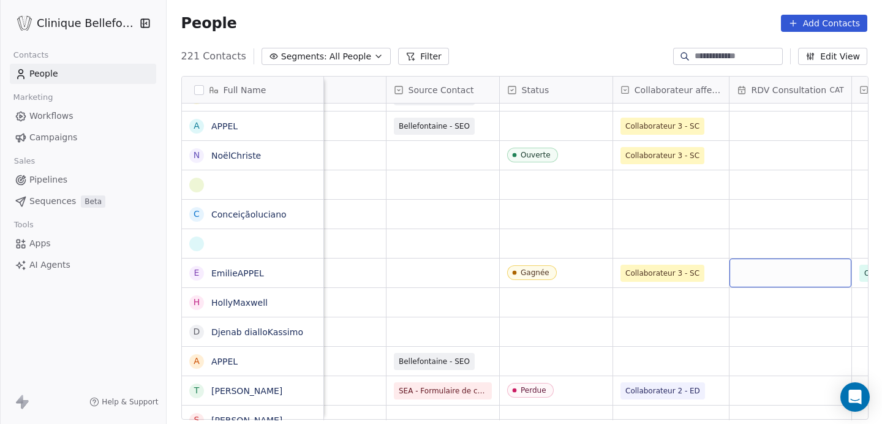
click at [784, 277] on div "grid" at bounding box center [790, 272] width 122 height 29
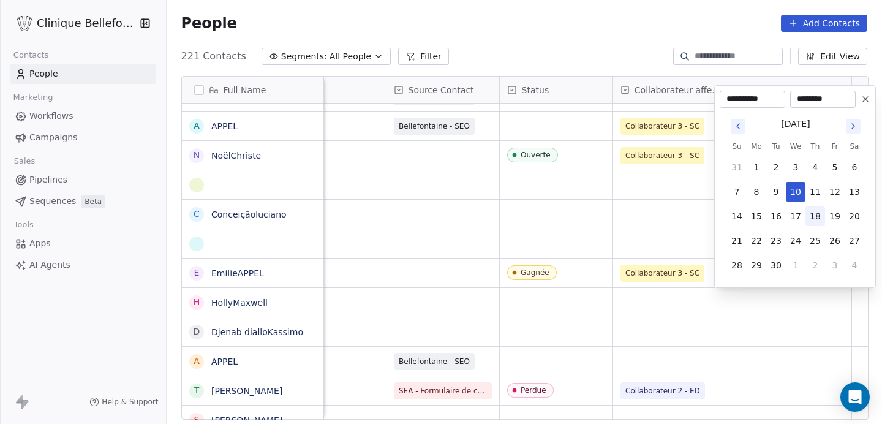
click at [817, 216] on button "18" at bounding box center [815, 216] width 20 height 20
type input "**********"
click at [802, 99] on input "********" at bounding box center [822, 99] width 61 height 12
type input "********"
click at [868, 100] on icon at bounding box center [865, 99] width 10 height 10
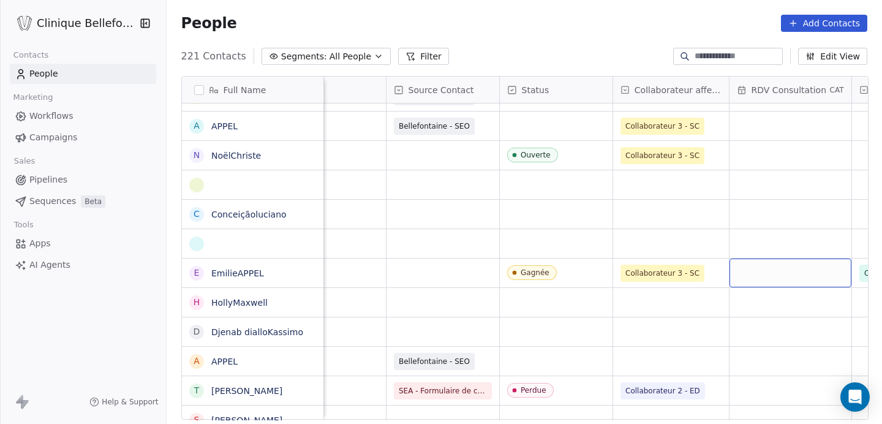
click at [796, 270] on div "grid" at bounding box center [790, 272] width 122 height 29
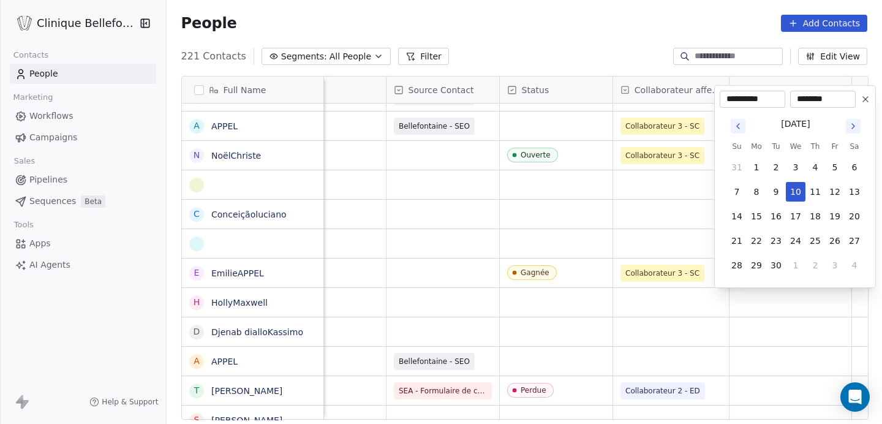
click at [796, 270] on button "1" at bounding box center [796, 265] width 20 height 20
click at [867, 100] on icon at bounding box center [865, 99] width 10 height 10
type input "**********"
type input "********"
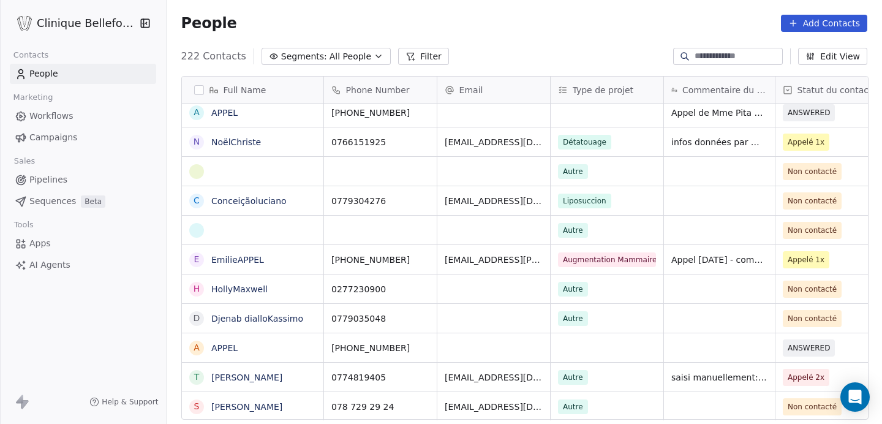
scroll to position [0, 0]
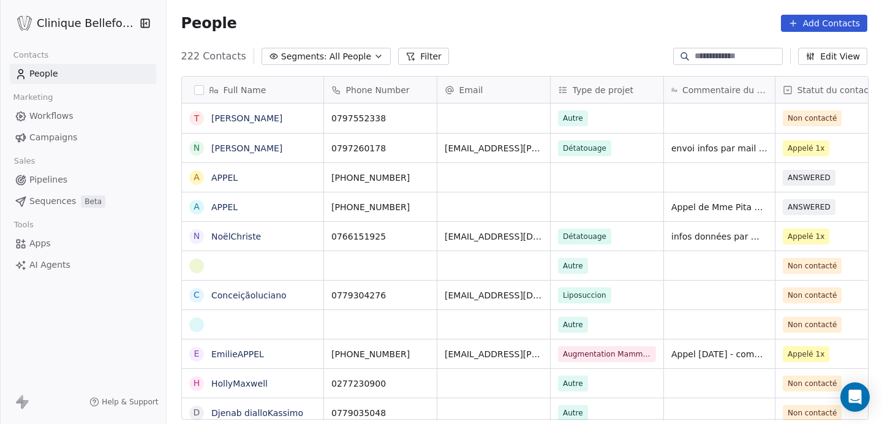
click at [447, 112] on div "grid" at bounding box center [493, 117] width 113 height 29
click at [456, 119] on div "grid" at bounding box center [493, 117] width 113 height 29
click at [483, 121] on div "grid" at bounding box center [493, 117] width 113 height 29
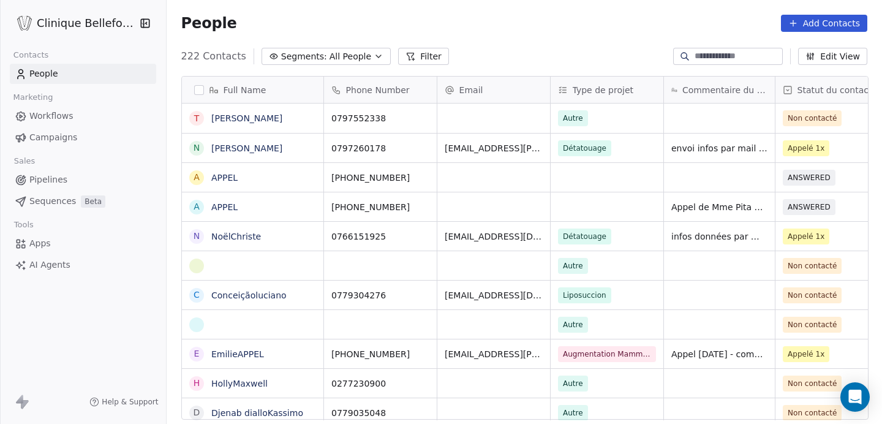
click at [483, 121] on div "grid" at bounding box center [493, 117] width 113 height 29
click at [581, 116] on span "Autre" at bounding box center [573, 118] width 30 height 16
click at [570, 121] on span "Autre" at bounding box center [573, 118] width 20 height 11
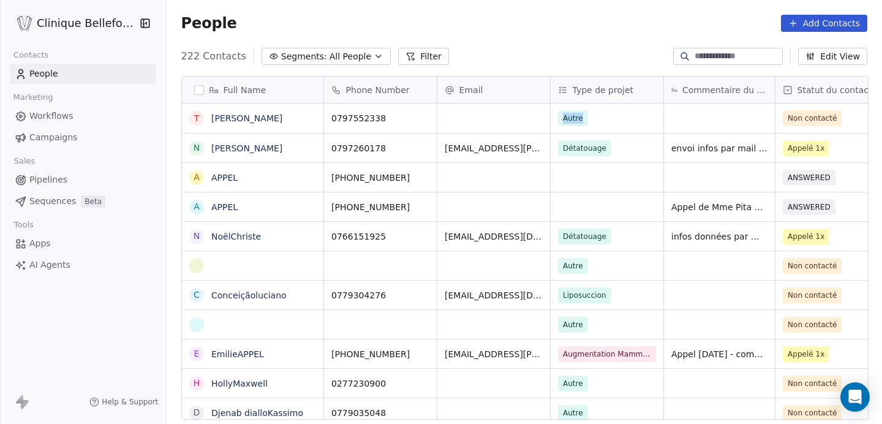
click at [570, 121] on span "Autre" at bounding box center [573, 118] width 20 height 11
click at [561, 111] on span "Autre" at bounding box center [573, 118] width 30 height 16
click at [595, 116] on div "Autre" at bounding box center [607, 117] width 113 height 29
click at [759, 131] on div "grid" at bounding box center [719, 117] width 111 height 29
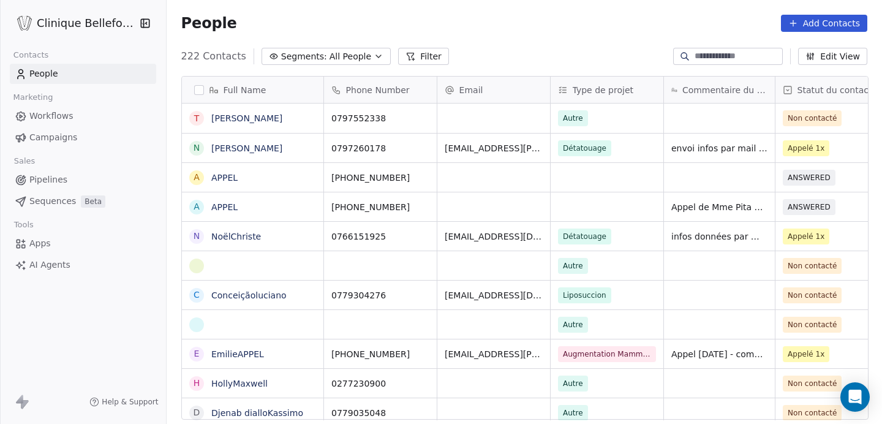
click at [753, 116] on div "grid" at bounding box center [719, 117] width 111 height 29
click at [258, 119] on link "Thierry GabrielPapilloud" at bounding box center [246, 118] width 71 height 10
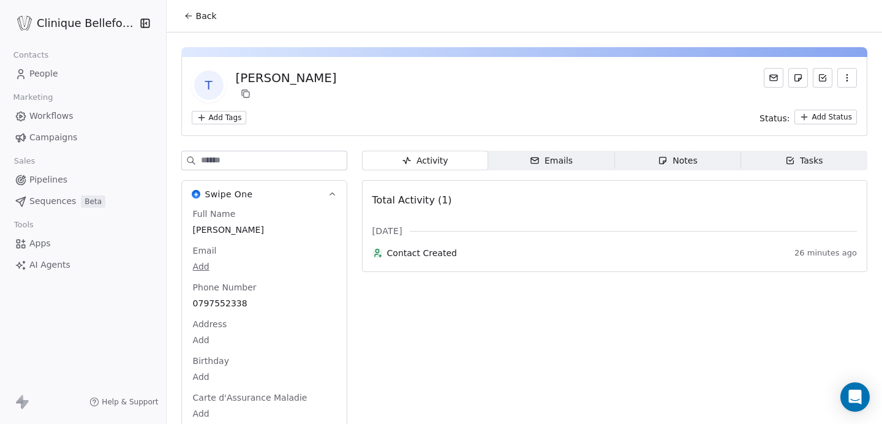
click at [205, 30] on div "Back" at bounding box center [524, 16] width 715 height 32
click at [205, 17] on span "Back" at bounding box center [206, 16] width 21 height 12
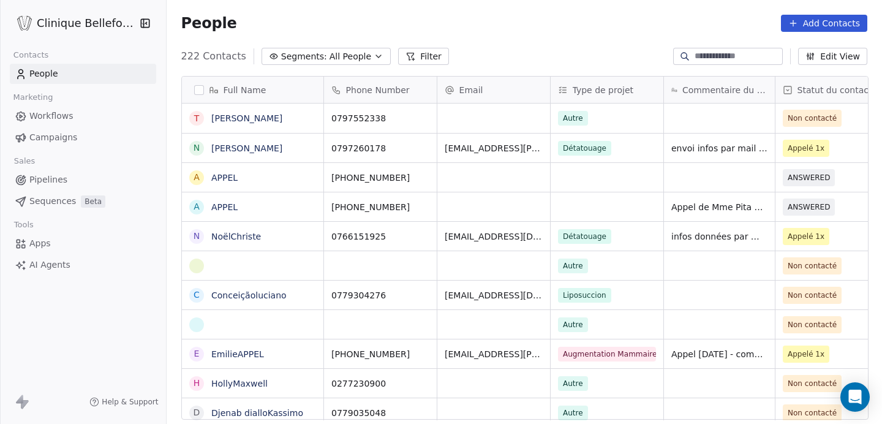
scroll to position [373, 716]
click at [467, 124] on div "grid" at bounding box center [493, 117] width 113 height 29
type input "**********"
click at [576, 113] on html "Clinique Bellefontaine Contacts People Marketing Workflows Campaigns Sales Pipe…" at bounding box center [441, 212] width 882 height 424
click at [575, 117] on span "Autre" at bounding box center [573, 118] width 30 height 15
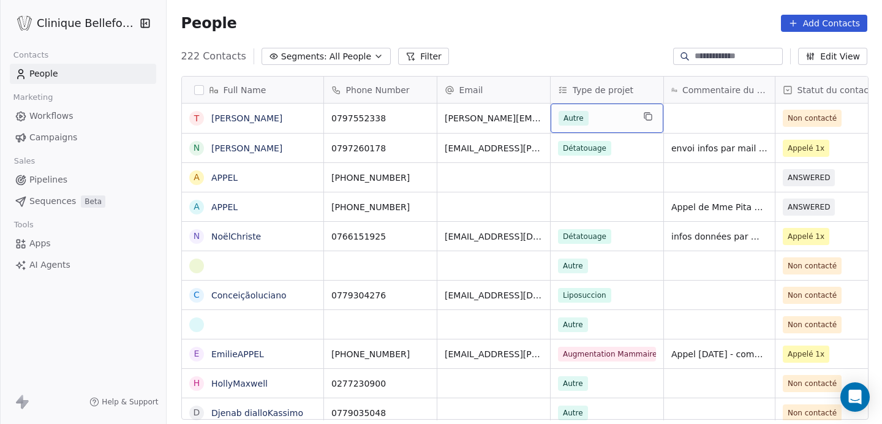
click at [575, 117] on span "Autre" at bounding box center [573, 118] width 30 height 15
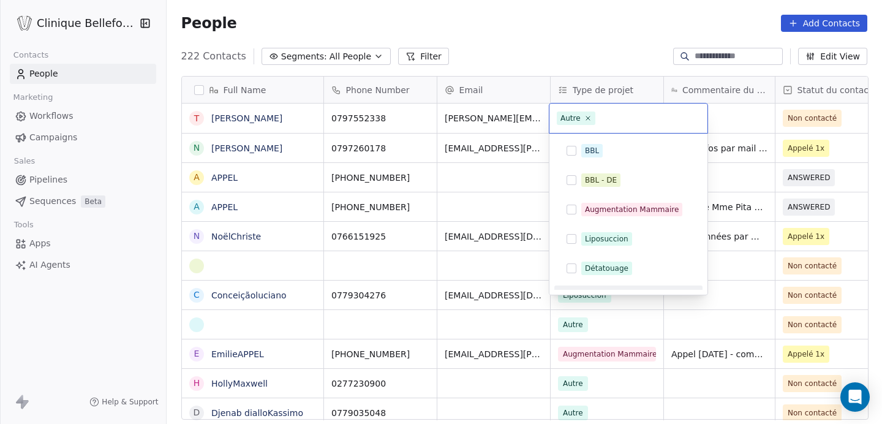
scroll to position [20, 0]
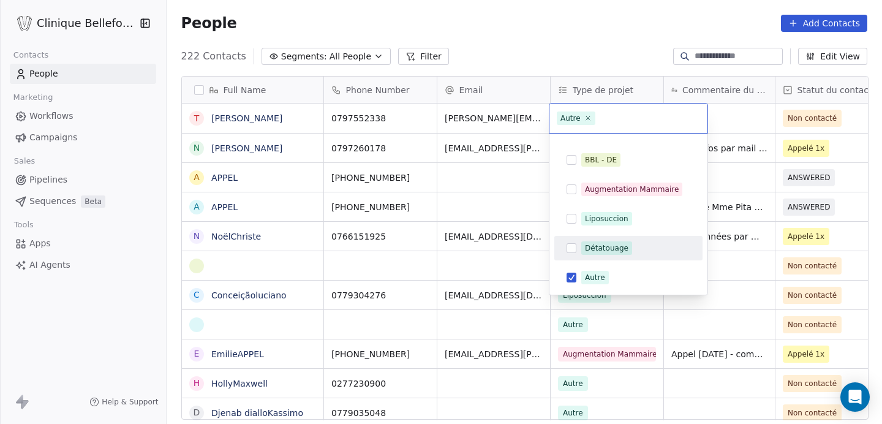
click at [572, 248] on button "Suggestions" at bounding box center [571, 248] width 10 height 10
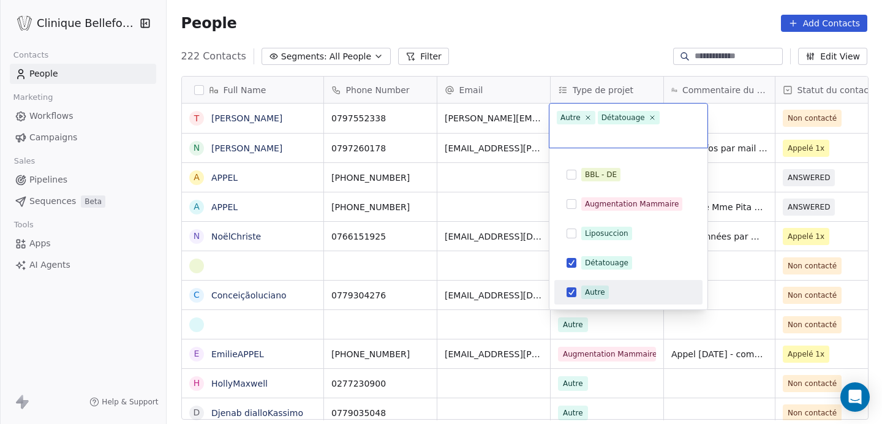
click at [573, 287] on button "Suggestions" at bounding box center [571, 292] width 10 height 10
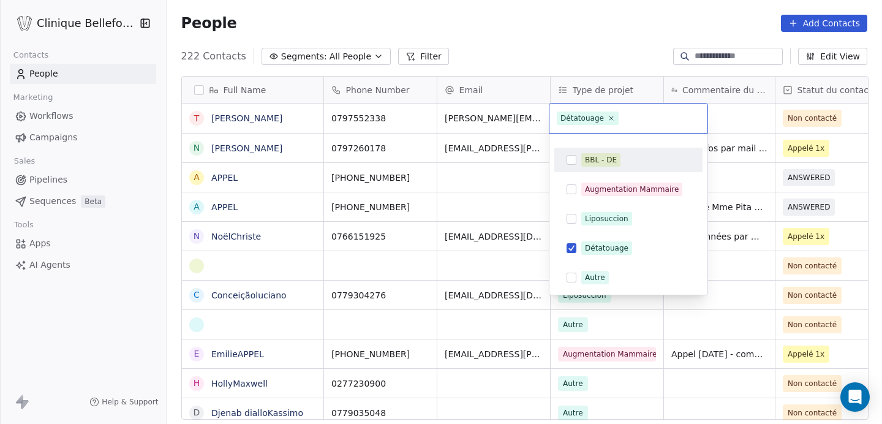
click at [729, 115] on html "Clinique Bellefontaine Contacts People Marketing Workflows Campaigns Sales Pipe…" at bounding box center [441, 212] width 882 height 424
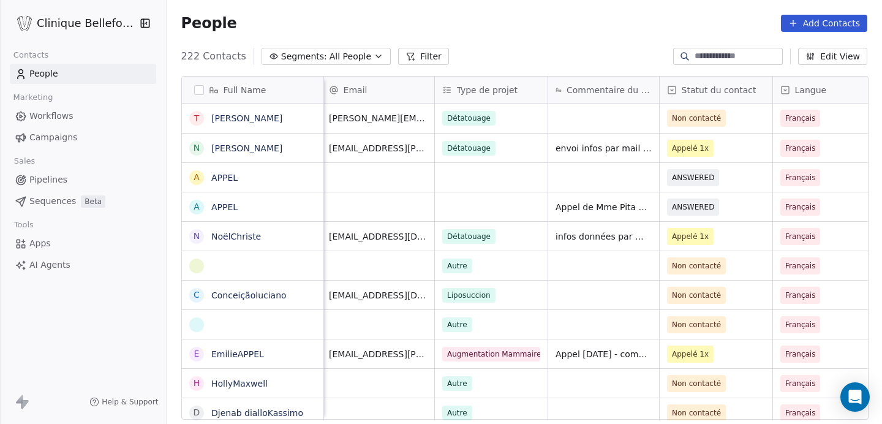
scroll to position [0, 125]
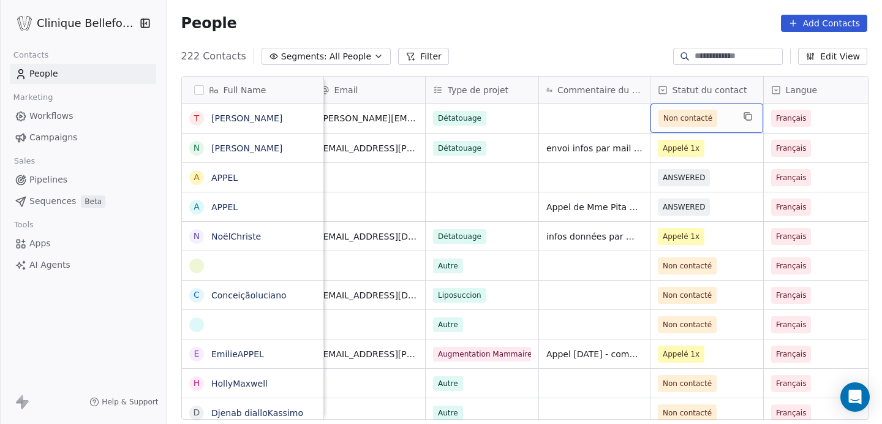
click at [684, 121] on span "Non contacté" at bounding box center [687, 118] width 49 height 12
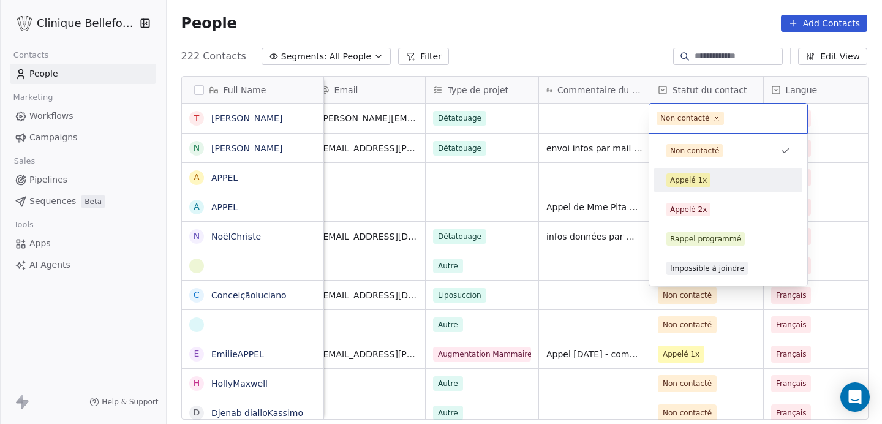
click at [685, 182] on div "Appelé 1x" at bounding box center [688, 180] width 37 height 11
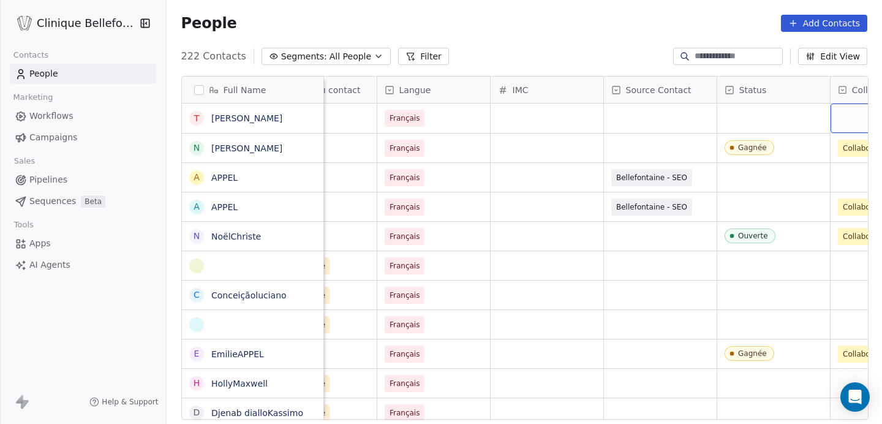
scroll to position [0, 590]
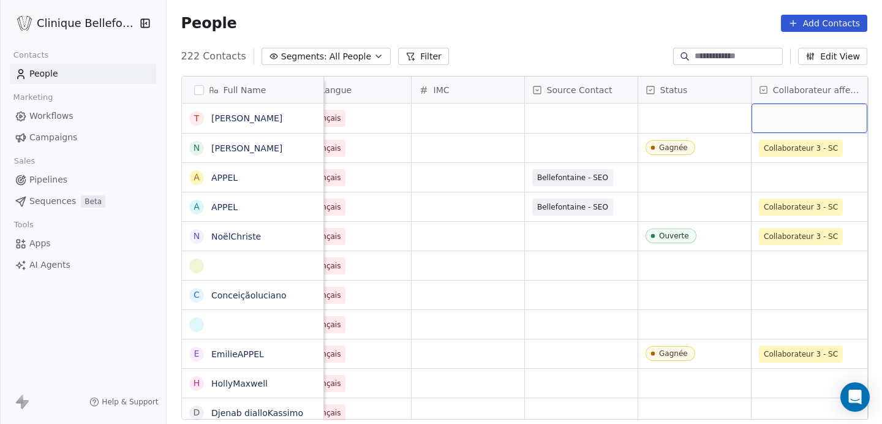
click at [848, 125] on div "grid" at bounding box center [809, 117] width 116 height 29
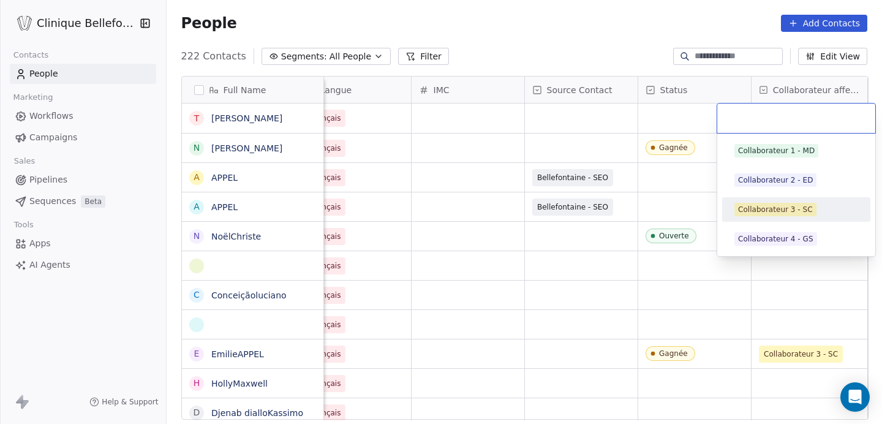
click at [803, 209] on div "Collaborateur 3 - SC" at bounding box center [775, 209] width 75 height 11
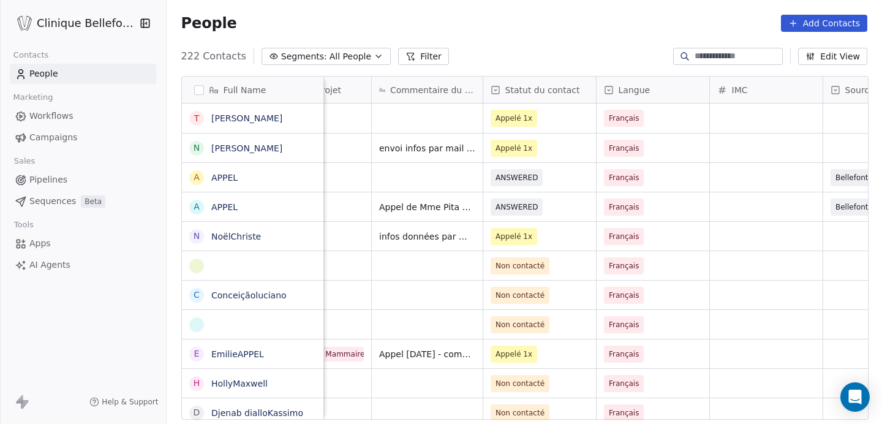
scroll to position [0, 0]
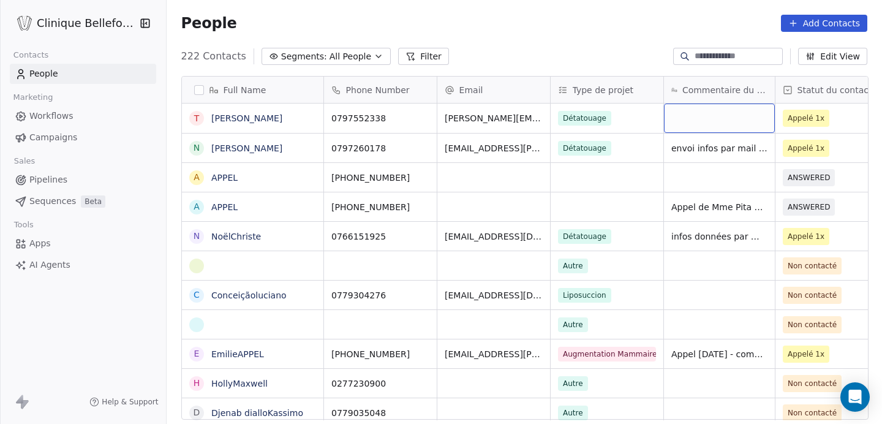
click at [703, 119] on div "grid" at bounding box center [719, 117] width 111 height 29
type textarea "**********"
click at [810, 115] on html "Clinique Bellefontaine Contacts People Marketing Workflows Campaigns Sales Pipe…" at bounding box center [441, 212] width 882 height 424
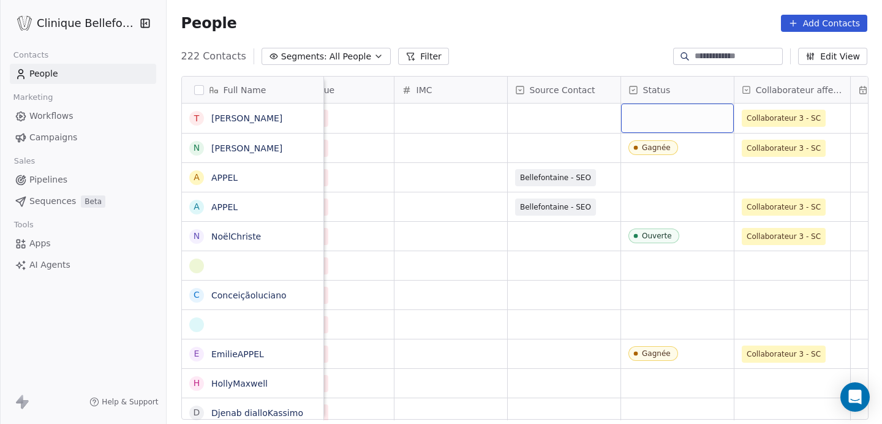
click at [696, 113] on div "grid" at bounding box center [677, 117] width 113 height 29
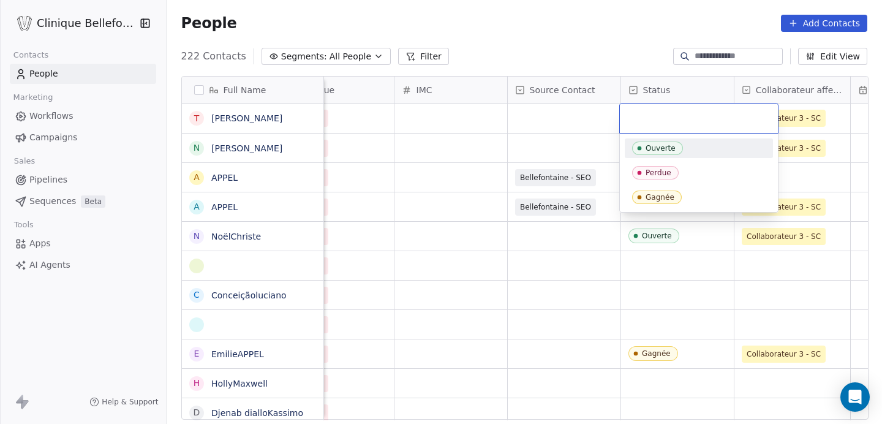
click at [653, 150] on div "Ouverte" at bounding box center [660, 148] width 30 height 9
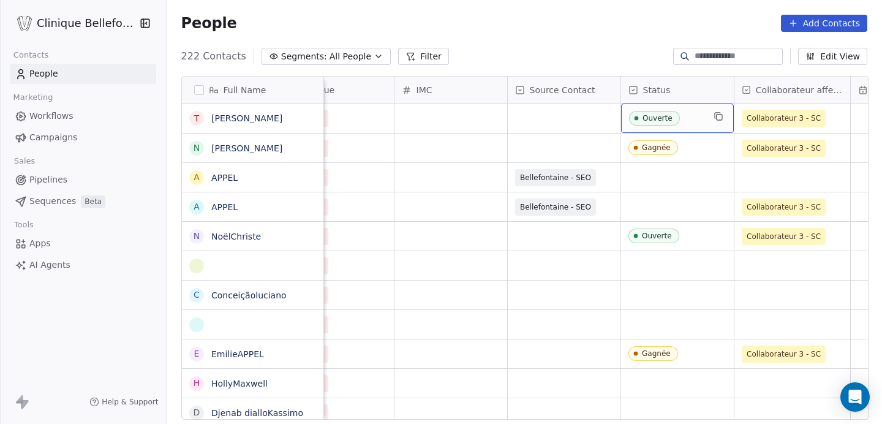
click at [658, 114] on div "Ouverte" at bounding box center [657, 118] width 30 height 9
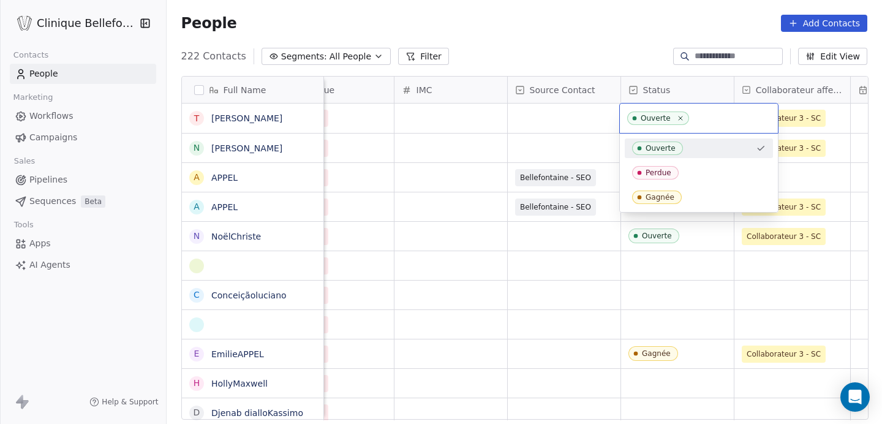
click at [664, 145] on div "Ouverte" at bounding box center [660, 148] width 30 height 9
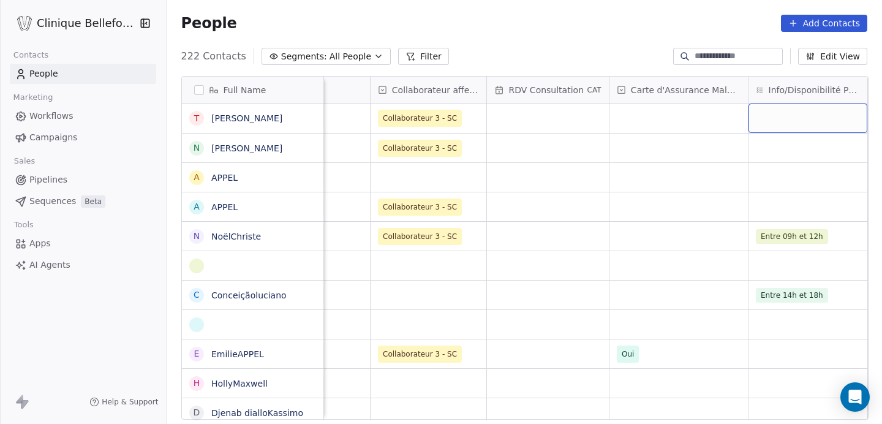
scroll to position [0, 1124]
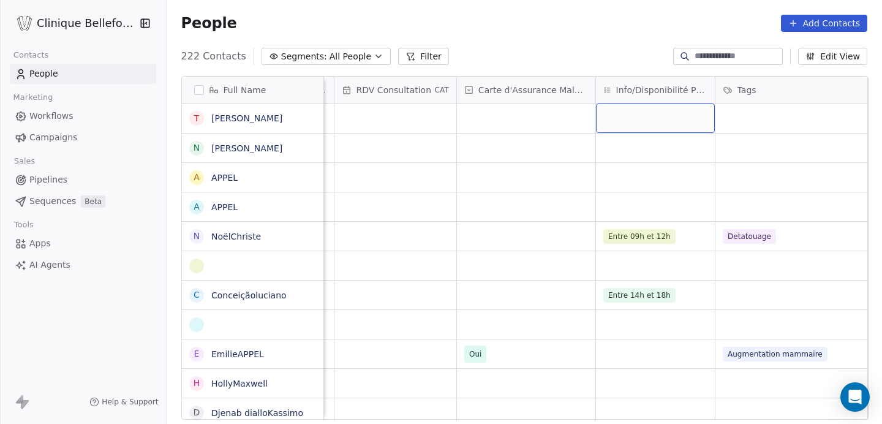
click at [685, 126] on div "grid" at bounding box center [655, 117] width 119 height 29
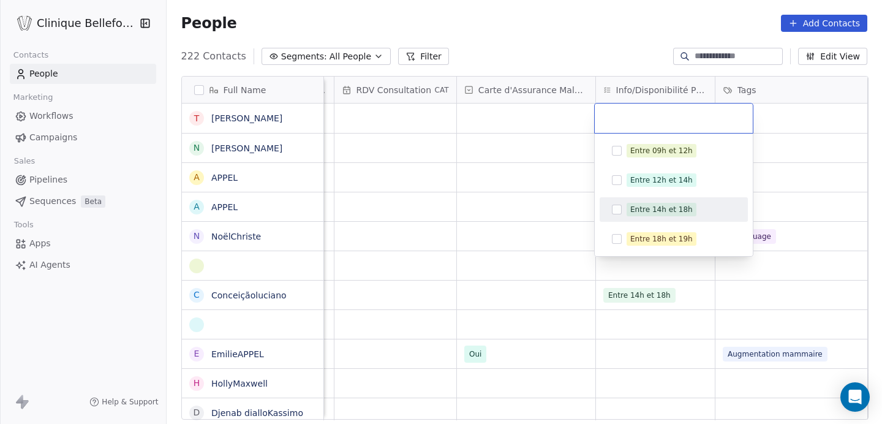
click at [618, 209] on button "Suggestions" at bounding box center [617, 210] width 10 height 10
click at [813, 173] on html "Clinique Bellefontaine Contacts People Marketing Workflows Campaigns Sales Pipe…" at bounding box center [441, 212] width 882 height 424
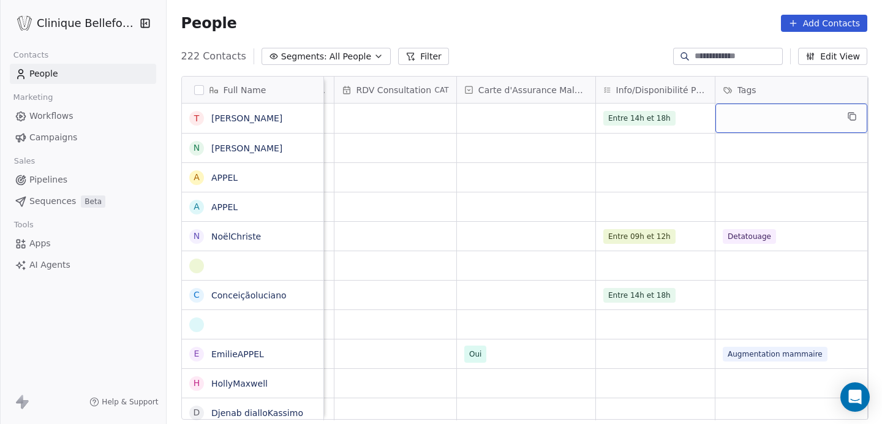
click at [773, 119] on div "grid" at bounding box center [791, 117] width 152 height 29
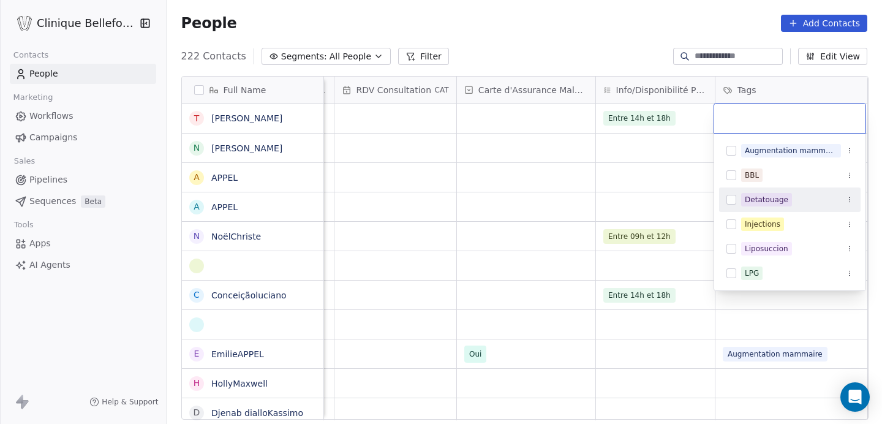
click at [734, 202] on button "Suggestions" at bounding box center [731, 200] width 10 height 10
click at [663, 176] on html "Clinique Bellefontaine Contacts People Marketing Workflows Campaigns Sales Pipe…" at bounding box center [441, 212] width 882 height 424
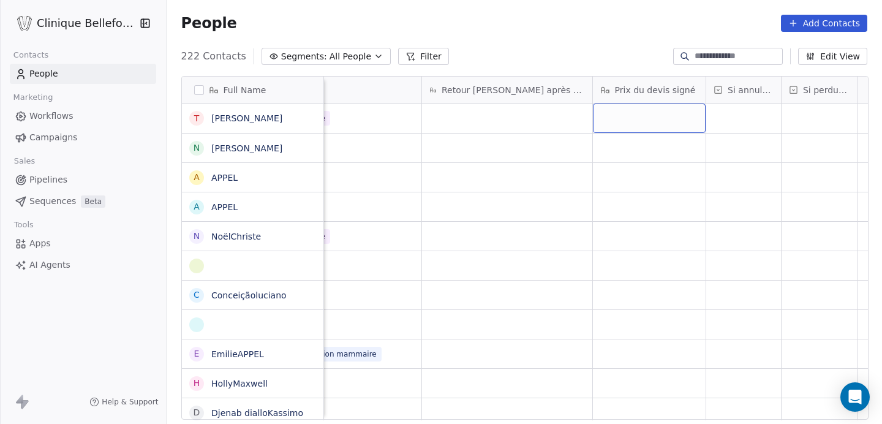
scroll to position [0, 1569]
click at [636, 118] on div "grid" at bounding box center [649, 117] width 113 height 29
click at [647, 90] on html "Clinique Bellefontaine Contacts People Marketing Workflows Campaigns Sales Pipe…" at bounding box center [441, 212] width 882 height 424
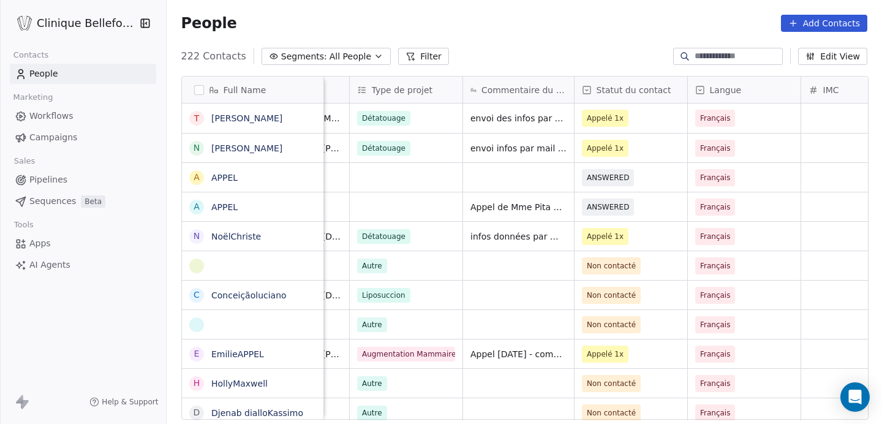
scroll to position [0, 0]
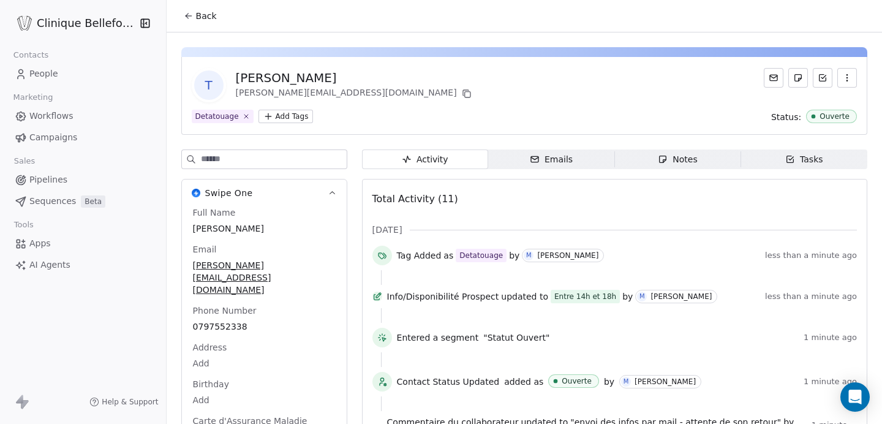
click at [213, 19] on span "Back" at bounding box center [206, 16] width 21 height 12
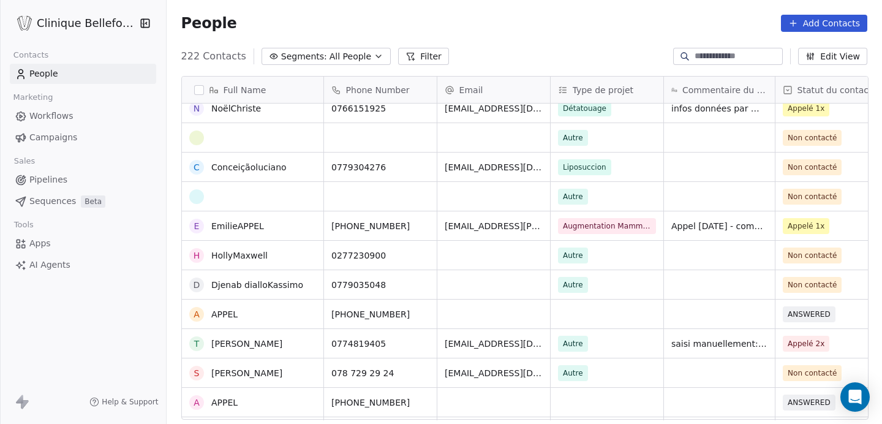
scroll to position [131, 0]
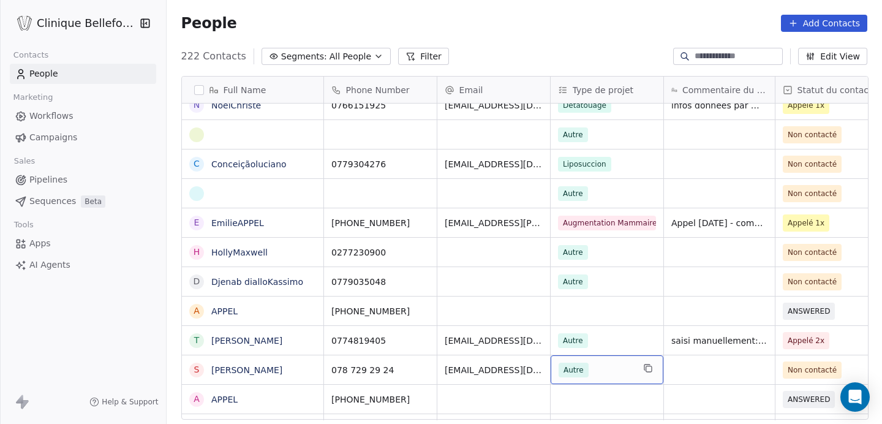
click at [573, 372] on span "Autre" at bounding box center [573, 370] width 30 height 15
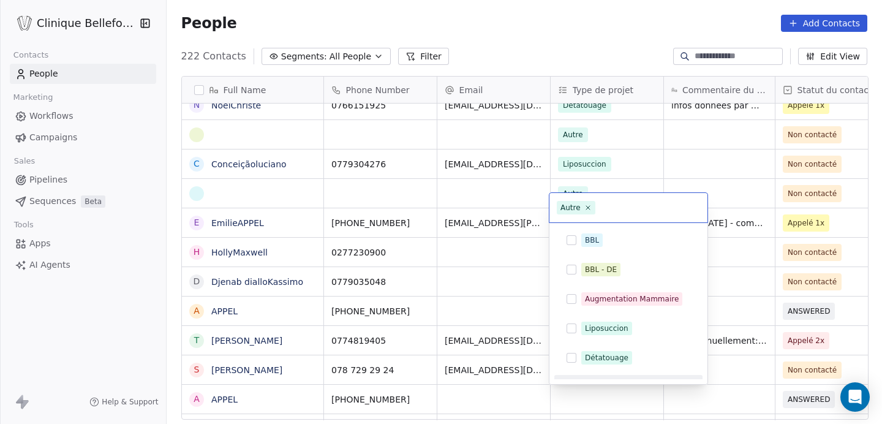
scroll to position [20, 0]
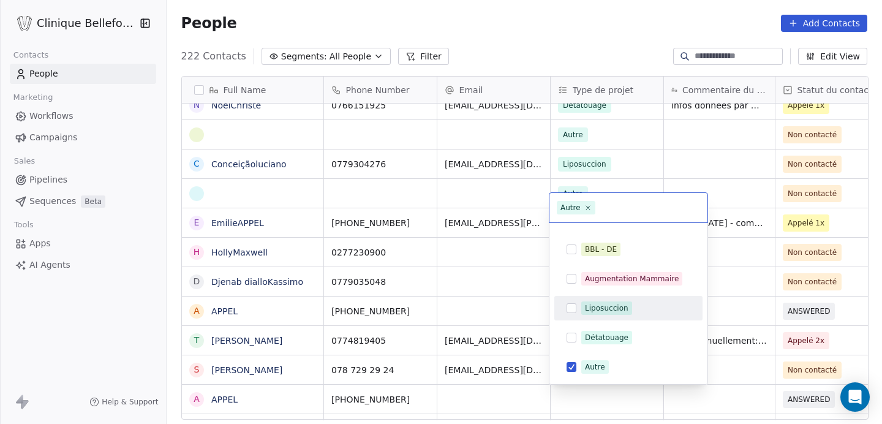
click at [571, 307] on button "Suggestions" at bounding box center [571, 308] width 10 height 10
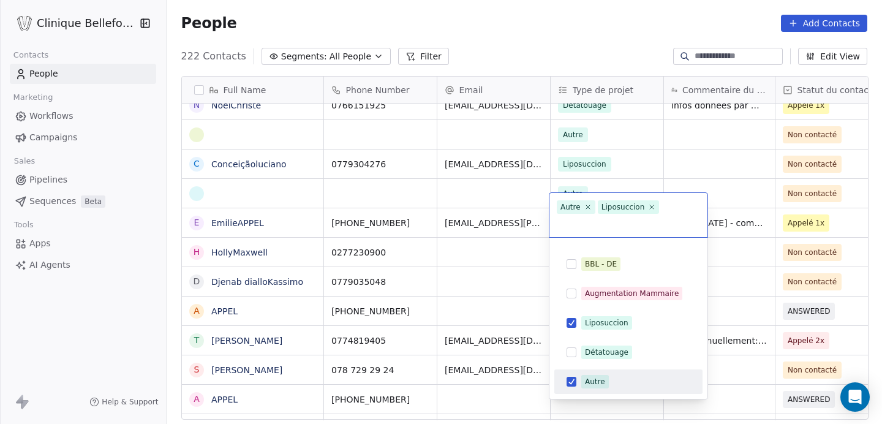
click at [571, 377] on button "Suggestions" at bounding box center [571, 382] width 10 height 10
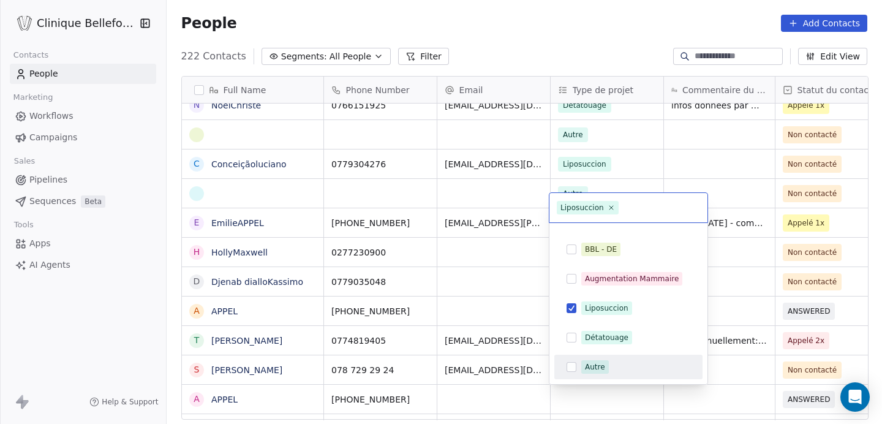
click at [734, 372] on html "Clinique Bellefontaine Contacts People Marketing Workflows Campaigns Sales Pipe…" at bounding box center [441, 212] width 882 height 424
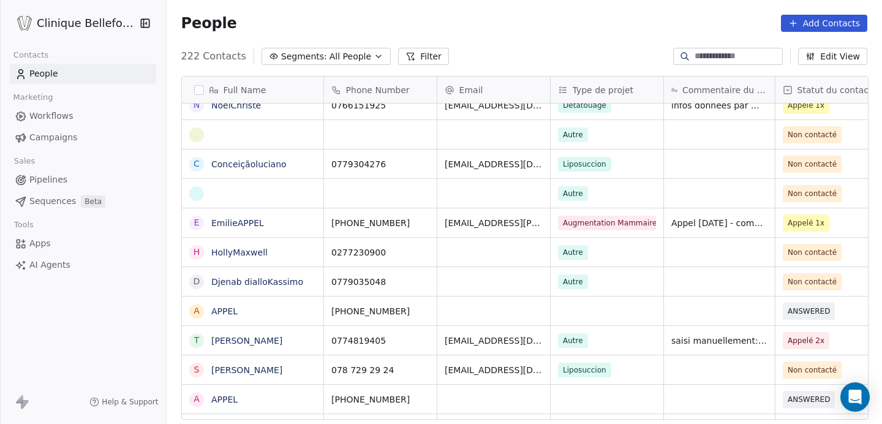
scroll to position [0, 21]
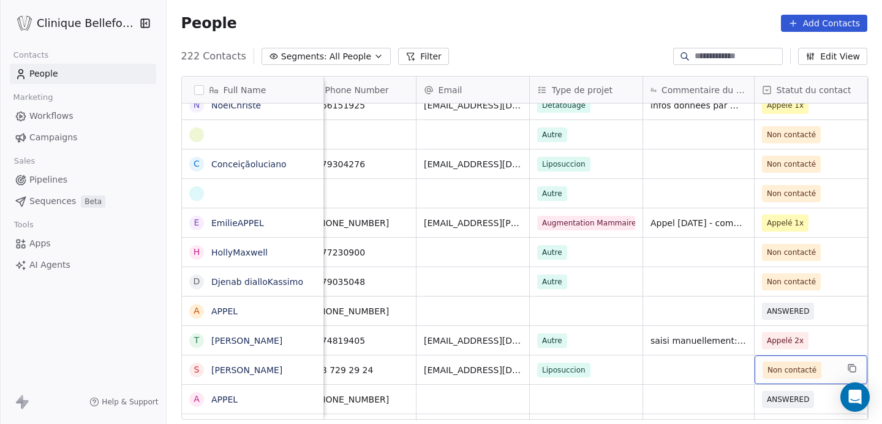
click at [803, 367] on span "Non contacté" at bounding box center [791, 370] width 49 height 12
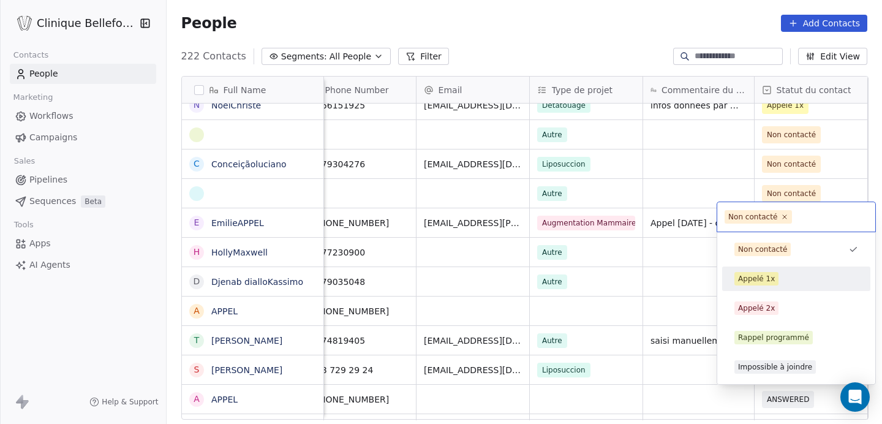
click at [756, 282] on div "Appelé 1x" at bounding box center [756, 278] width 37 height 11
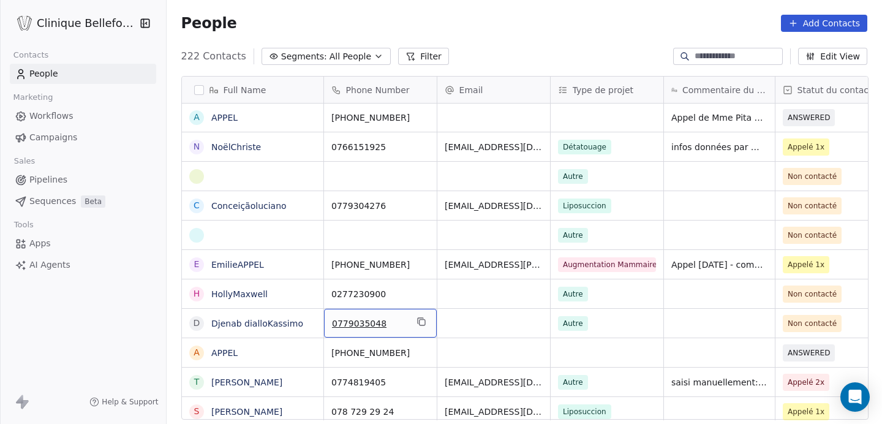
scroll to position [122, 0]
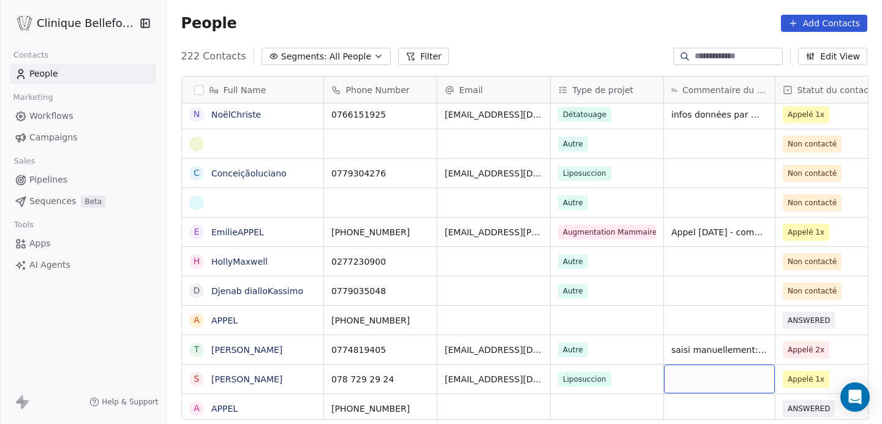
click at [683, 377] on div "grid" at bounding box center [719, 378] width 111 height 29
type textarea "**********"
click at [724, 318] on html "Clinique Bellefontaine Contacts People Marketing Workflows Campaigns Sales Pipe…" at bounding box center [441, 212] width 882 height 424
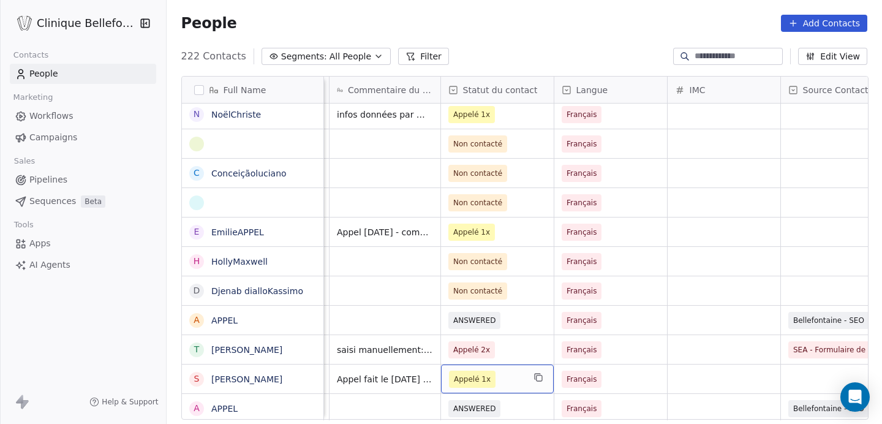
scroll to position [0, 339]
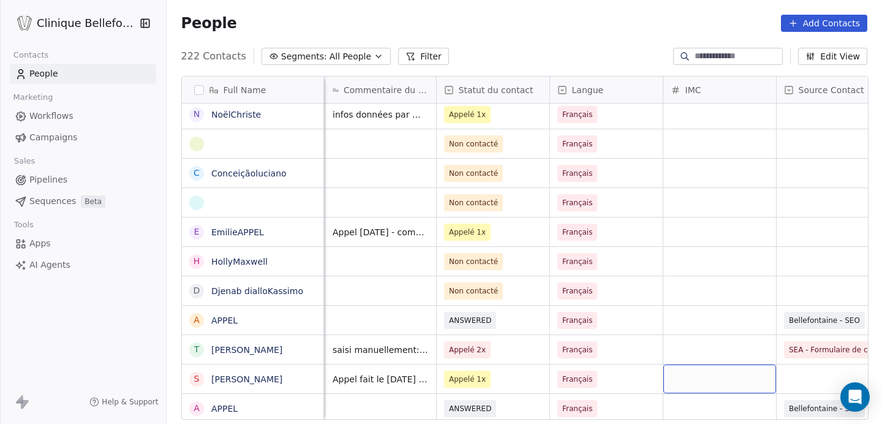
click at [733, 374] on div "grid" at bounding box center [719, 378] width 113 height 29
type input "**"
type input "****"
click at [819, 372] on html "Clinique Bellefontaine Contacts People Marketing Workflows Campaigns Sales Pipe…" at bounding box center [441, 212] width 882 height 424
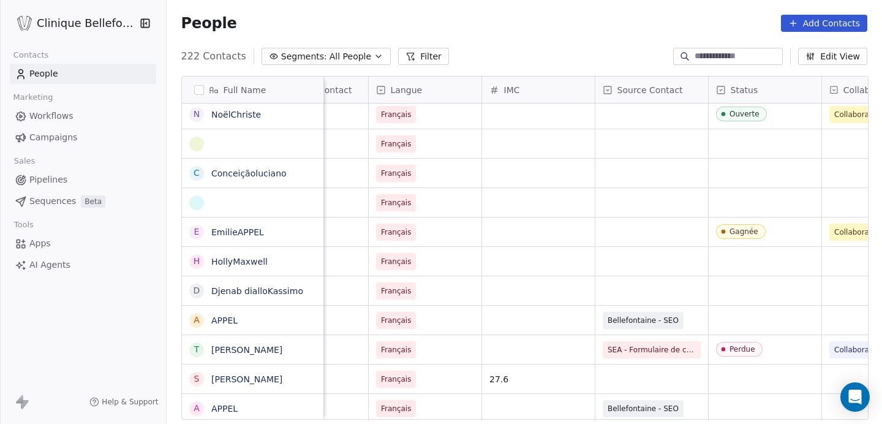
scroll to position [0, 522]
click at [771, 378] on div "grid" at bounding box center [763, 378] width 113 height 29
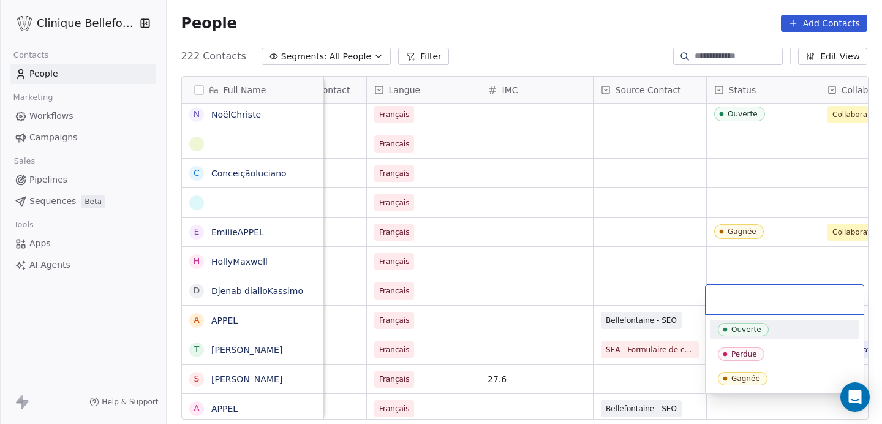
click at [758, 328] on div "Ouverte" at bounding box center [746, 329] width 30 height 9
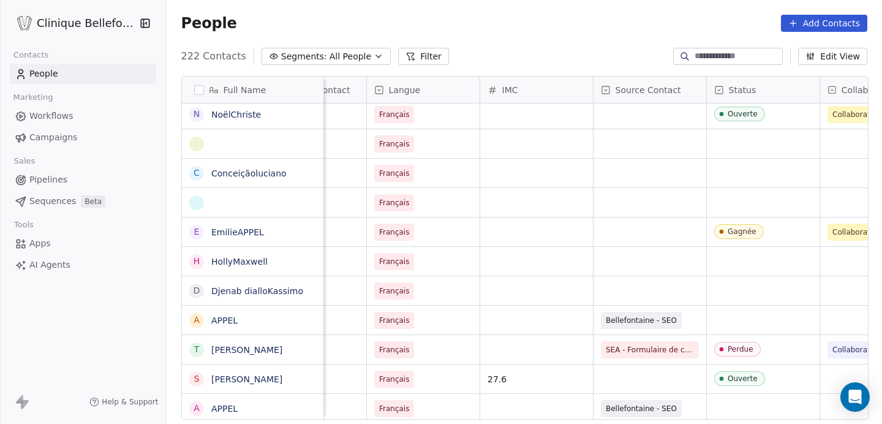
scroll to position [0, 590]
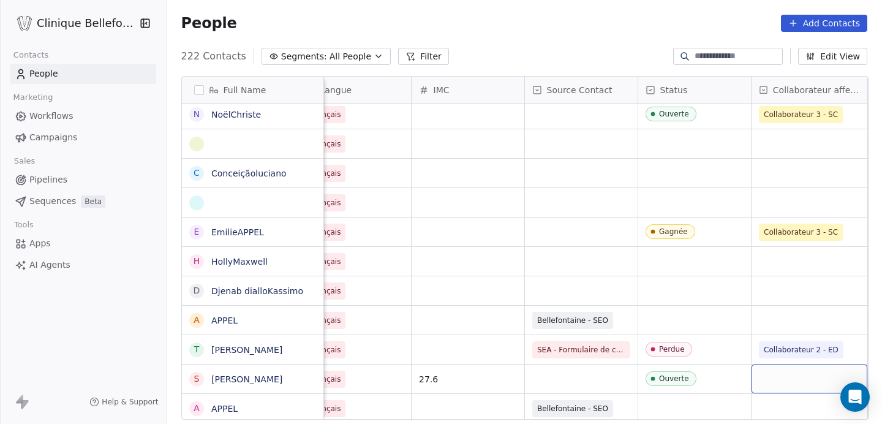
click at [800, 382] on div "grid" at bounding box center [809, 378] width 116 height 29
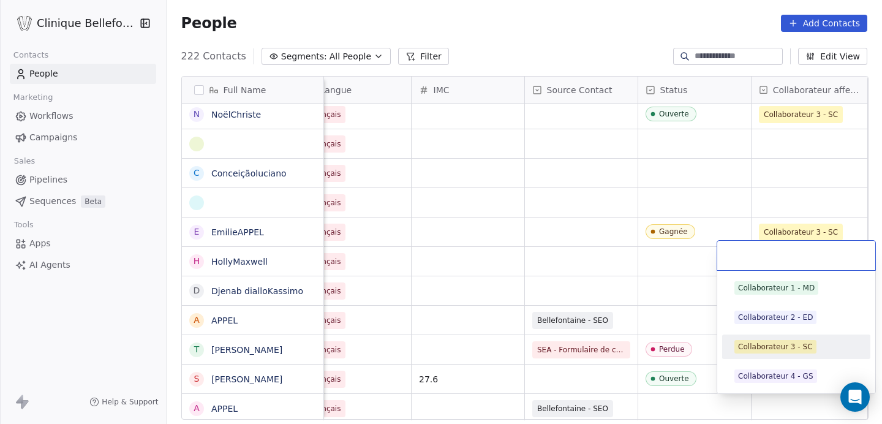
click at [789, 349] on div "Collaborateur 3 - SC" at bounding box center [775, 346] width 75 height 11
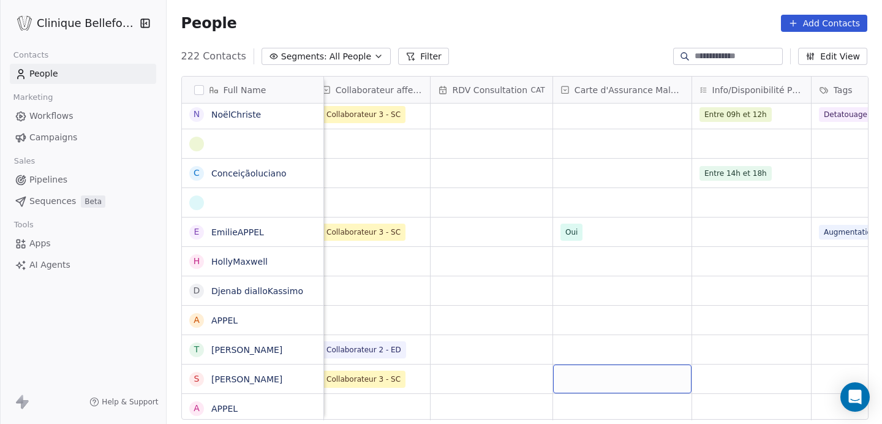
scroll to position [0, 1029]
click at [758, 370] on div "grid" at bounding box center [749, 378] width 119 height 29
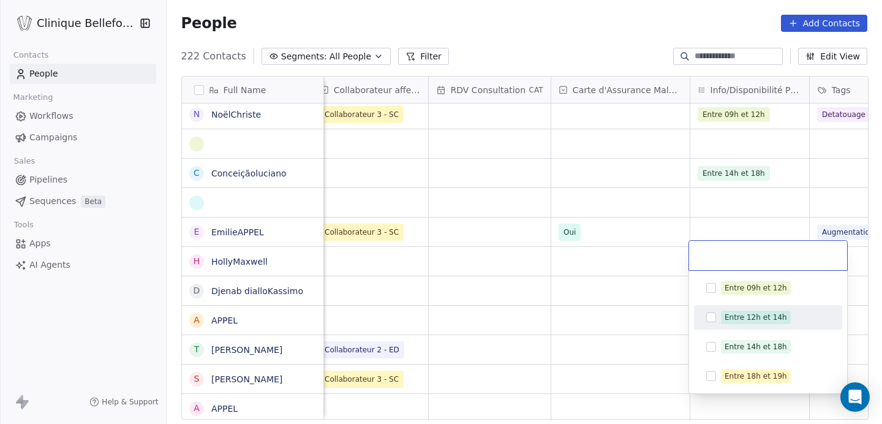
click at [713, 317] on button "Suggestions" at bounding box center [711, 317] width 10 height 10
click at [659, 352] on html "Clinique Bellefontaine Contacts People Marketing Workflows Campaigns Sales Pipe…" at bounding box center [441, 212] width 882 height 424
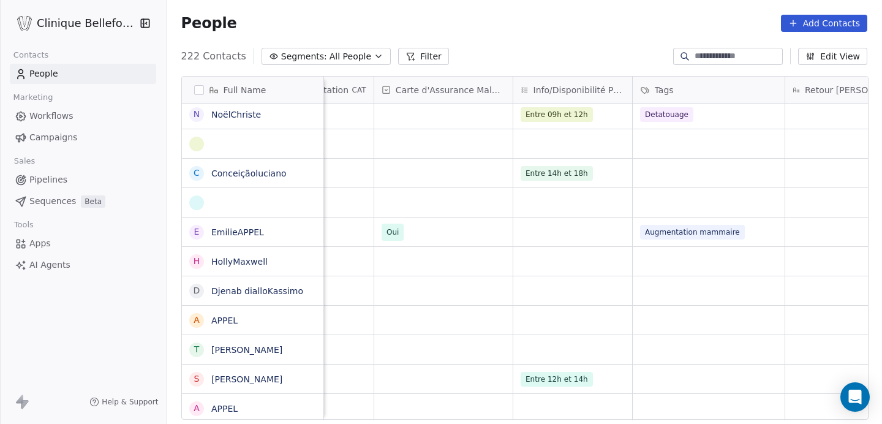
scroll to position [0, 1208]
click at [653, 375] on div "grid" at bounding box center [707, 378] width 152 height 29
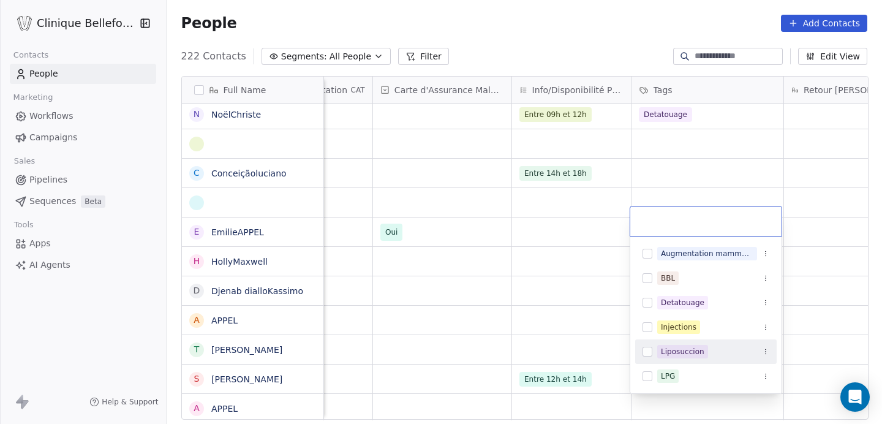
click at [647, 354] on button "Suggestions" at bounding box center [647, 352] width 10 height 10
click at [596, 394] on html "Clinique Bellefontaine Contacts People Marketing Workflows Campaigns Sales Pipe…" at bounding box center [441, 212] width 882 height 424
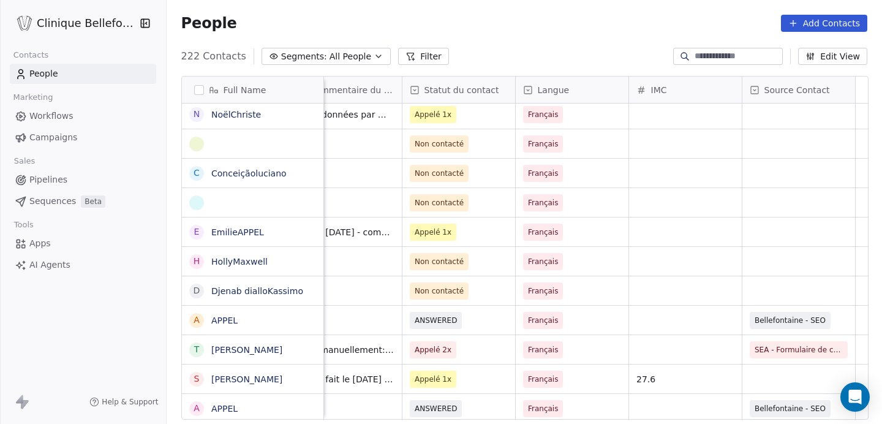
scroll to position [0, 0]
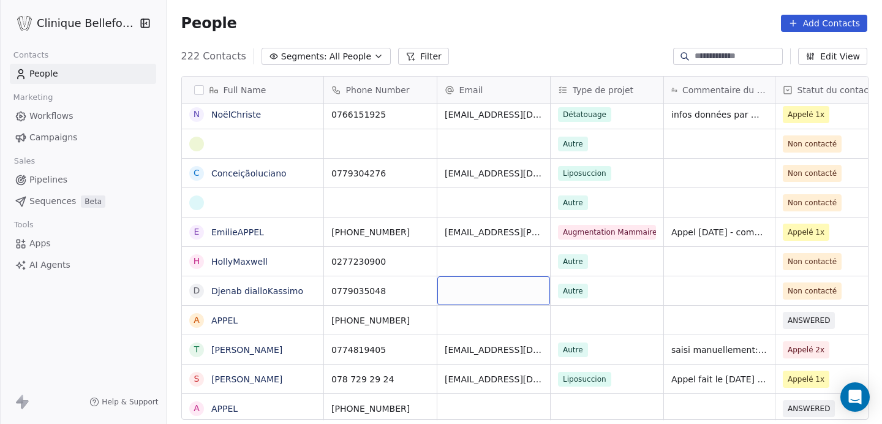
click at [501, 292] on div "grid" at bounding box center [493, 290] width 113 height 29
type input "**********"
click at [568, 292] on html "Clinique Bellefontaine Contacts People Marketing Workflows Campaigns Sales Pipe…" at bounding box center [441, 212] width 882 height 424
click at [568, 292] on span "Autre" at bounding box center [573, 291] width 30 height 15
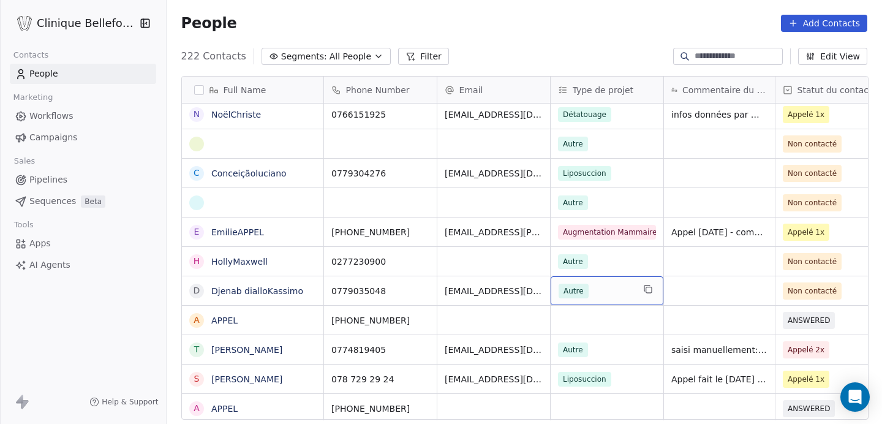
click at [568, 292] on span "Autre" at bounding box center [573, 291] width 30 height 15
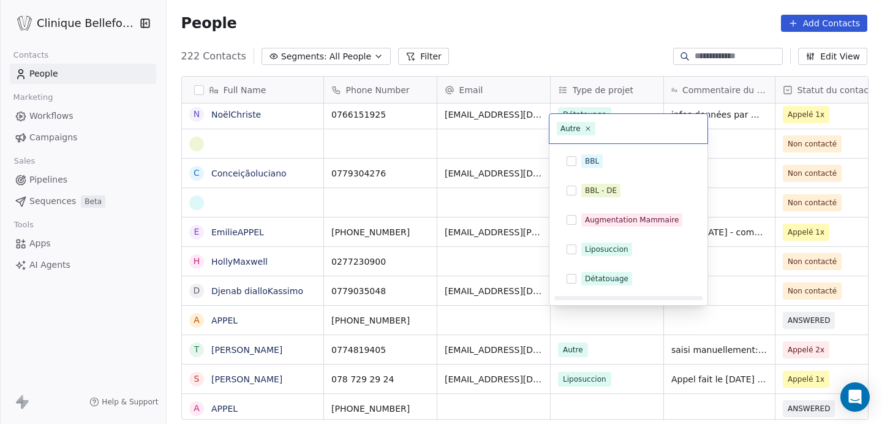
scroll to position [20, 0]
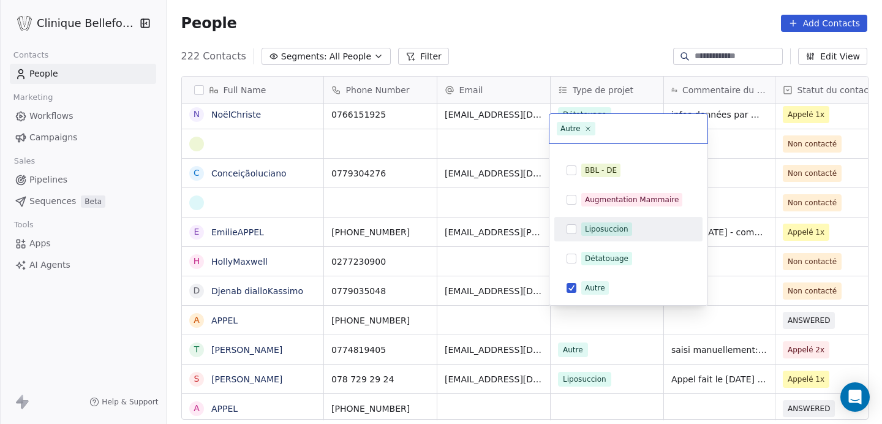
click at [568, 227] on button "Suggestions" at bounding box center [571, 229] width 10 height 10
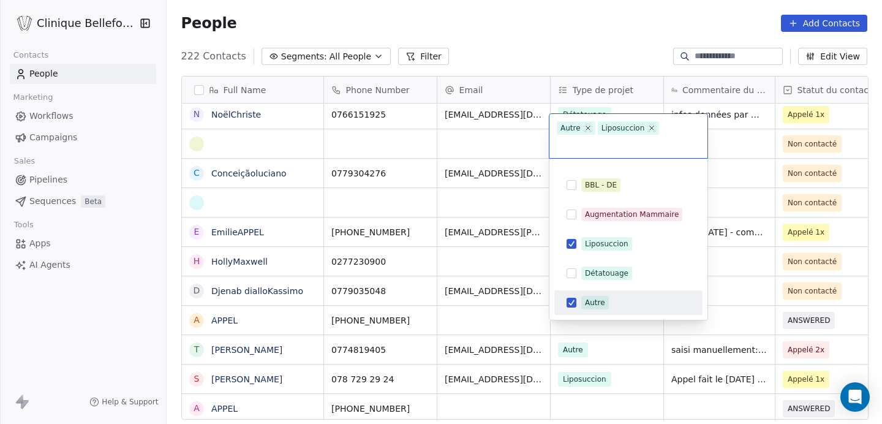
click at [733, 299] on html "Clinique Bellefontaine Contacts People Marketing Workflows Campaigns Sales Pipe…" at bounding box center [441, 212] width 882 height 424
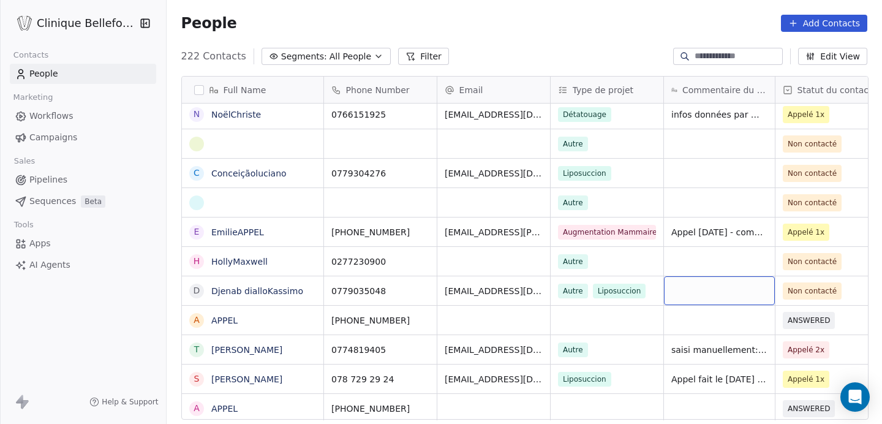
click at [726, 291] on div "grid" at bounding box center [719, 290] width 111 height 29
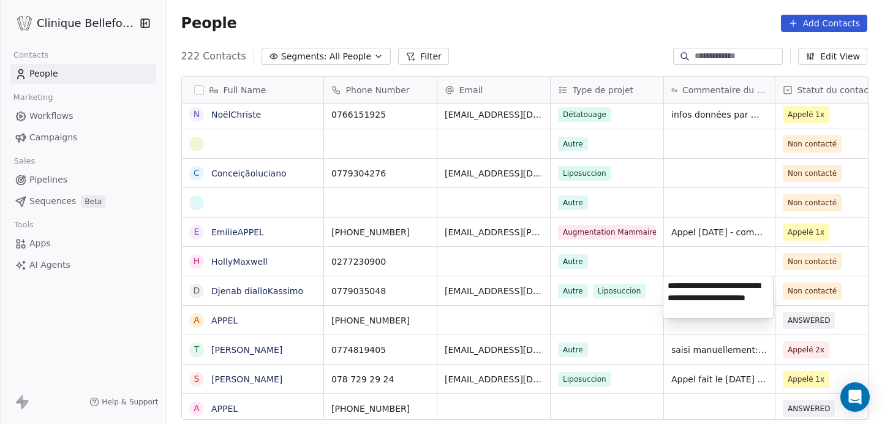
type textarea "**********"
click at [827, 290] on html "Clinique Bellefontaine Contacts People Marketing Workflows Campaigns Sales Pipe…" at bounding box center [441, 212] width 882 height 424
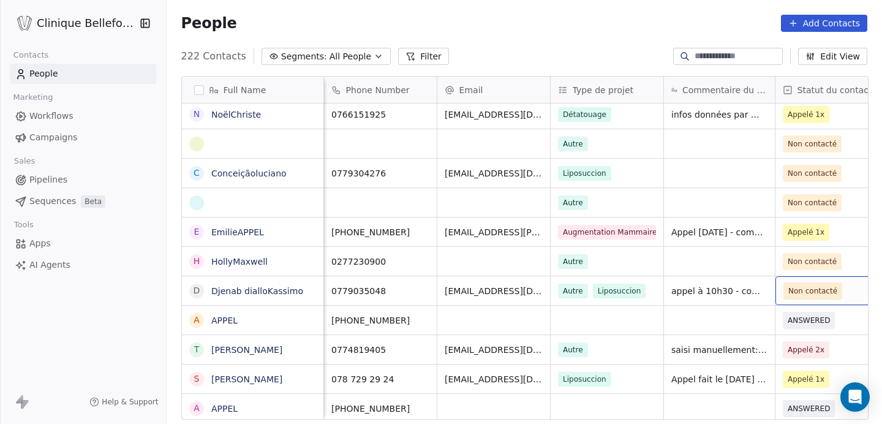
scroll to position [0, 21]
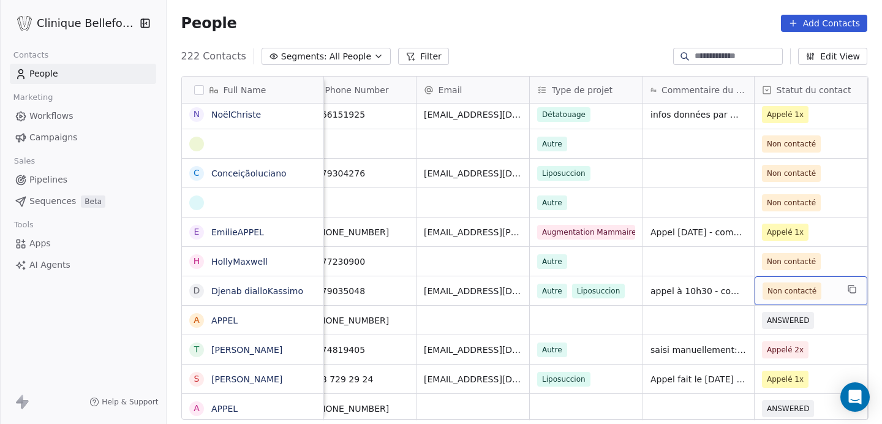
click at [794, 285] on span "Non contacté" at bounding box center [791, 291] width 49 height 12
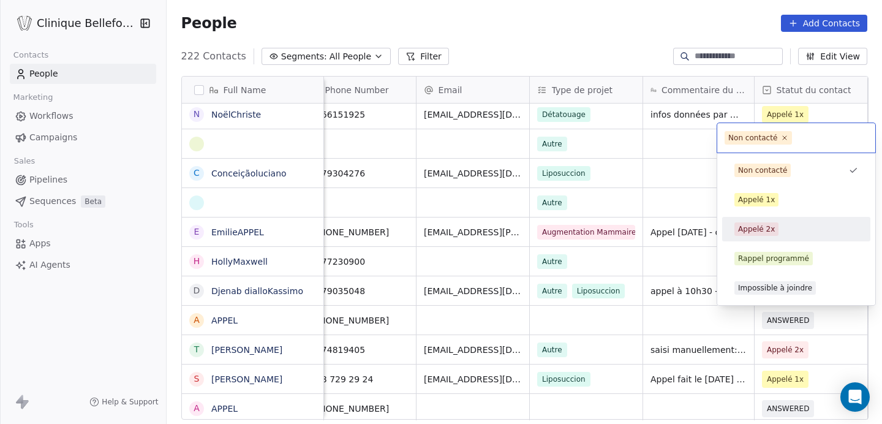
click at [765, 228] on div "Appelé 2x" at bounding box center [756, 229] width 37 height 11
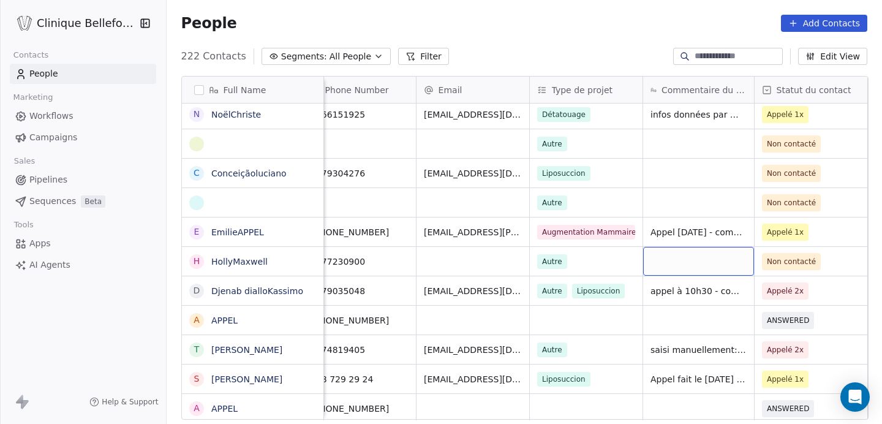
click at [690, 258] on div "grid" at bounding box center [698, 261] width 111 height 29
click at [694, 262] on div "grid" at bounding box center [698, 261] width 111 height 29
click at [694, 262] on textarea at bounding box center [697, 266] width 110 height 38
type textarea "**********"
click at [824, 257] on html "Clinique Bellefontaine Contacts People Marketing Workflows Campaigns Sales Pipe…" at bounding box center [441, 212] width 882 height 424
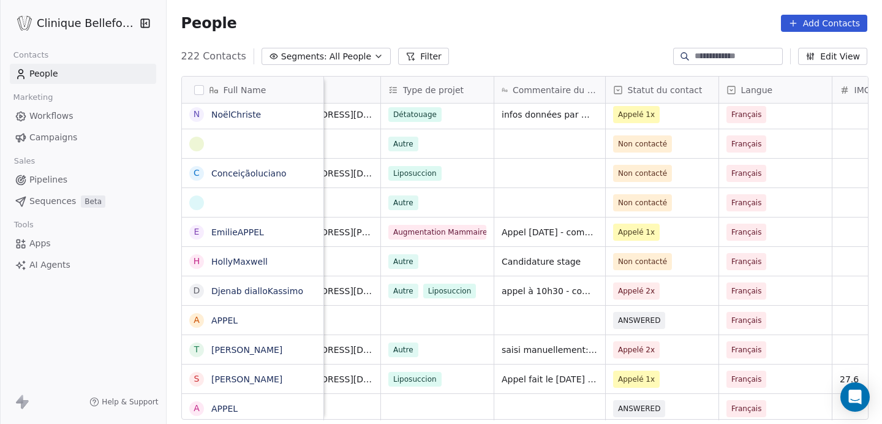
scroll to position [0, 0]
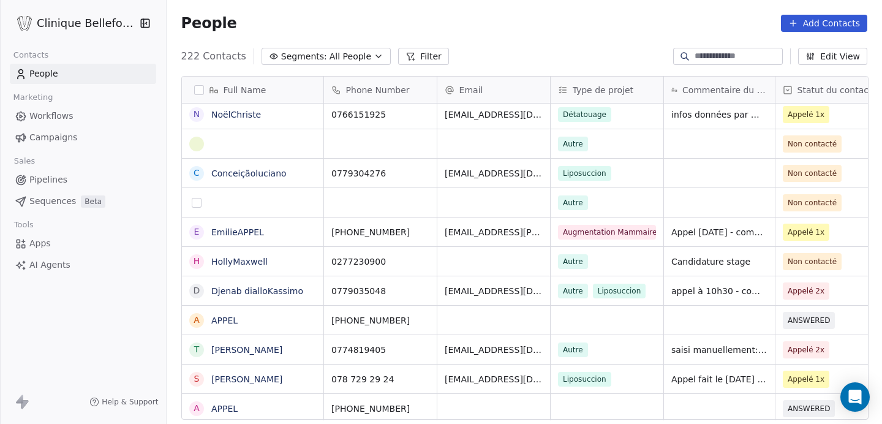
click at [195, 203] on button "grid" at bounding box center [197, 203] width 10 height 10
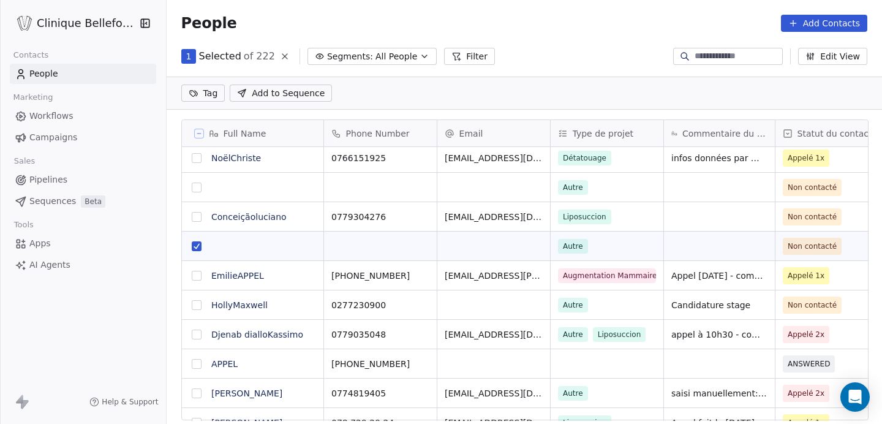
click at [198, 249] on button "grid" at bounding box center [197, 246] width 10 height 10
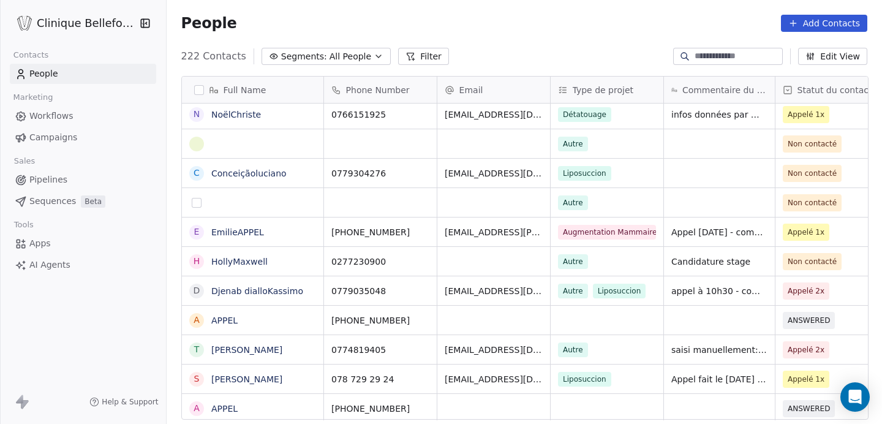
scroll to position [373, 716]
click at [196, 144] on button "grid" at bounding box center [197, 144] width 10 height 10
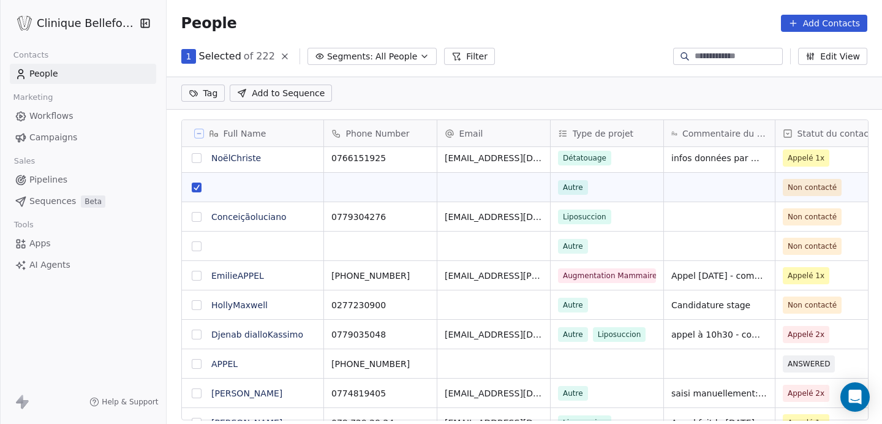
scroll to position [330, 716]
click at [195, 187] on button "grid" at bounding box center [197, 187] width 10 height 10
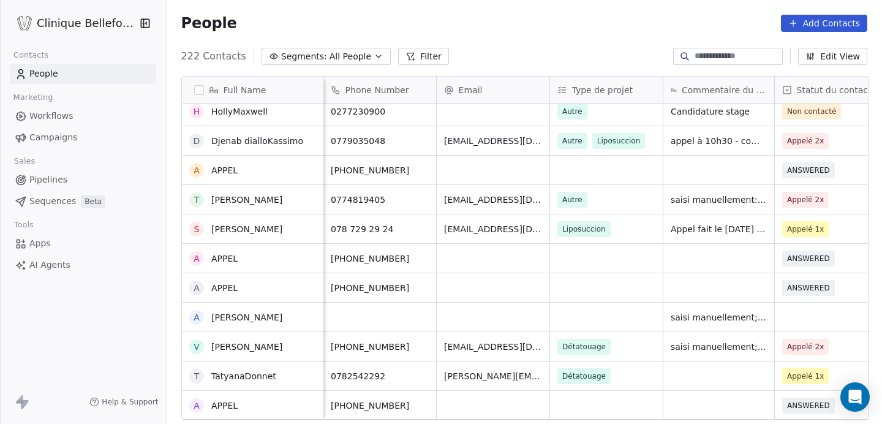
scroll to position [276, 0]
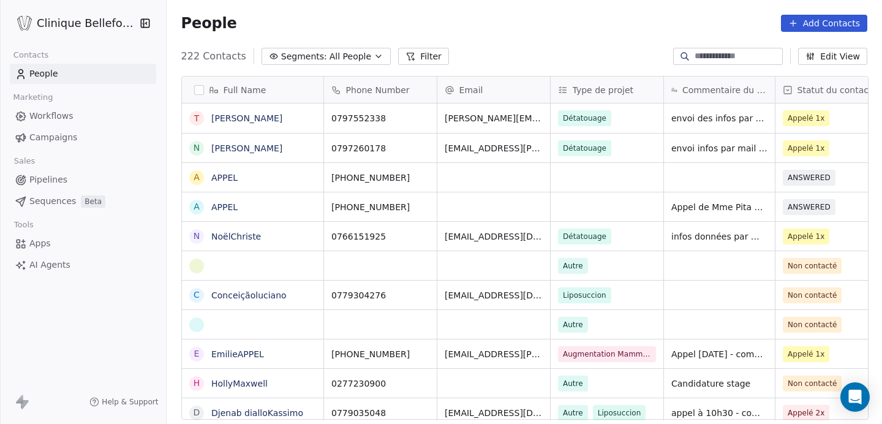
click at [671, 148] on span "envoi infos par mail - la patiente a rappelé pour prendre rdv" at bounding box center [719, 148] width 96 height 12
click at [748, 149] on span "envoi infos par mail - la patiente a rappelé pour prendre rdv" at bounding box center [719, 148] width 96 height 12
click at [690, 151] on span "envoi infos par mail - la patiente a rappelé pour prendre rdv" at bounding box center [719, 148] width 96 height 12
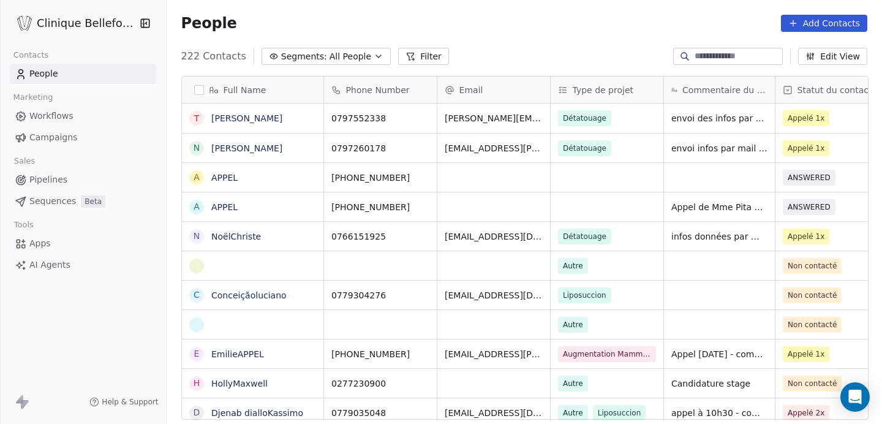
click at [707, 144] on span "envoi infos par mail - la patiente a rappelé pour prendre rdv" at bounding box center [719, 148] width 96 height 12
click at [733, 154] on span "envoi infos par mail - la patiente a rappelé pour prendre rdv" at bounding box center [719, 148] width 96 height 12
click at [594, 151] on span "Détatouage" at bounding box center [584, 148] width 43 height 11
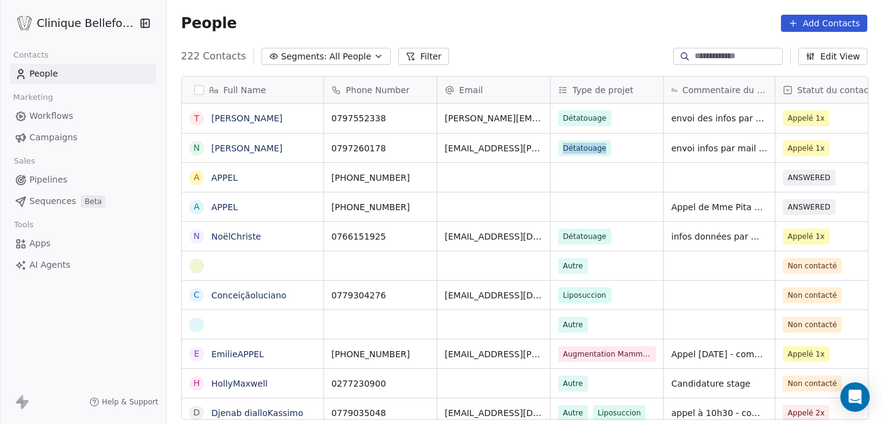
click at [594, 151] on span "Détatouage" at bounding box center [584, 148] width 43 height 11
click at [573, 33] on div "People Add Contacts" at bounding box center [524, 23] width 715 height 47
drag, startPoint x: 194, startPoint y: 56, endPoint x: 194, endPoint y: 80, distance: 23.3
click at [194, 80] on section "People Add Contacts 222 Contacts Segments: All People Filter Edit View Tag Add …" at bounding box center [524, 212] width 715 height 424
click at [241, 119] on link "Thierry GabrielPapilloud" at bounding box center [246, 118] width 71 height 10
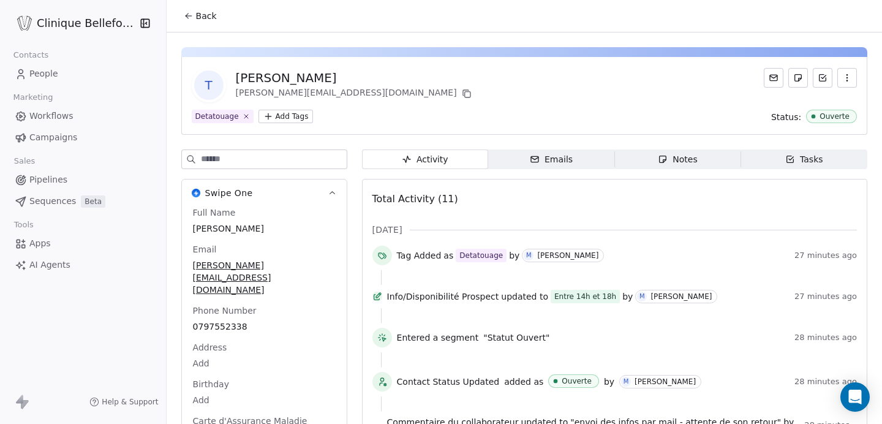
click at [197, 13] on span "Back" at bounding box center [206, 16] width 21 height 12
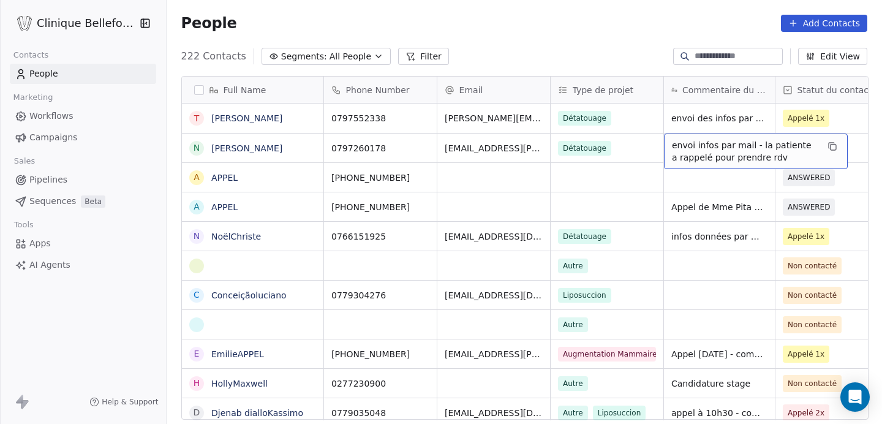
click at [672, 146] on span "envoi infos par mail - la patiente a rappelé pour prendre rdv" at bounding box center [745, 151] width 146 height 24
click at [672, 149] on span "envoi infos par mail - la patiente a rappelé pour prendre rdv" at bounding box center [745, 151] width 146 height 24
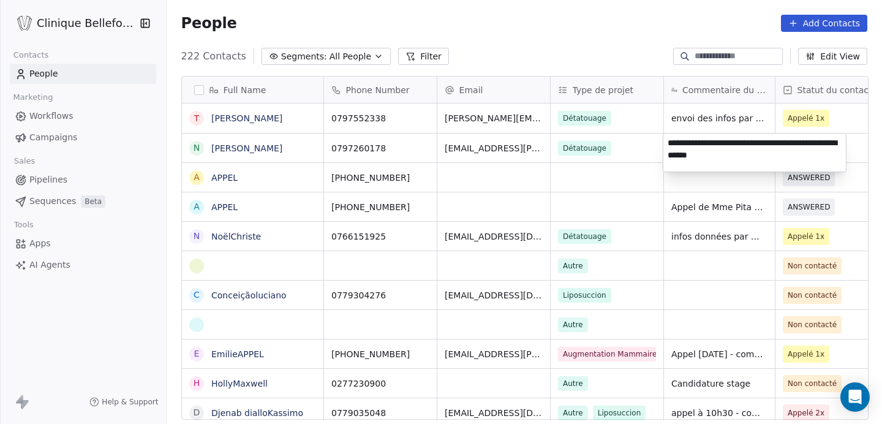
click at [667, 145] on textarea "**********" at bounding box center [754, 152] width 182 height 38
type textarea "**********"
click at [552, 167] on html "Clinique Bellefontaine Contacts People Marketing Workflows Campaigns Sales Pipe…" at bounding box center [441, 212] width 882 height 424
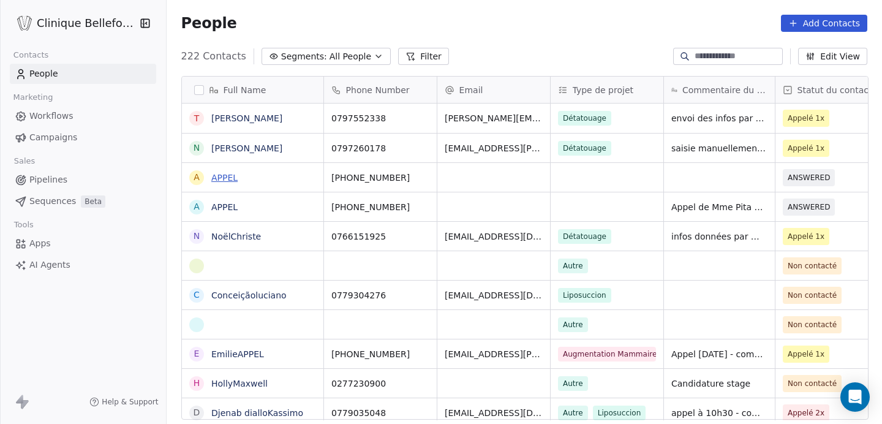
click at [224, 174] on link "APPEL" at bounding box center [224, 178] width 26 height 10
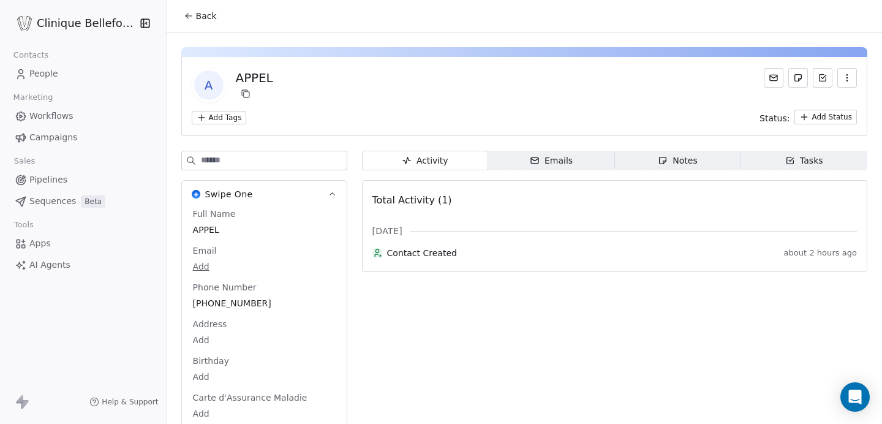
scroll to position [18, 0]
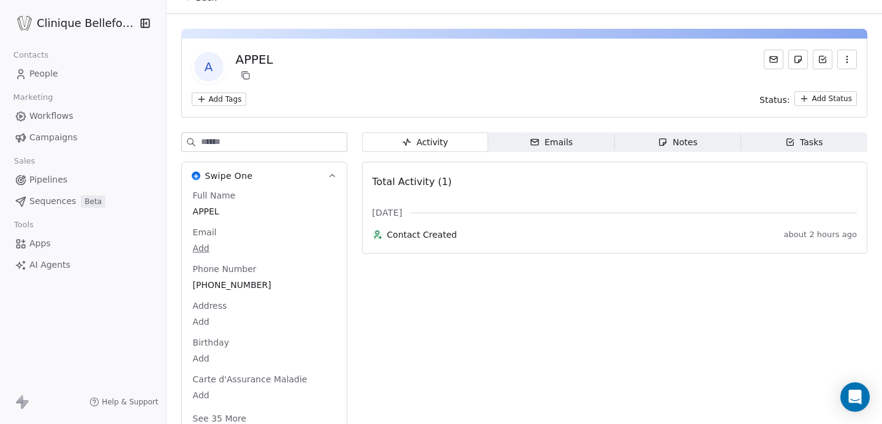
click at [209, 232] on div "Full Name APPEL Email Add Phone Number +41792933429 Address Add Birthday Add Ca…" at bounding box center [264, 308] width 148 height 238
click at [220, 209] on span "APPEL" at bounding box center [264, 212] width 141 height 12
click at [197, 214] on span "APPEL" at bounding box center [264, 212] width 141 height 12
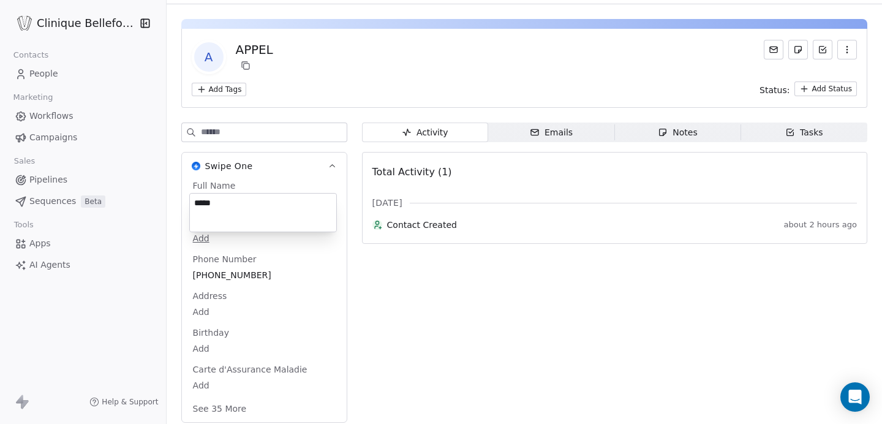
click at [202, 99] on html "Clinique Bellefontaine Contacts People Marketing Workflows Campaigns Sales Pipe…" at bounding box center [441, 212] width 882 height 424
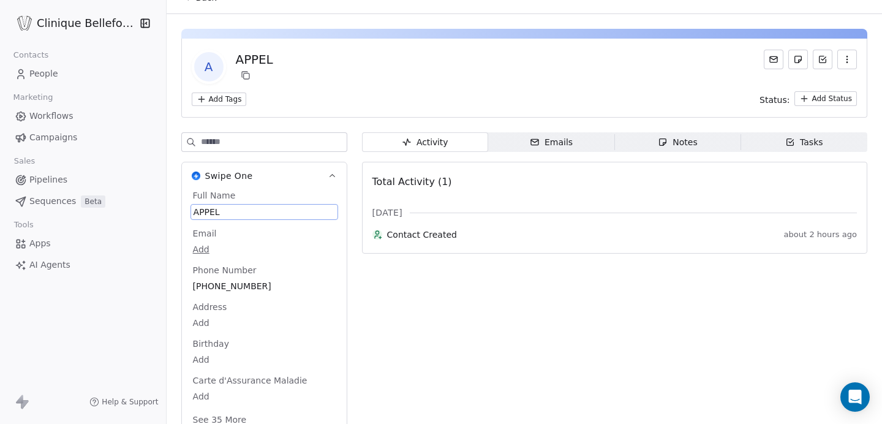
click at [211, 202] on div "Full Name APPEL" at bounding box center [264, 204] width 148 height 31
click at [227, 211] on span "APPEL" at bounding box center [264, 212] width 141 height 12
click at [227, 211] on textarea "*****" at bounding box center [262, 224] width 145 height 38
type textarea "**********"
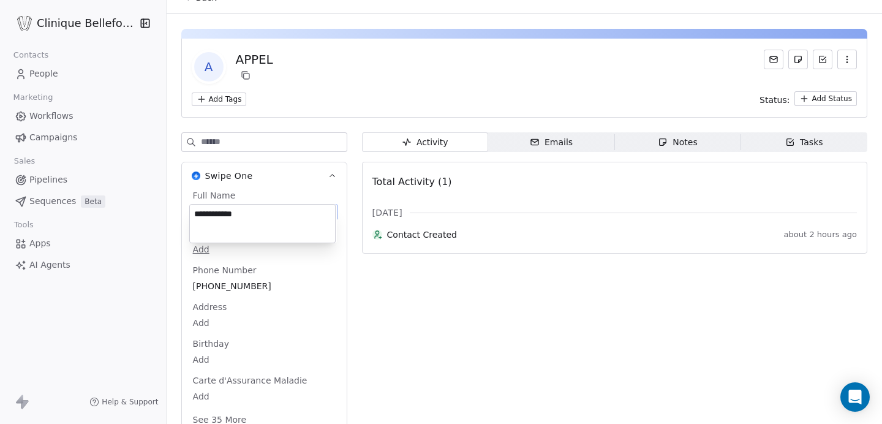
click at [279, 72] on html "**********" at bounding box center [441, 212] width 882 height 424
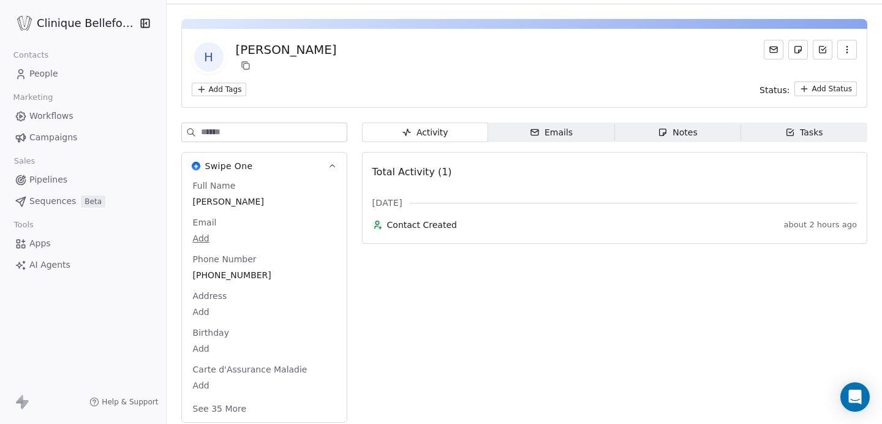
scroll to position [0, 0]
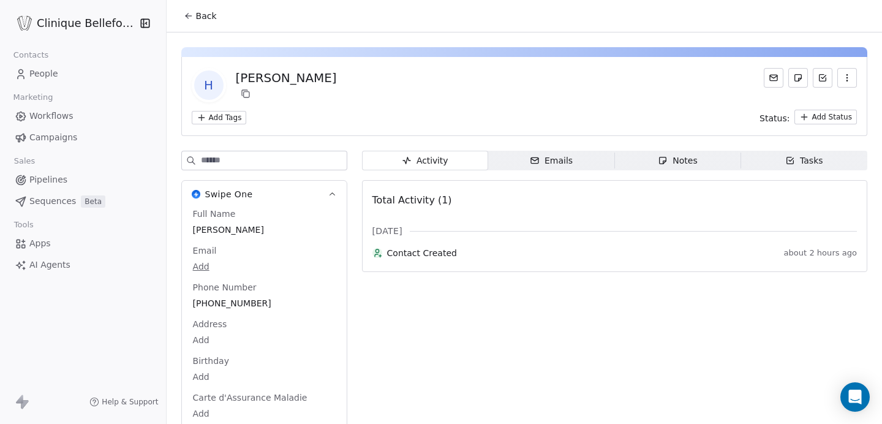
click at [212, 15] on span "Back" at bounding box center [206, 16] width 21 height 12
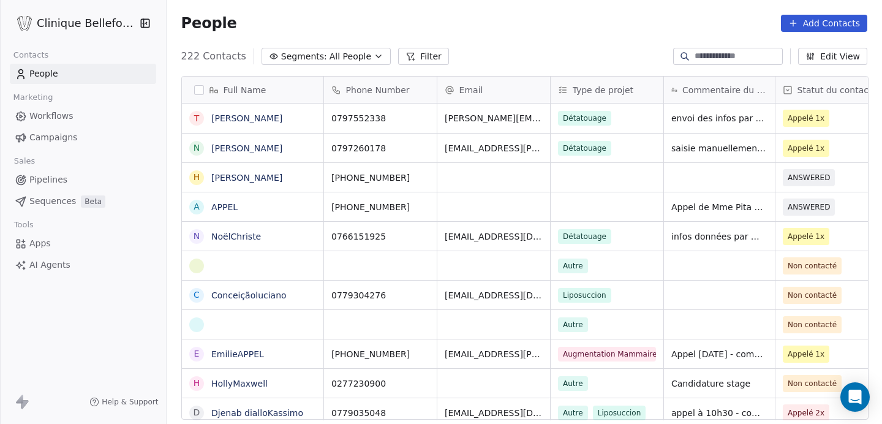
scroll to position [373, 716]
click at [683, 178] on div "grid" at bounding box center [719, 177] width 111 height 29
type textarea "**********"
click at [730, 208] on html "Clinique Bellefontaine Contacts People Marketing Workflows Campaigns Sales Pipe…" at bounding box center [441, 212] width 882 height 424
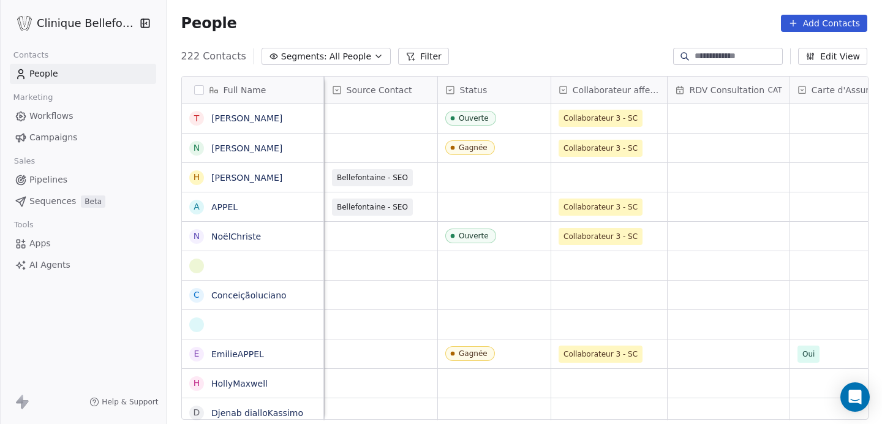
scroll to position [0, 795]
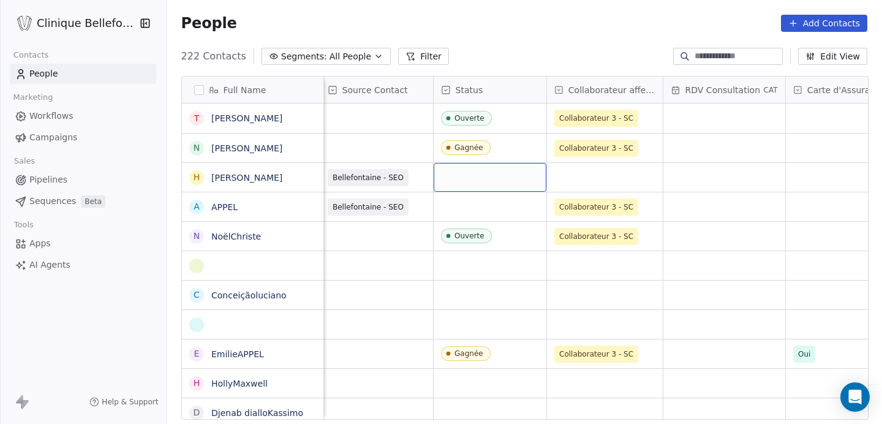
click at [484, 171] on div "grid" at bounding box center [490, 177] width 113 height 29
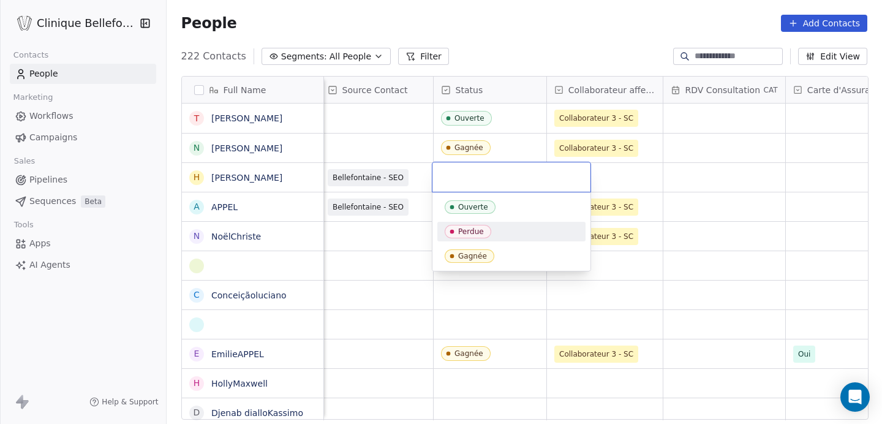
click at [468, 231] on div "Perdue" at bounding box center [471, 231] width 26 height 9
